Goal: Use online tool/utility: Utilize a website feature to perform a specific function

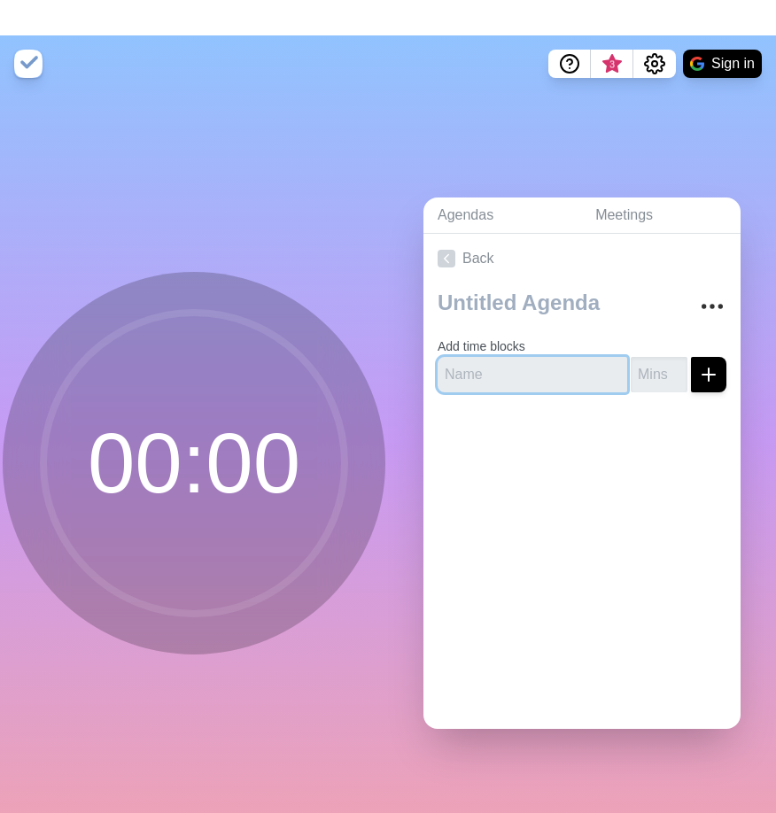
click at [519, 390] on input "text" at bounding box center [531, 374] width 189 height 35
type input "Opening"
click at [651, 375] on input "number" at bounding box center [658, 374] width 57 height 35
type input "5"
click at [691, 357] on button "submit" at bounding box center [708, 374] width 35 height 35
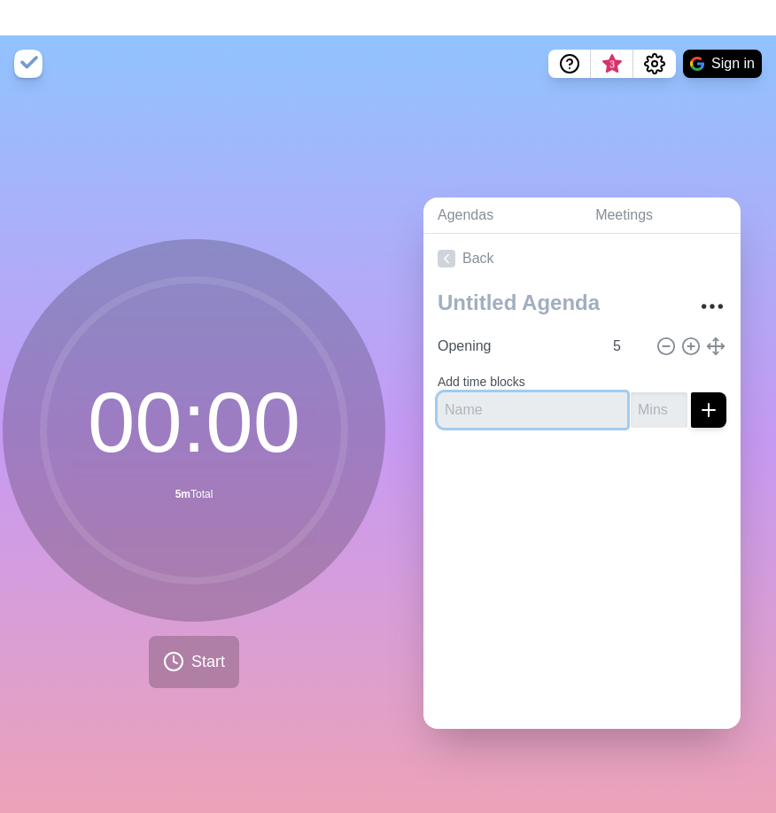
click at [532, 400] on input "text" at bounding box center [531, 409] width 189 height 35
type input "WSIS Intro"
click at [653, 414] on input "number" at bounding box center [658, 409] width 57 height 35
type input "3"
click at [691, 392] on button "submit" at bounding box center [708, 409] width 35 height 35
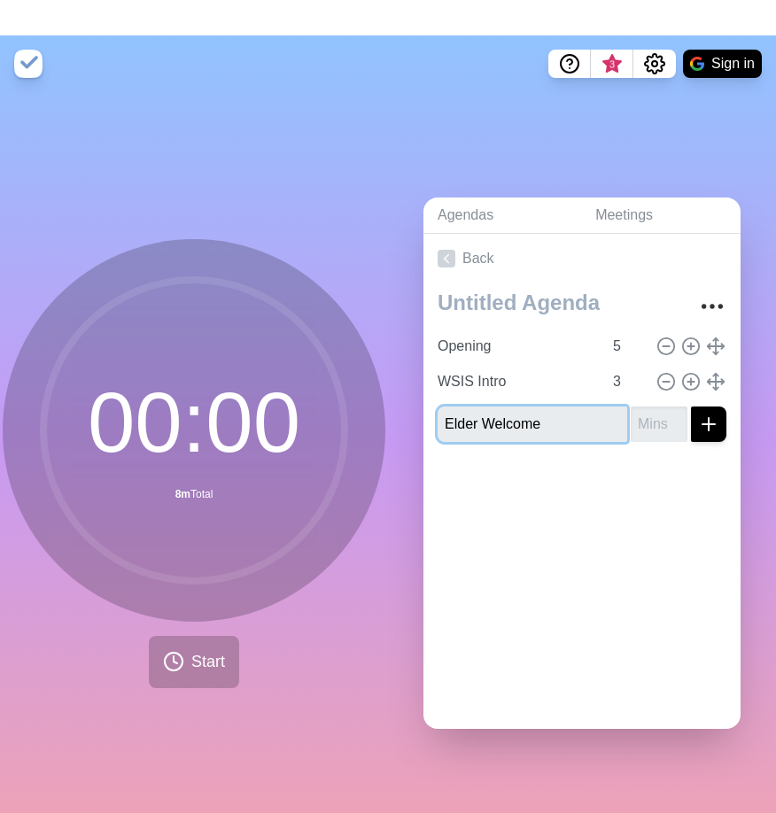
type input "Elder Welcome"
click at [648, 421] on input "number" at bounding box center [658, 423] width 57 height 35
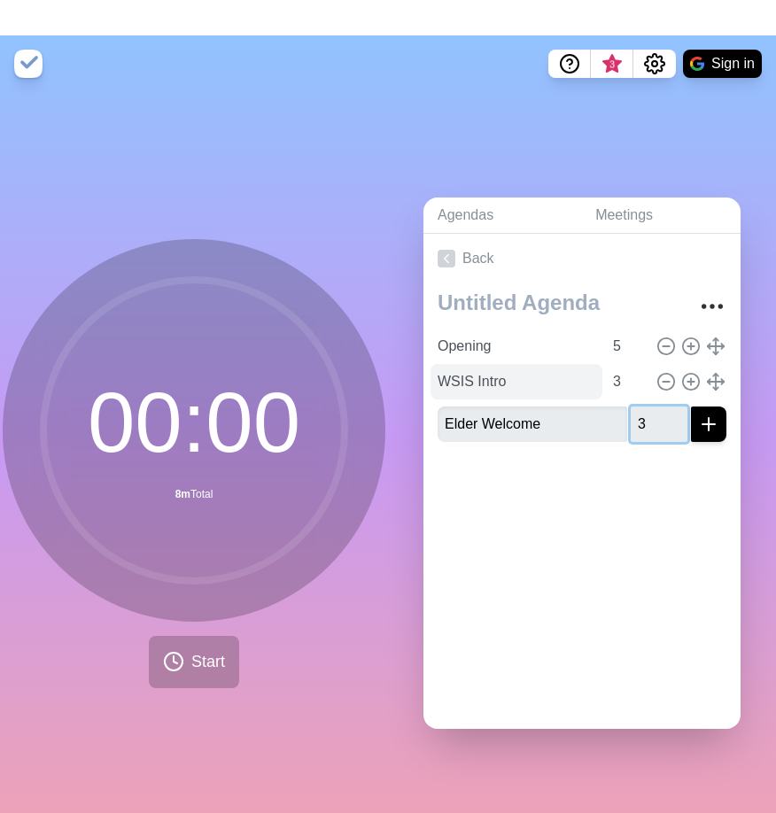
type input "3"
click at [691, 406] on button "submit" at bounding box center [708, 423] width 35 height 35
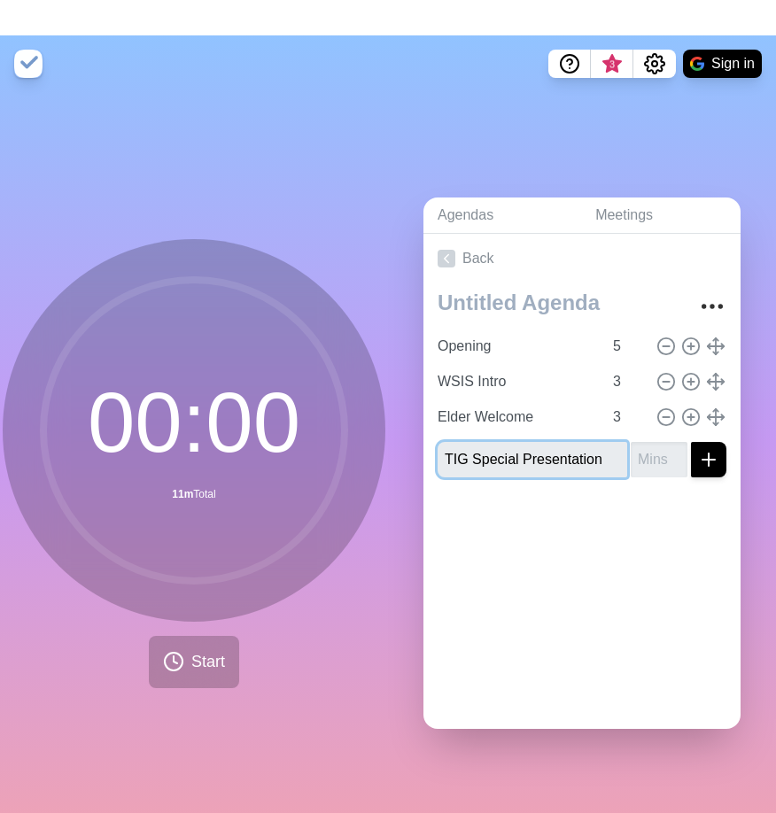
type input "TIG Special Presentation"
click at [661, 456] on input "number" at bounding box center [658, 459] width 57 height 35
type input "8"
click at [691, 442] on button "submit" at bounding box center [708, 459] width 35 height 35
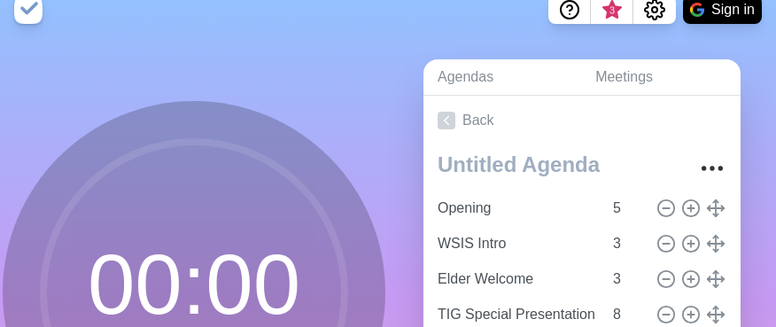
scroll to position [60, 0]
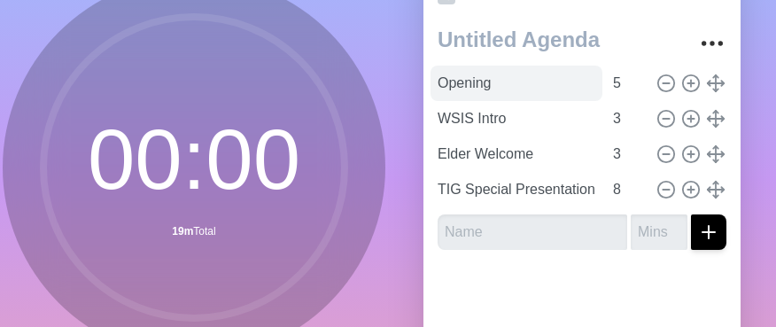
scroll to position [173, 0]
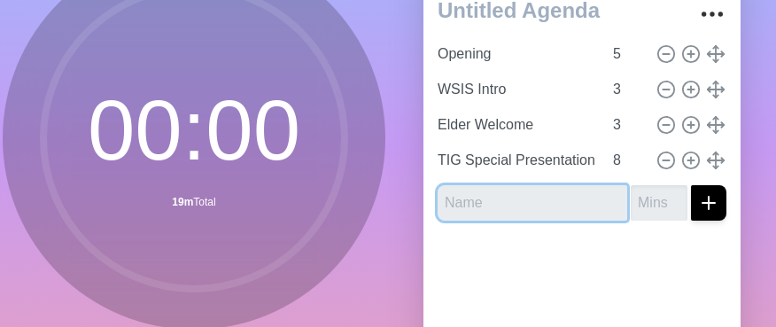
click at [477, 198] on input "text" at bounding box center [531, 202] width 189 height 35
type input "1st Presenter Block"
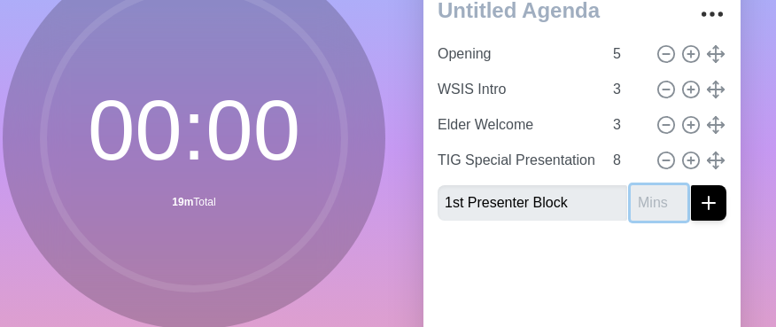
click at [655, 195] on input "number" at bounding box center [658, 202] width 57 height 35
type input "9"
click at [691, 185] on button "submit" at bounding box center [708, 202] width 35 height 35
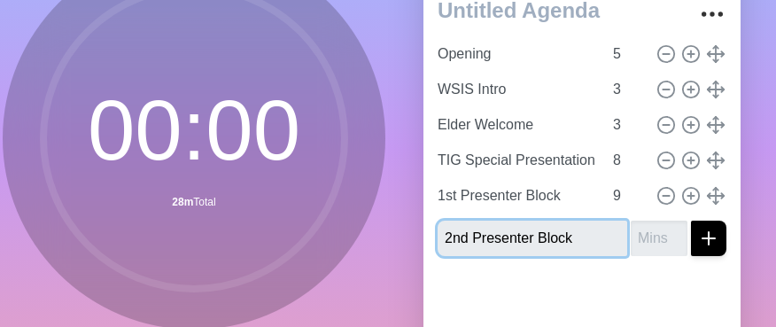
type input "2nd Presenter Block"
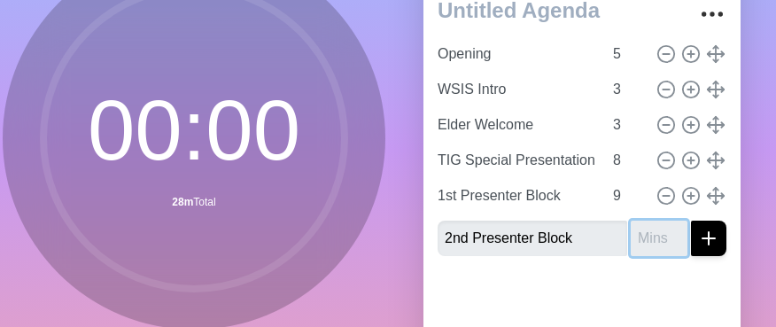
click at [669, 238] on input "number" at bounding box center [658, 237] width 57 height 35
type input "18"
click at [691, 220] on button "submit" at bounding box center [708, 237] width 35 height 35
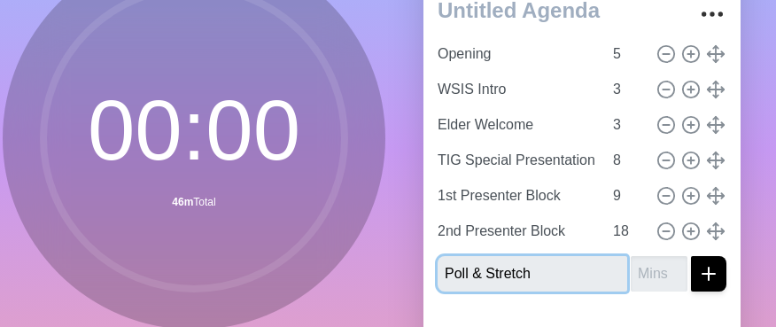
type input "Poll & Stretch"
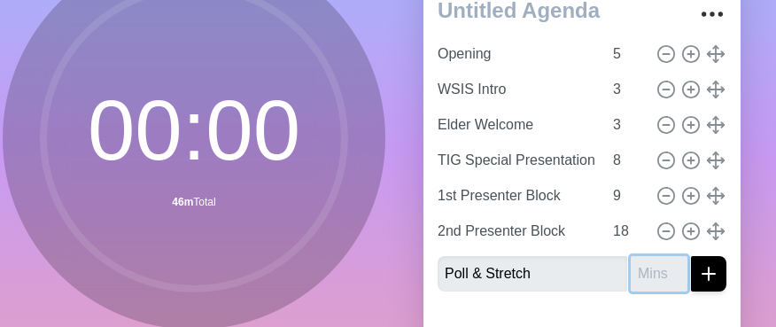
click at [642, 287] on input "number" at bounding box center [658, 273] width 57 height 35
type input "5"
click at [691, 256] on button "submit" at bounding box center [708, 273] width 35 height 35
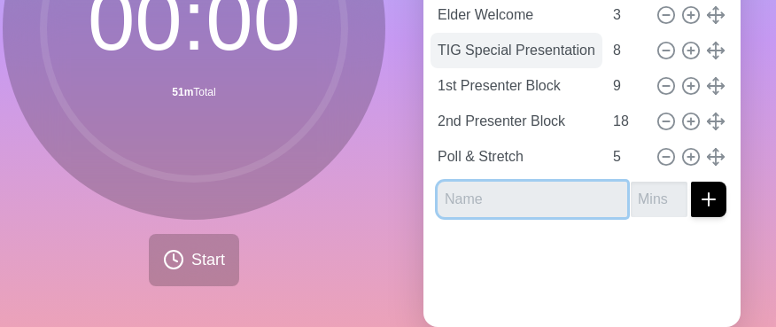
scroll to position [310, 0]
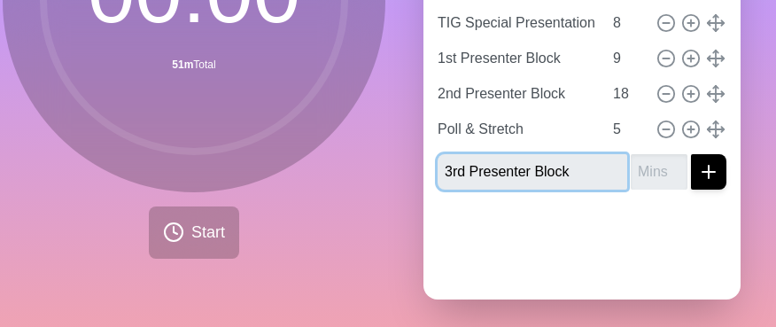
type input "3rd Presenter Block"
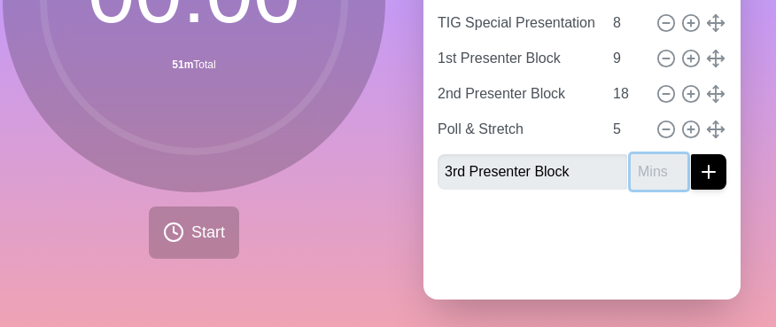
click at [657, 168] on input "number" at bounding box center [658, 171] width 57 height 35
type input "18"
click at [691, 154] on button "submit" at bounding box center [708, 171] width 35 height 35
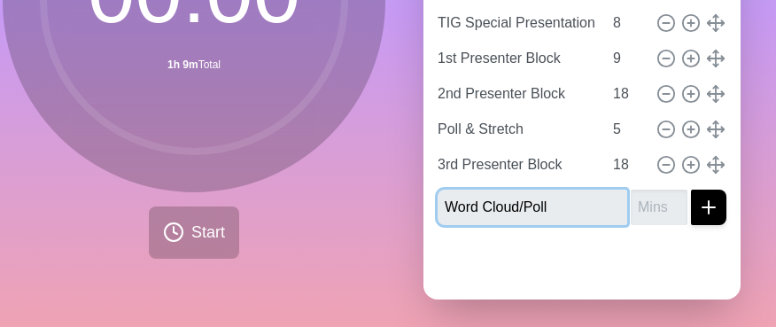
type input "Word Cloud/Poll"
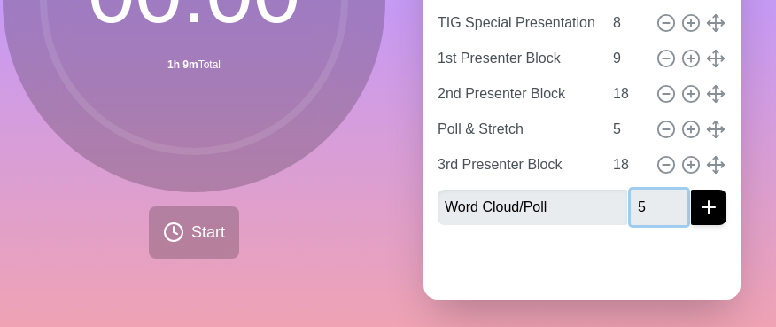
type input "5"
click at [691, 189] on button "submit" at bounding box center [708, 206] width 35 height 35
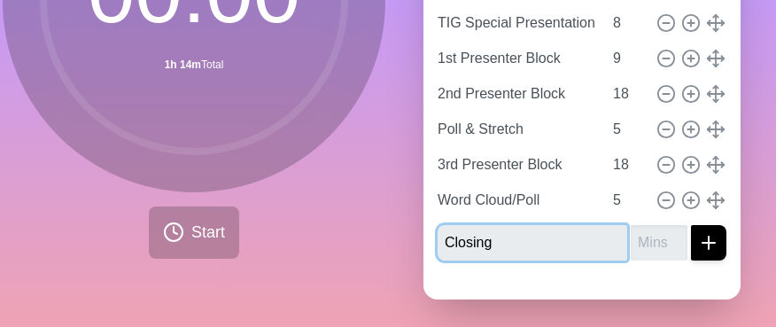
type input "Closing"
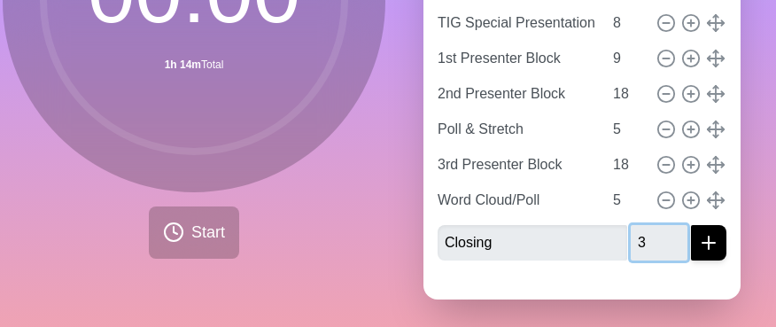
type input "3"
click at [691, 225] on button "submit" at bounding box center [708, 242] width 35 height 35
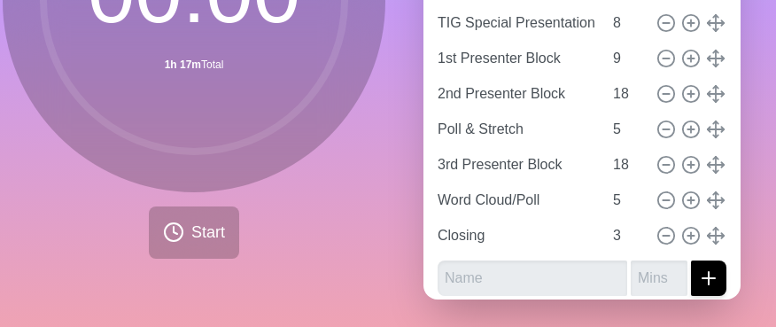
click at [388, 156] on div "Agendas Meetings Back Opening 5 WSIS Intro 3 Elder Welcome 3 TIG Special Presen…" at bounding box center [582, 41] width 388 height 588
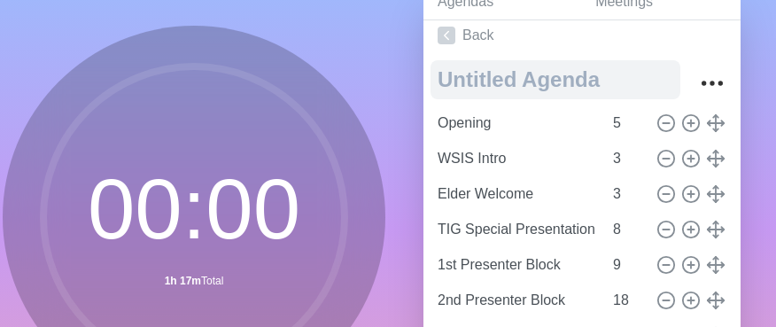
scroll to position [100, 0]
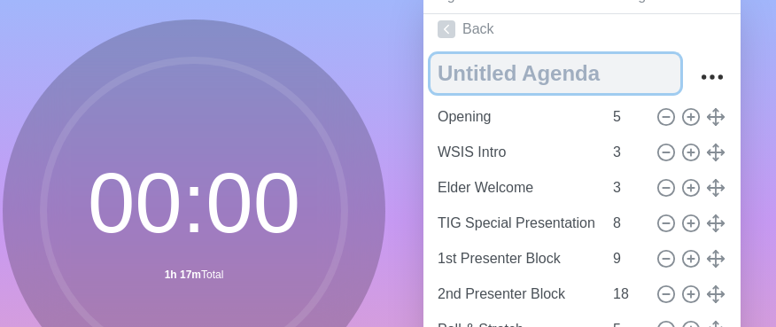
click at [540, 75] on textarea at bounding box center [555, 73] width 250 height 39
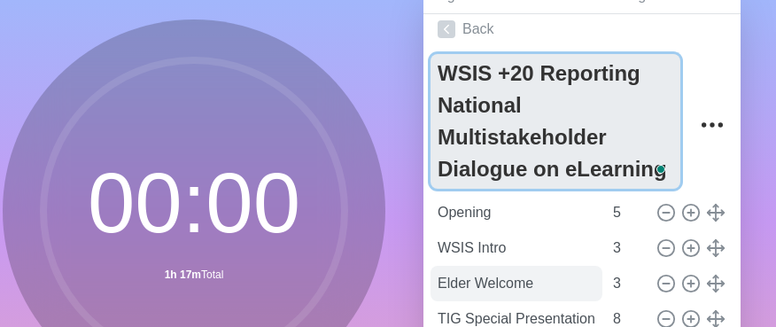
type textarea "WSIS +20 Reporting National Multistakeholder Dialogue on eLearning"
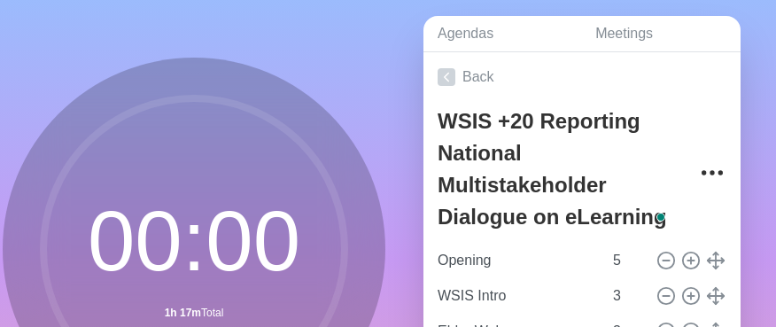
scroll to position [44, 0]
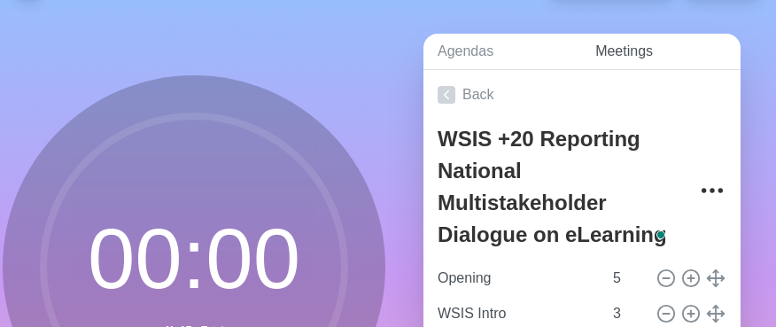
click at [627, 54] on link "Meetings" at bounding box center [660, 52] width 159 height 36
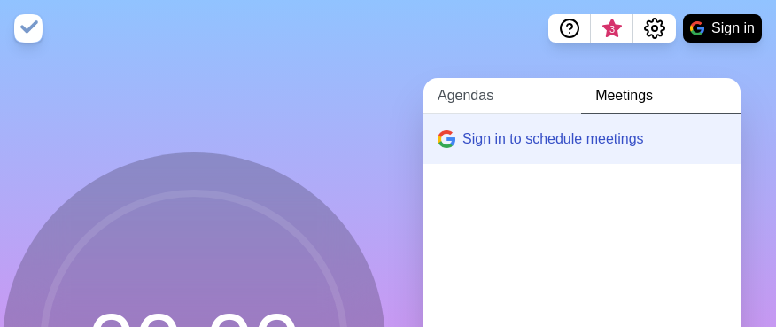
click at [461, 93] on link "Agendas" at bounding box center [502, 96] width 158 height 36
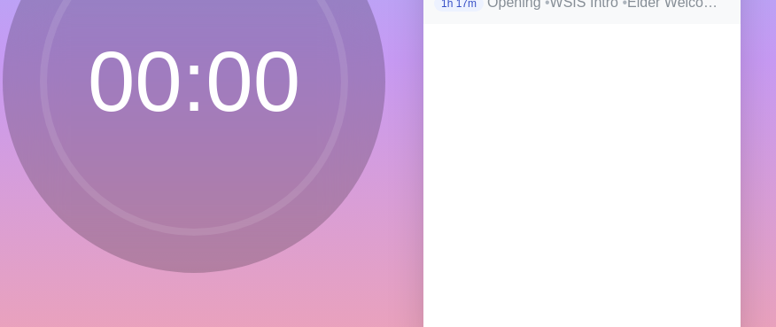
scroll to position [172, 0]
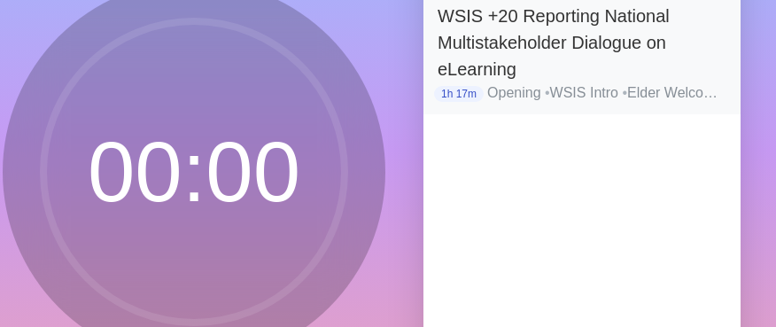
click at [537, 89] on p "Opening • WSIS Intro • Elder Welcome • TIG Special Presentation • 1st Presenter…" at bounding box center [606, 92] width 239 height 21
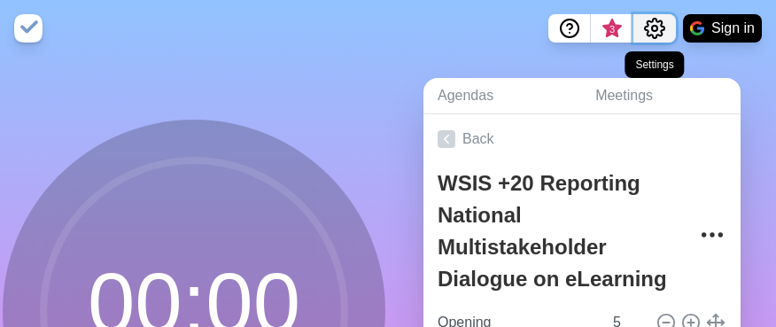
click at [653, 20] on icon "Settings" at bounding box center [654, 28] width 21 height 21
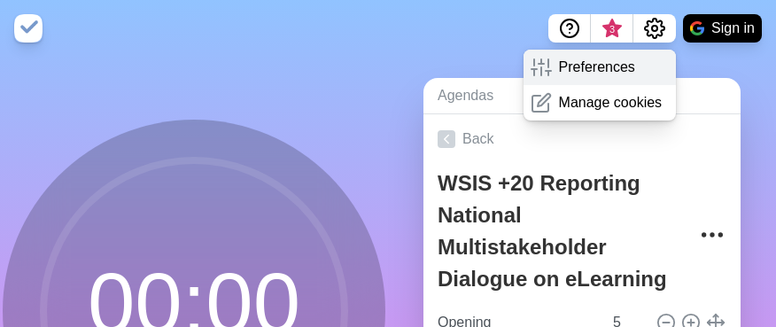
click at [589, 59] on p "Preferences" at bounding box center [597, 67] width 76 height 21
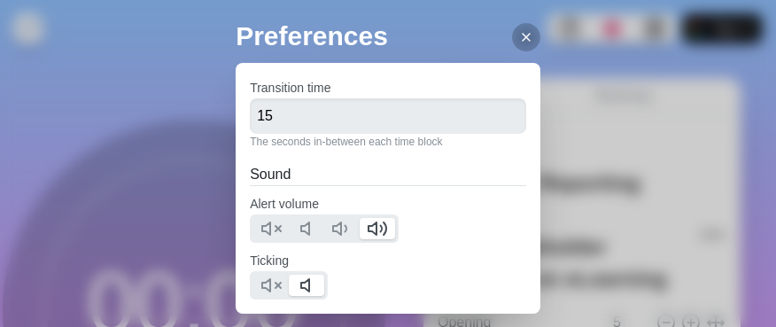
scroll to position [99, 0]
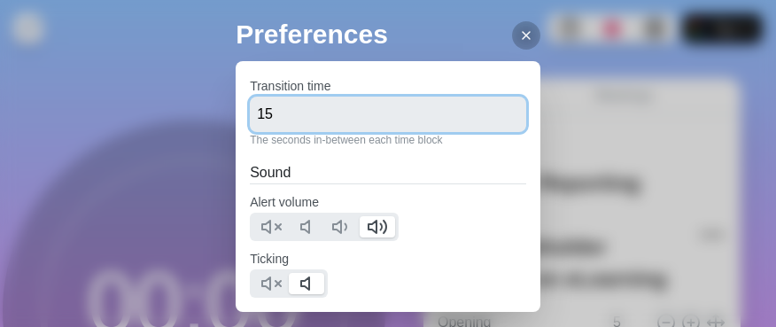
click at [362, 114] on input "15" at bounding box center [388, 114] width 276 height 35
type input "1"
click at [297, 118] on input "20" at bounding box center [388, 114] width 276 height 35
type input "25"
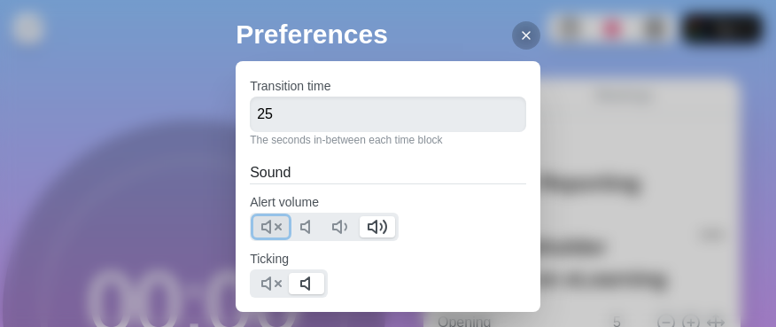
click at [272, 221] on icon at bounding box center [270, 226] width 21 height 21
click at [270, 280] on polygon at bounding box center [266, 283] width 8 height 12
click at [514, 43] on div at bounding box center [526, 35] width 28 height 28
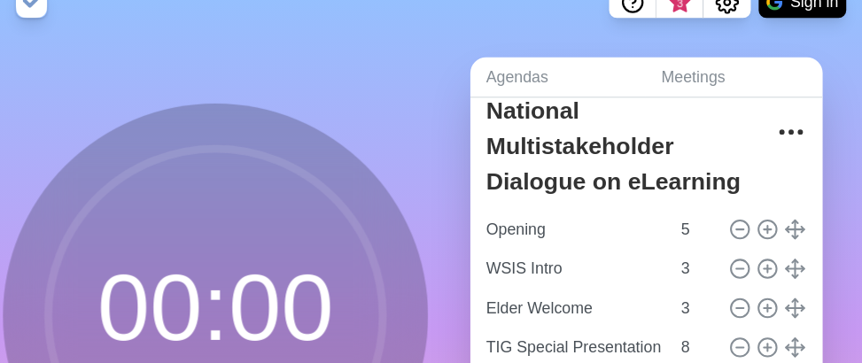
scroll to position [0, 0]
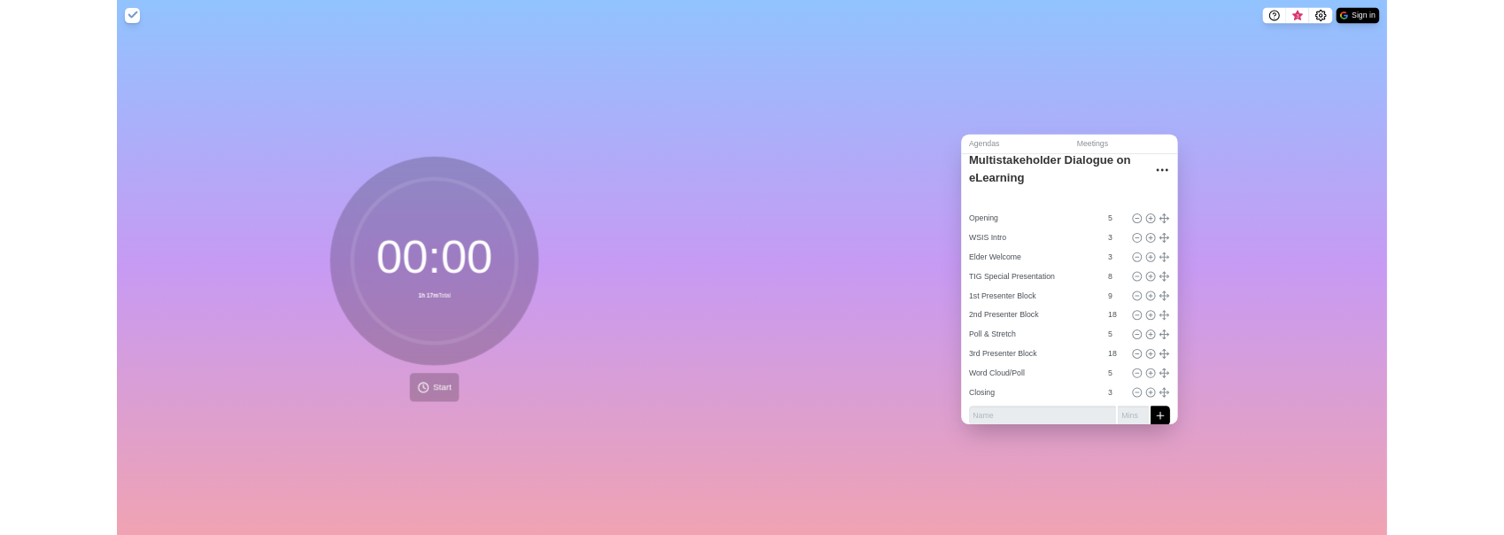
scroll to position [90, 0]
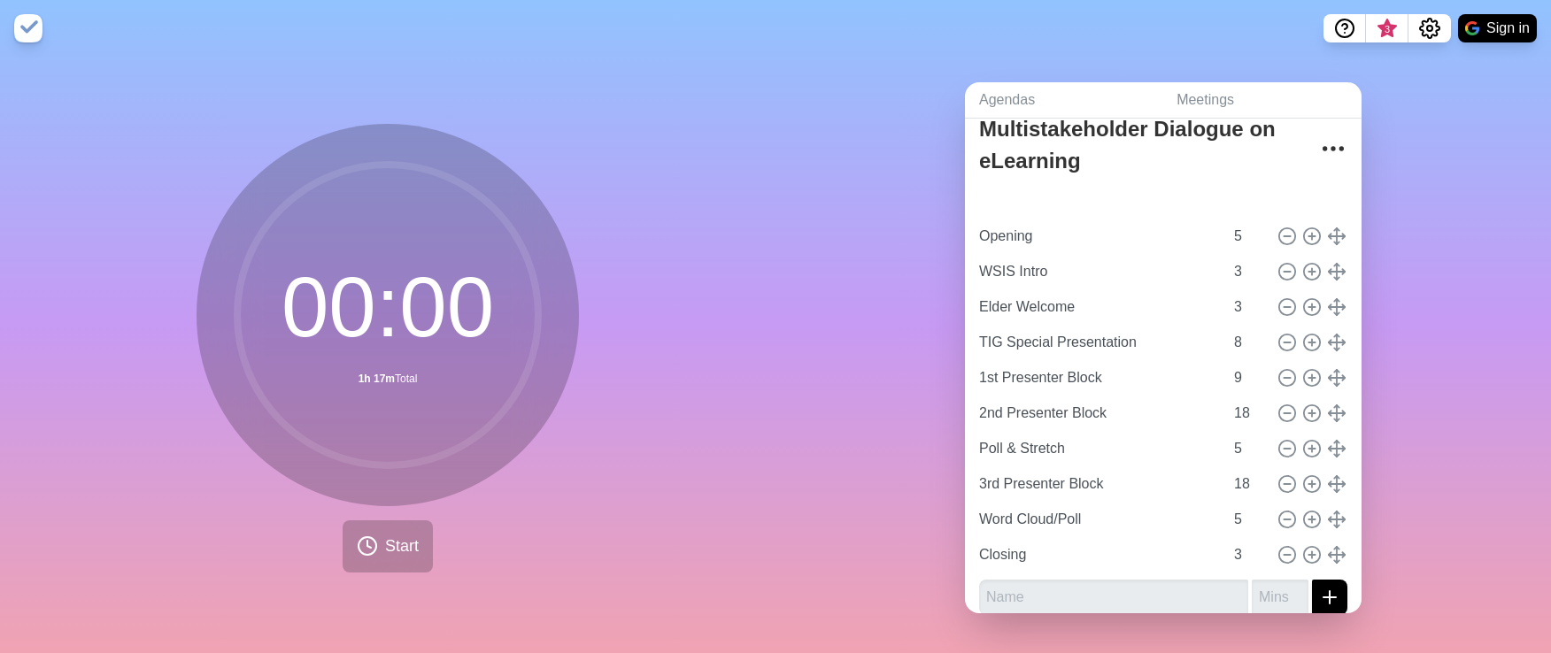
click at [775, 281] on div "Agendas Meetings Back WSIS +20 Reporting National Multistakeholder Dialogue on …" at bounding box center [1164, 355] width 776 height 597
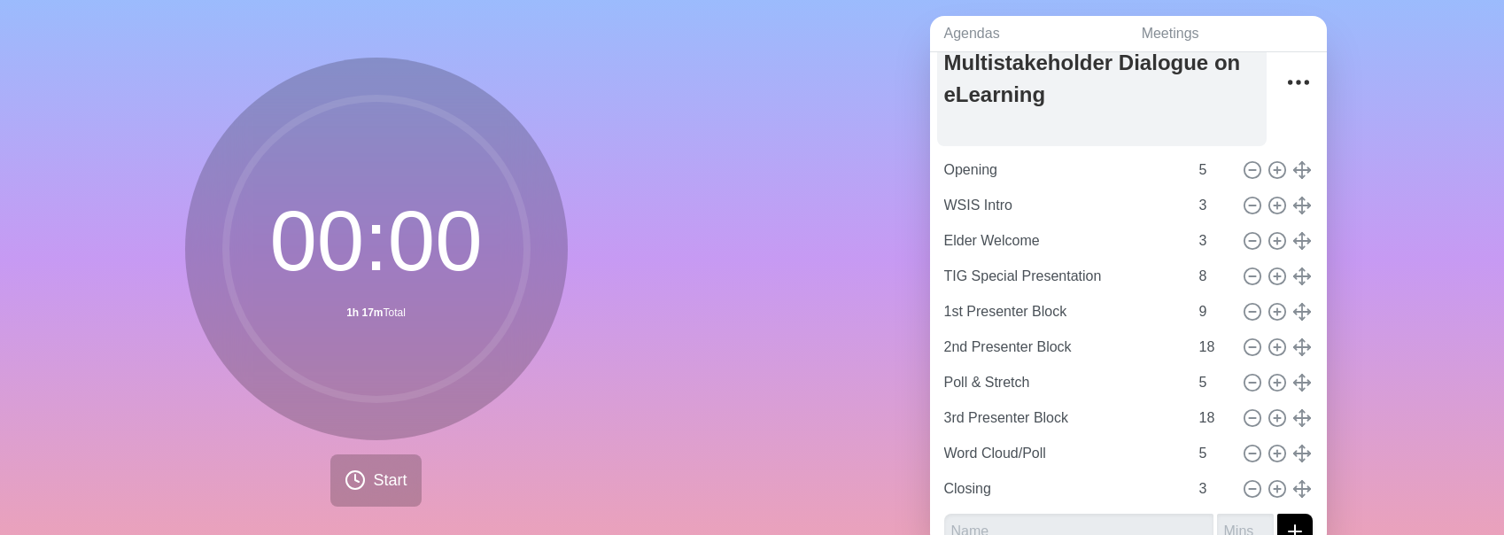
scroll to position [73, 0]
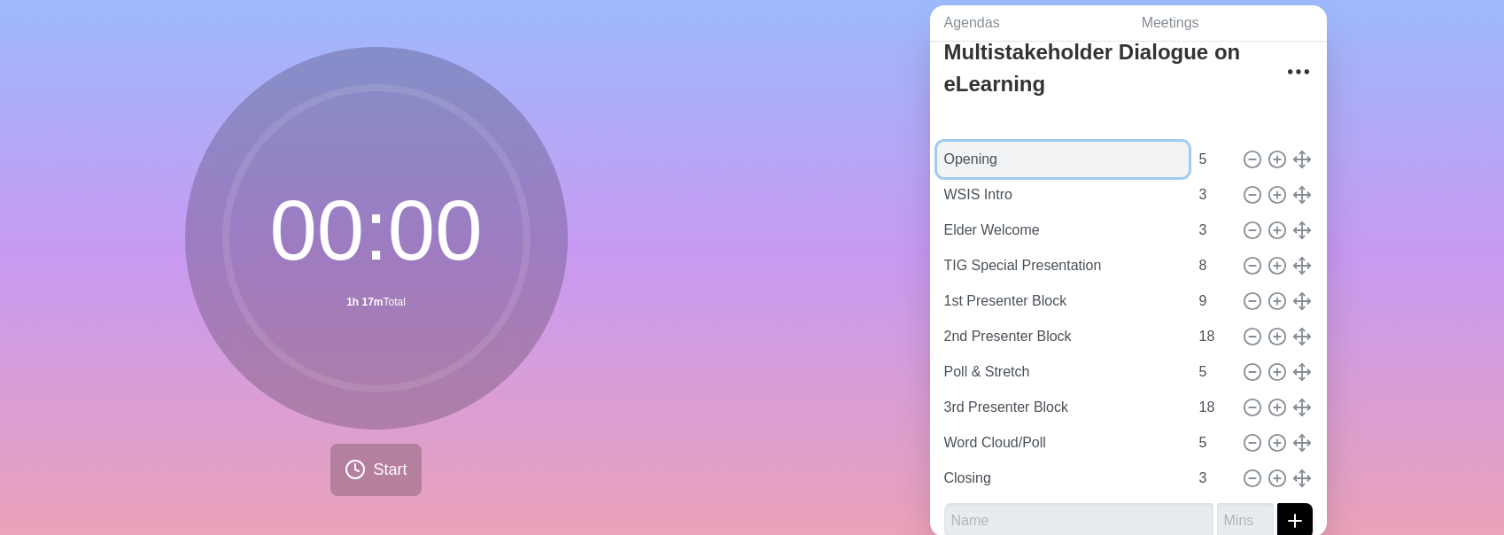
click at [775, 165] on input "Opening" at bounding box center [1062, 159] width 251 height 35
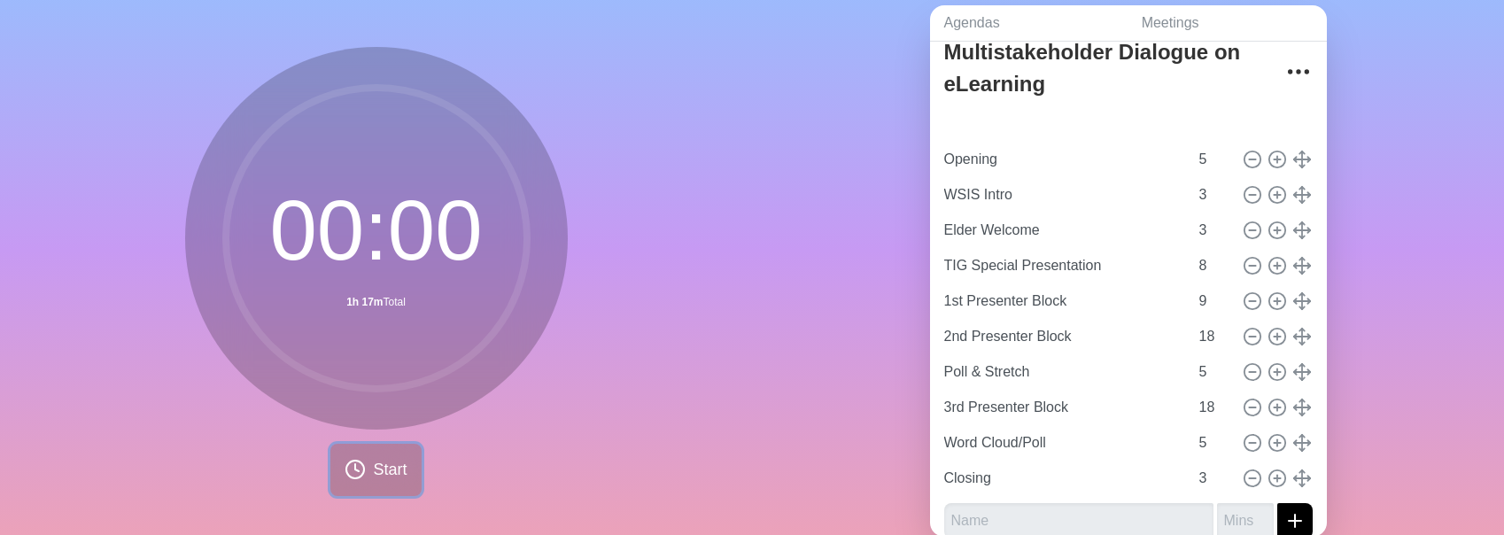
click at [369, 473] on button "Start" at bounding box center [375, 470] width 90 height 52
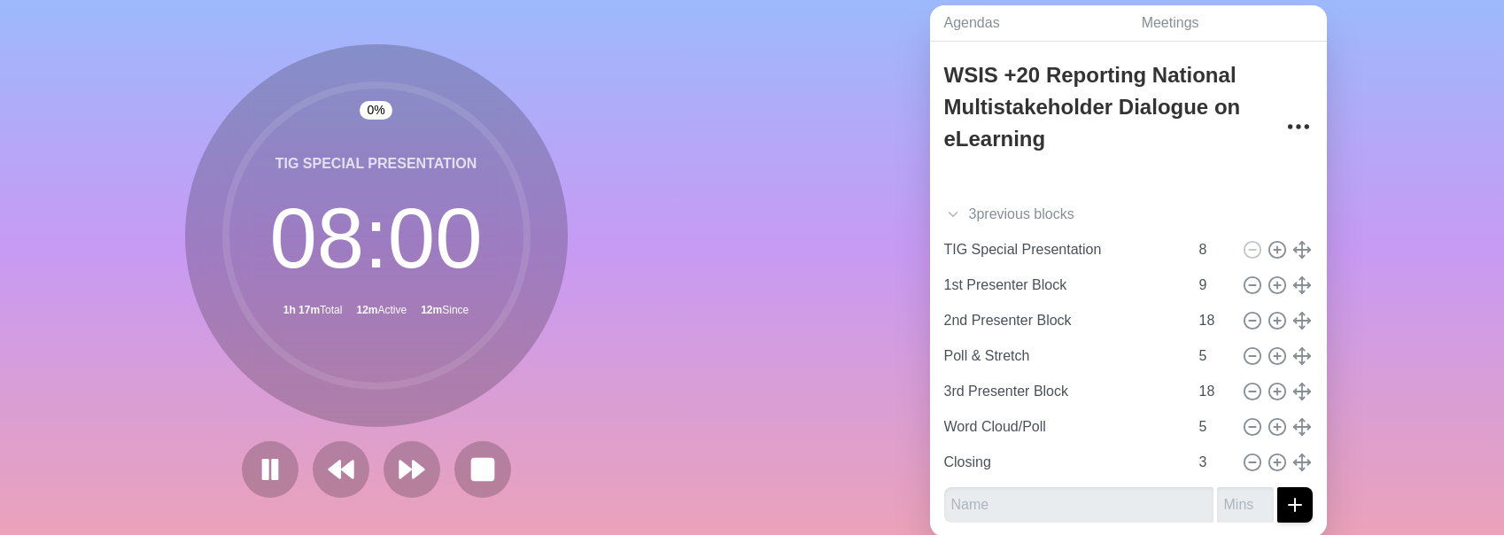
scroll to position [35, 0]
click at [262, 482] on icon at bounding box center [270, 469] width 30 height 30
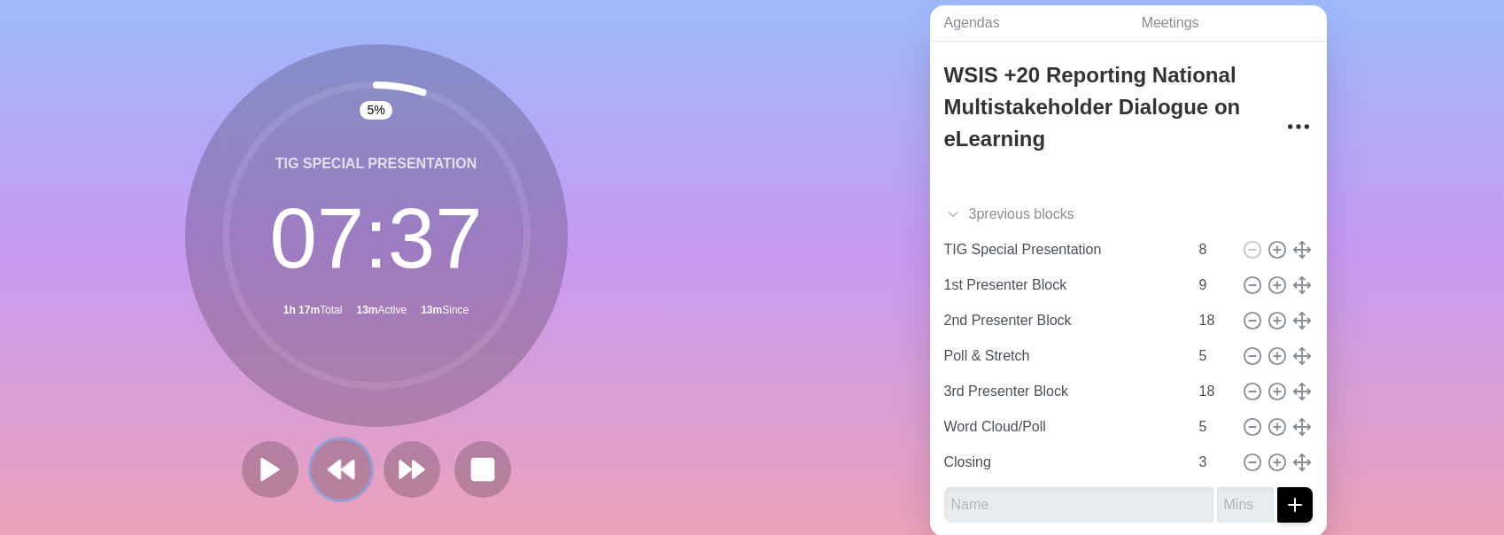
click at [350, 475] on polygon at bounding box center [348, 469] width 12 height 18
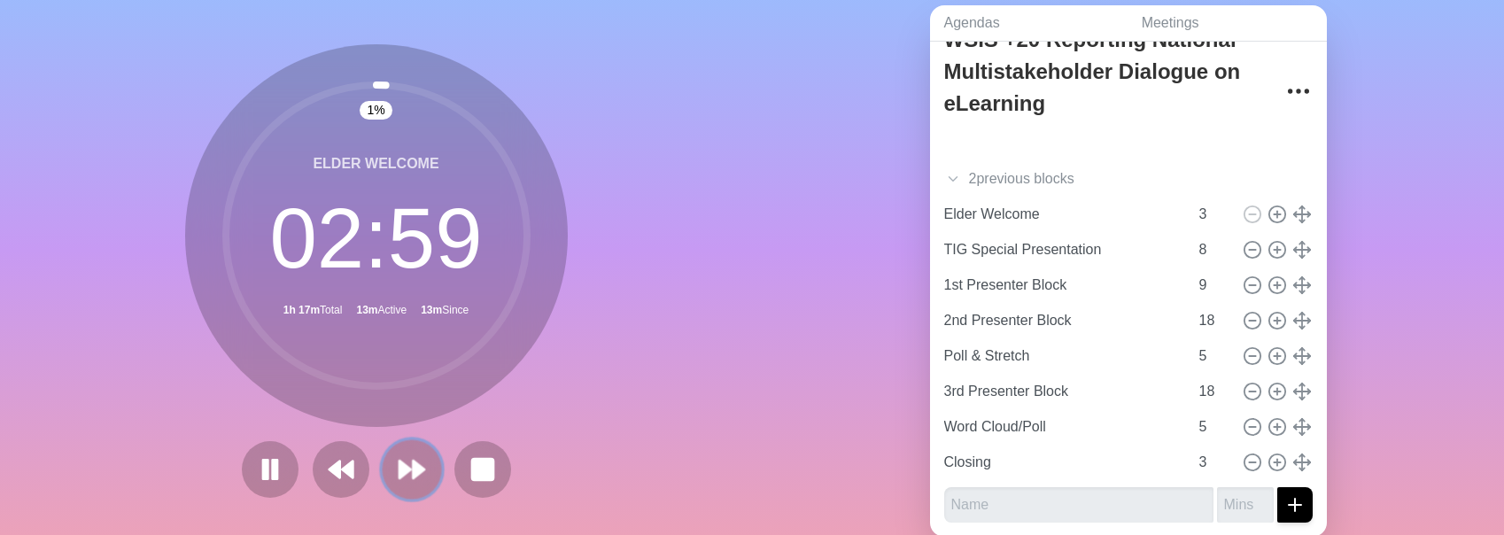
click at [402, 470] on polygon at bounding box center [405, 469] width 12 height 18
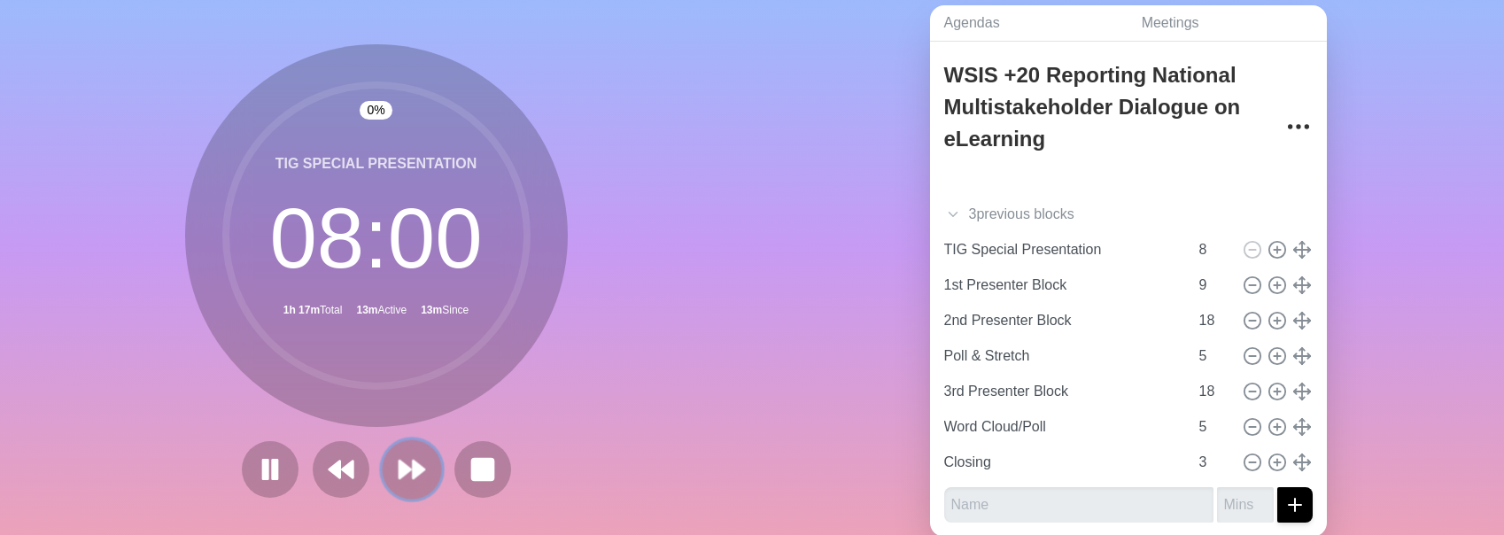
scroll to position [35, 0]
click at [298, 468] on div at bounding box center [376, 469] width 283 height 57
click at [272, 482] on icon at bounding box center [270, 469] width 30 height 30
click at [272, 482] on icon at bounding box center [270, 469] width 28 height 28
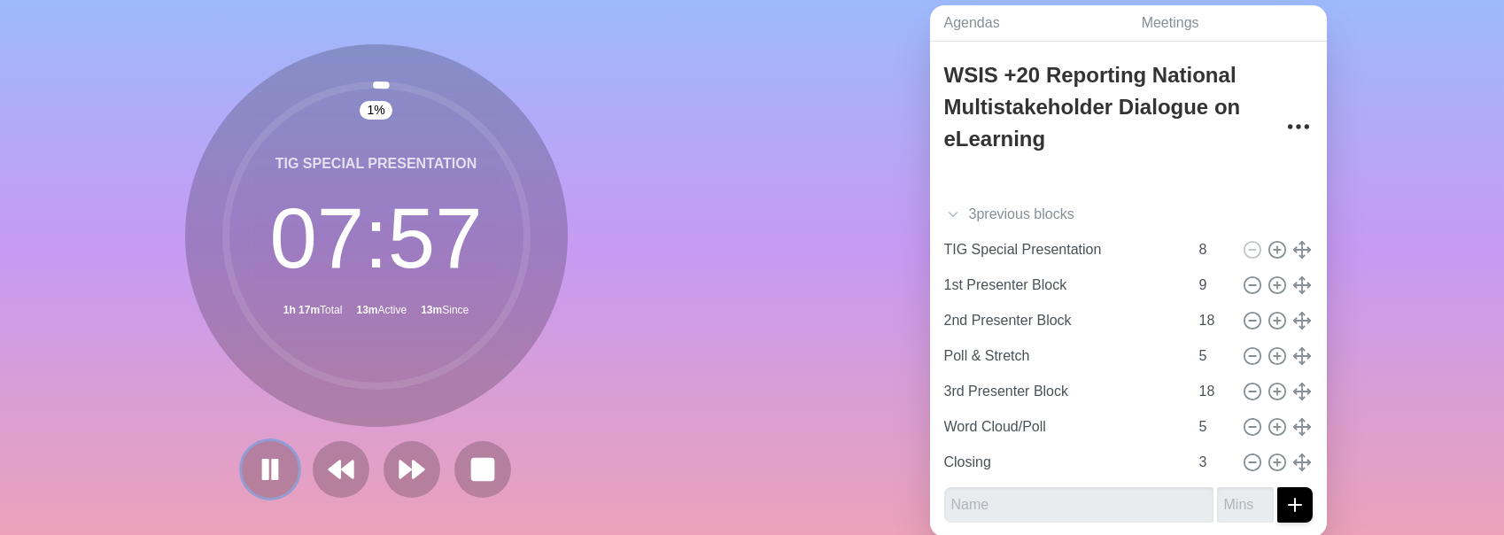
click at [272, 482] on icon at bounding box center [270, 469] width 28 height 28
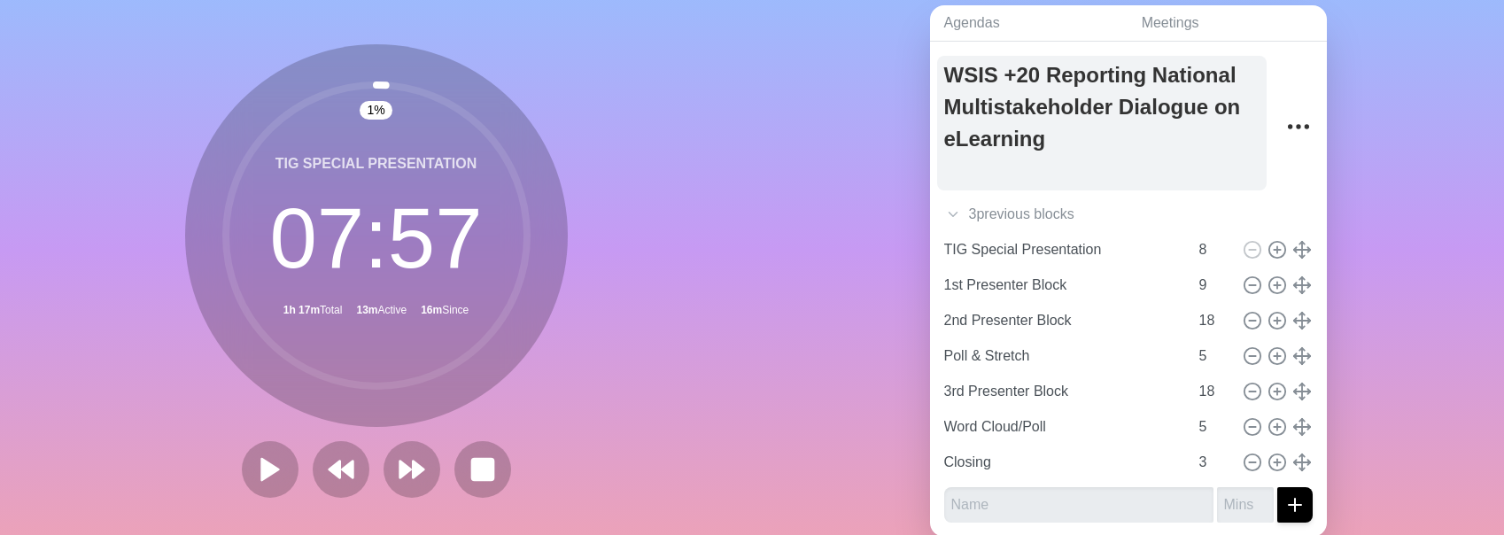
scroll to position [74, 0]
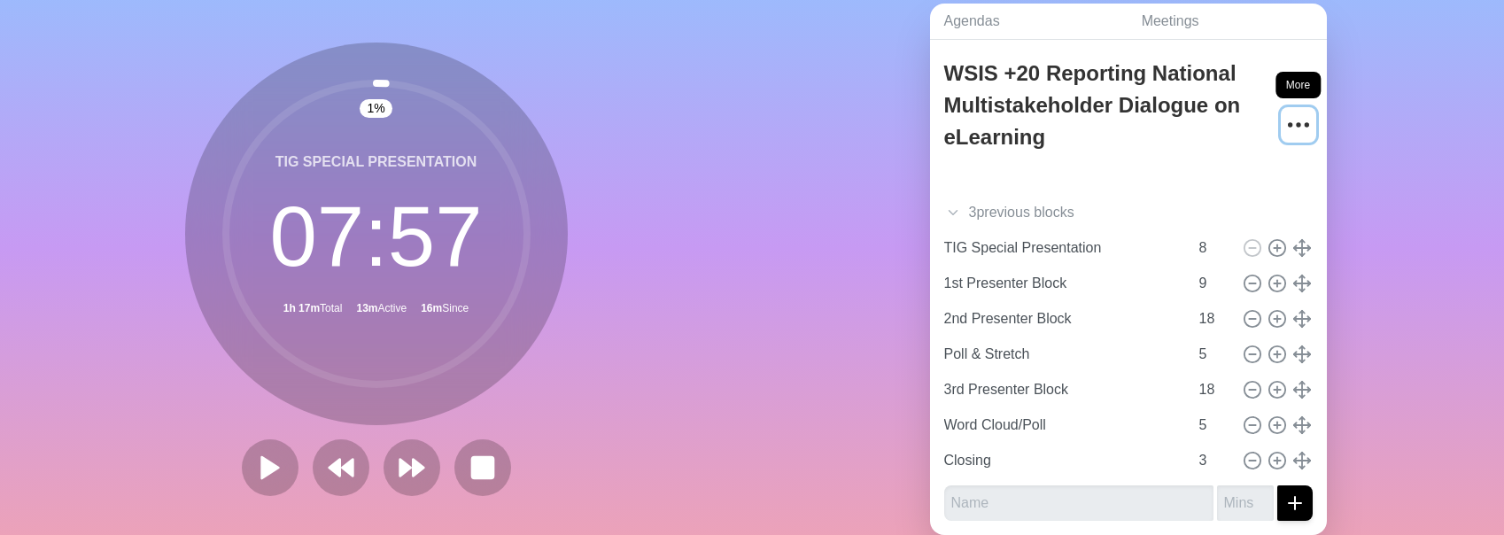
click at [775, 129] on icon "More" at bounding box center [1298, 125] width 28 height 28
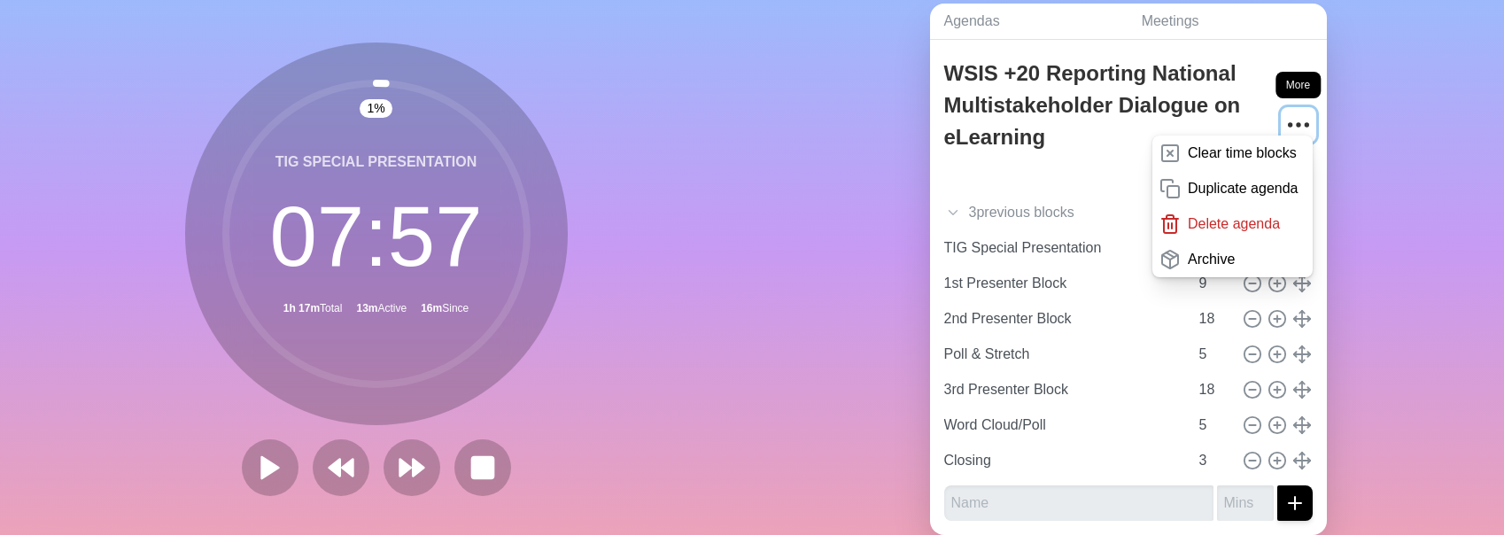
click at [775, 129] on icon "More" at bounding box center [1298, 125] width 28 height 28
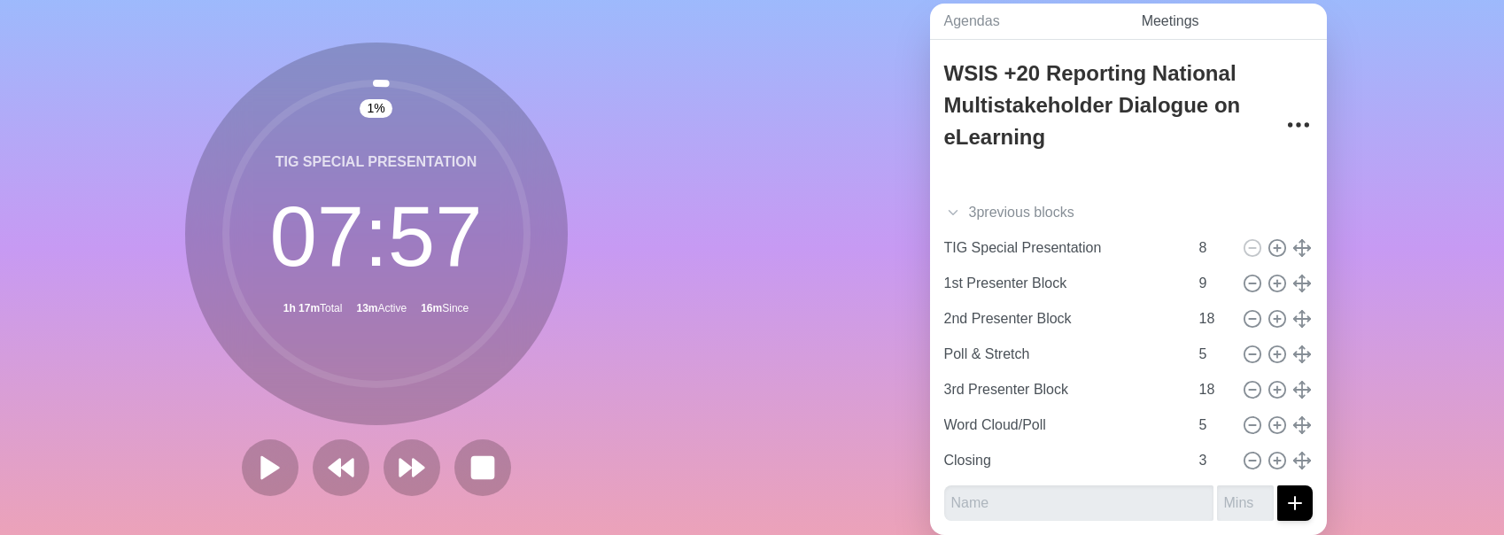
click at [775, 32] on link "Meetings" at bounding box center [1226, 22] width 199 height 36
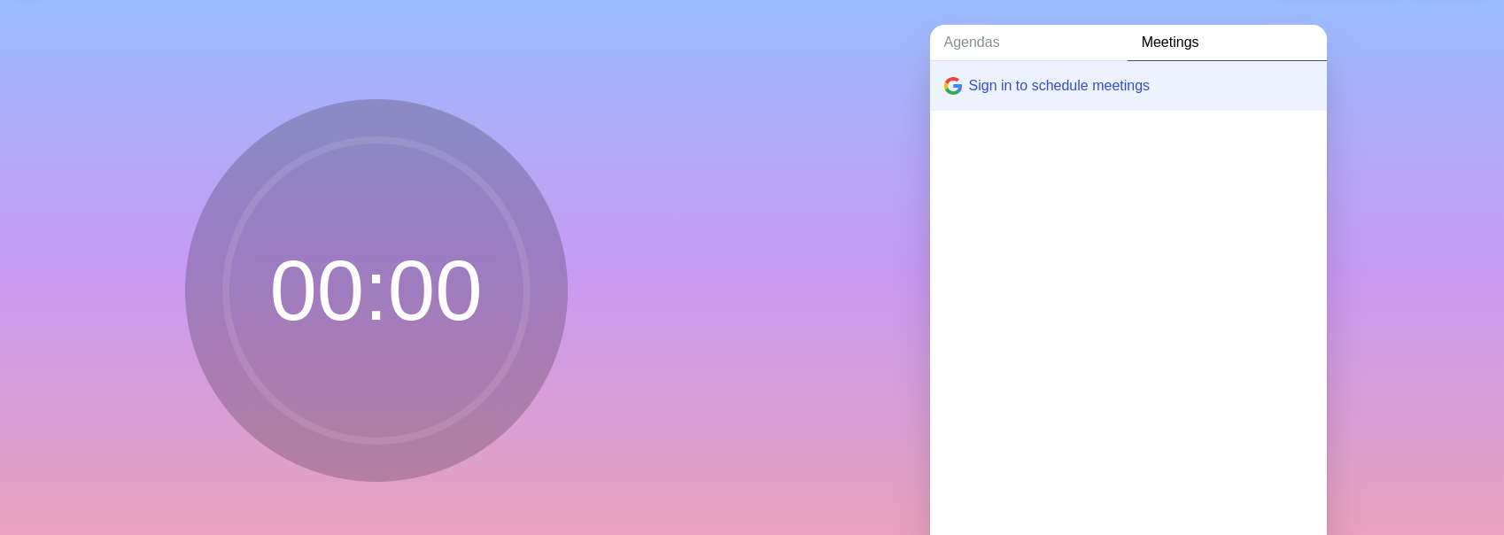
scroll to position [39, 0]
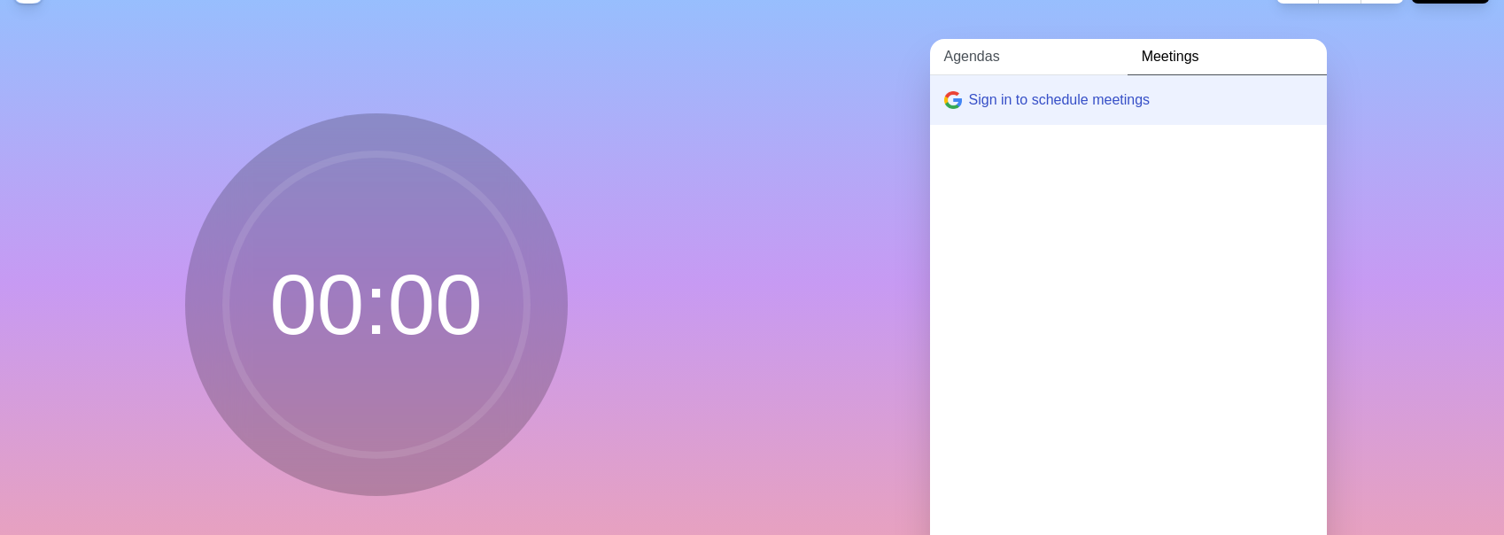
click at [775, 66] on link "Agendas" at bounding box center [1028, 57] width 197 height 36
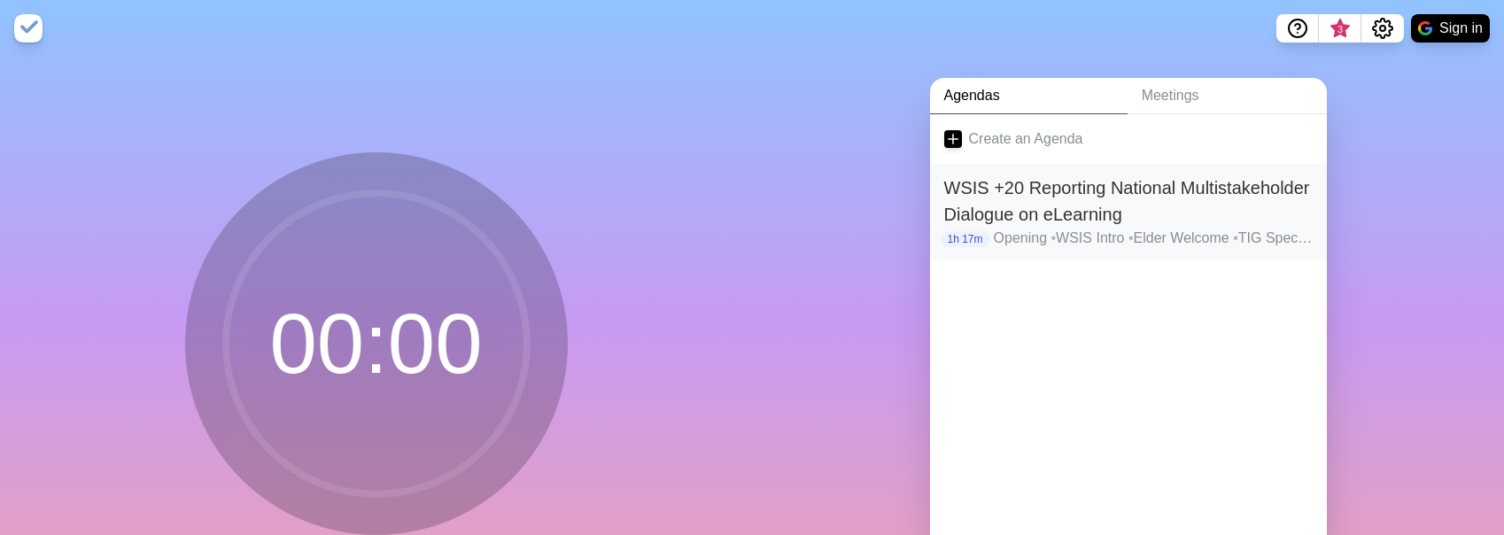
click at [775, 222] on h2 "WSIS +20 Reporting National Multistakeholder Dialogue on eLearning" at bounding box center [1128, 200] width 368 height 53
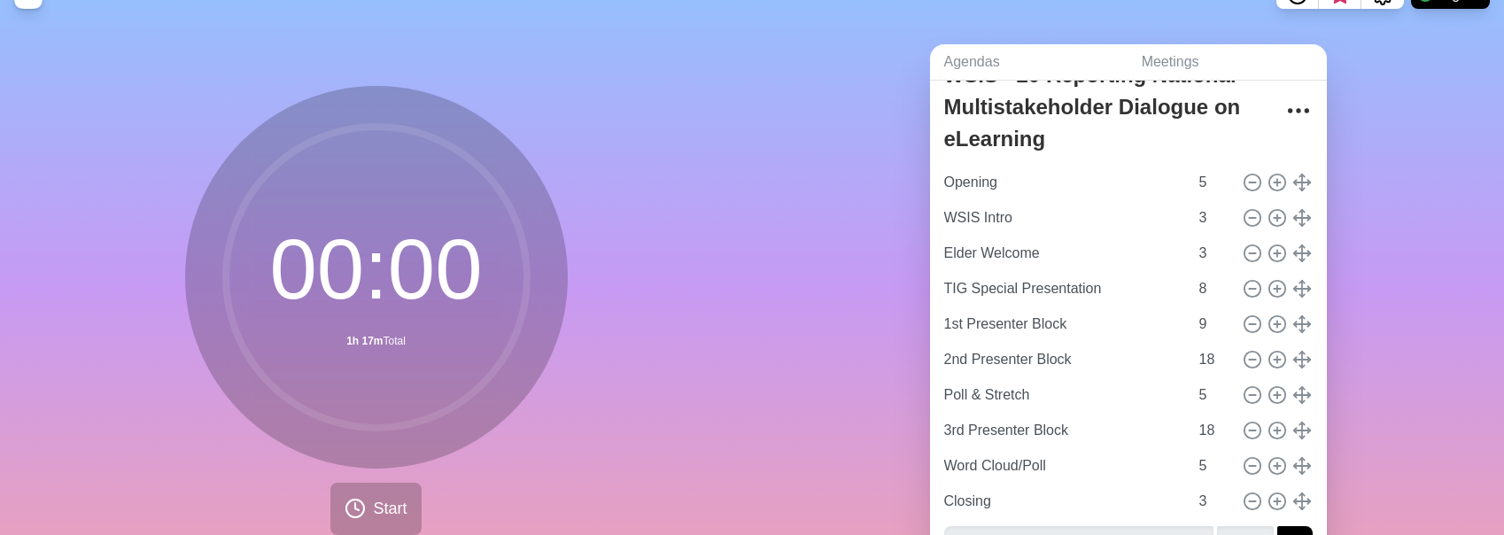
scroll to position [96, 0]
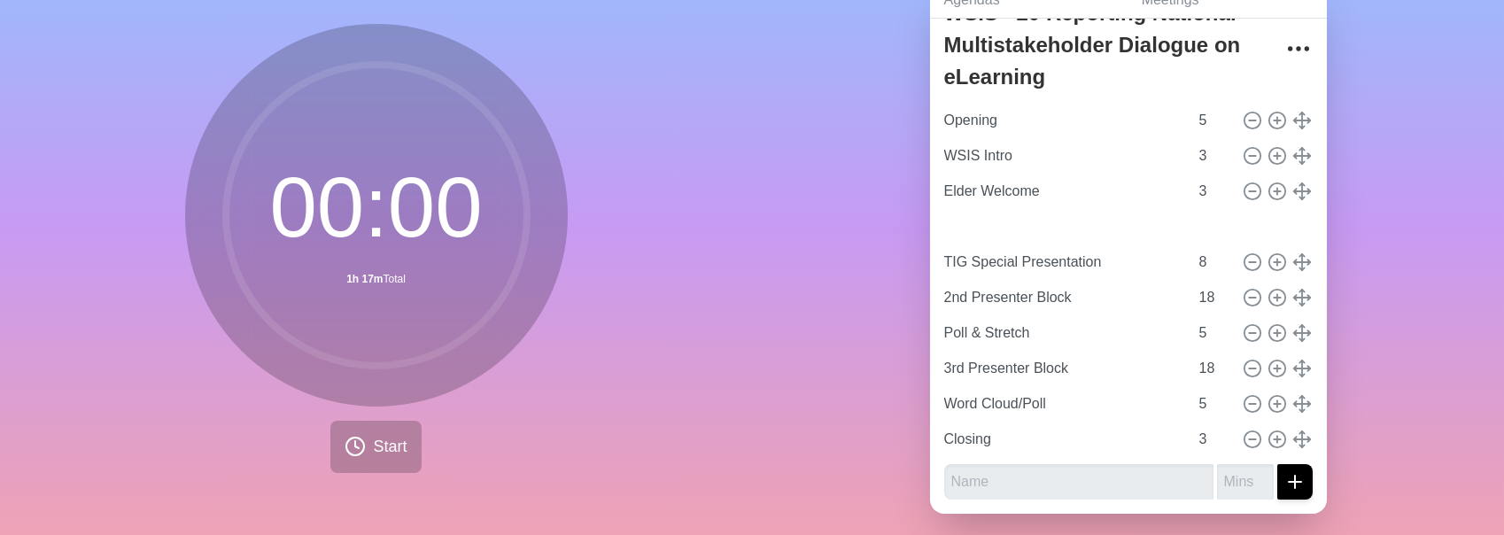
type input "1st Presenter Block"
type input "9"
type input "TIG Special Presentation"
type input "8"
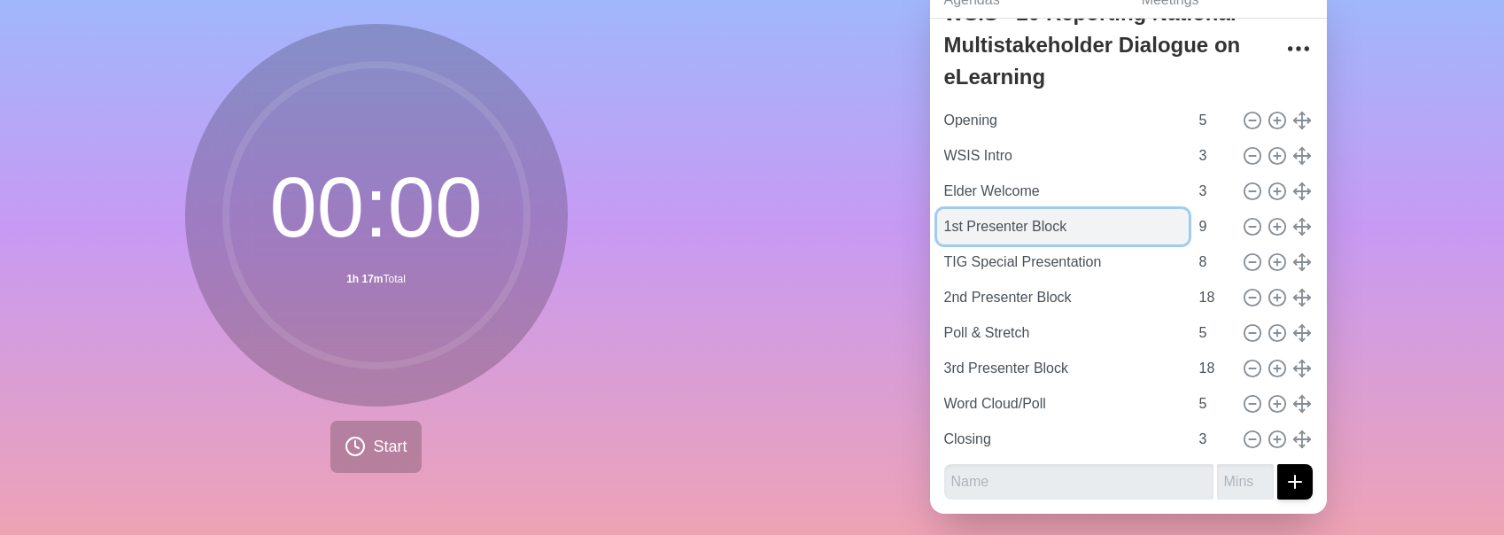
click at [775, 228] on input "1st Presenter Block" at bounding box center [1062, 226] width 251 height 35
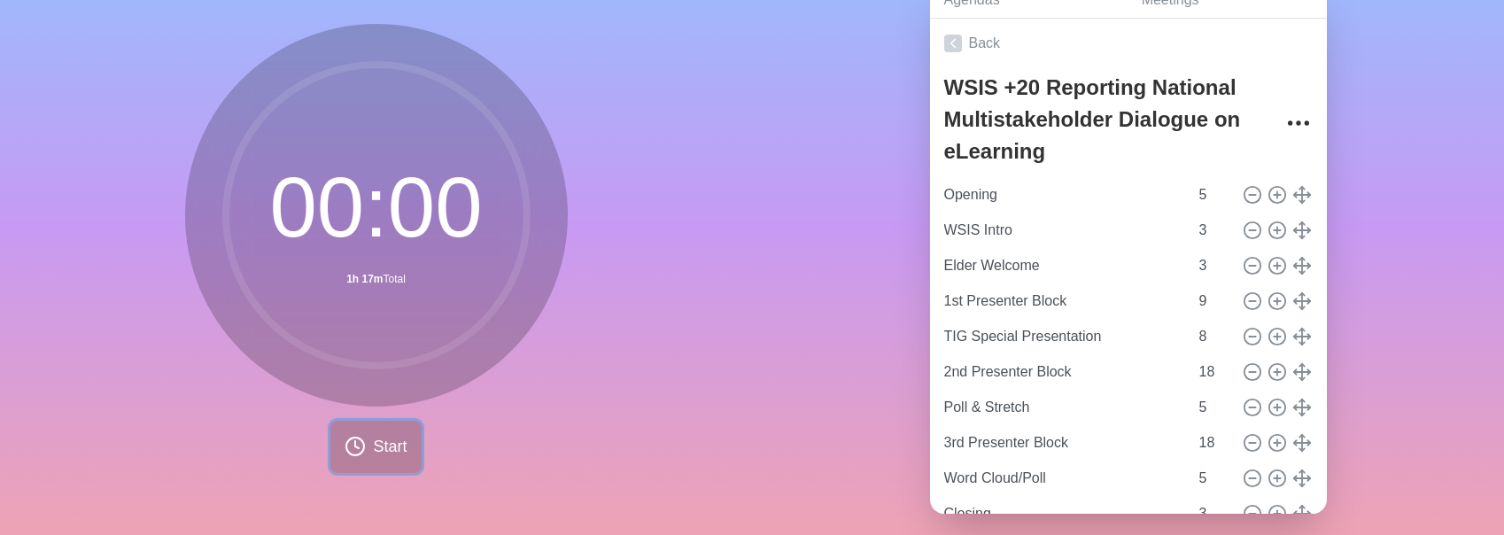
click at [344, 461] on button "Start" at bounding box center [375, 447] width 90 height 52
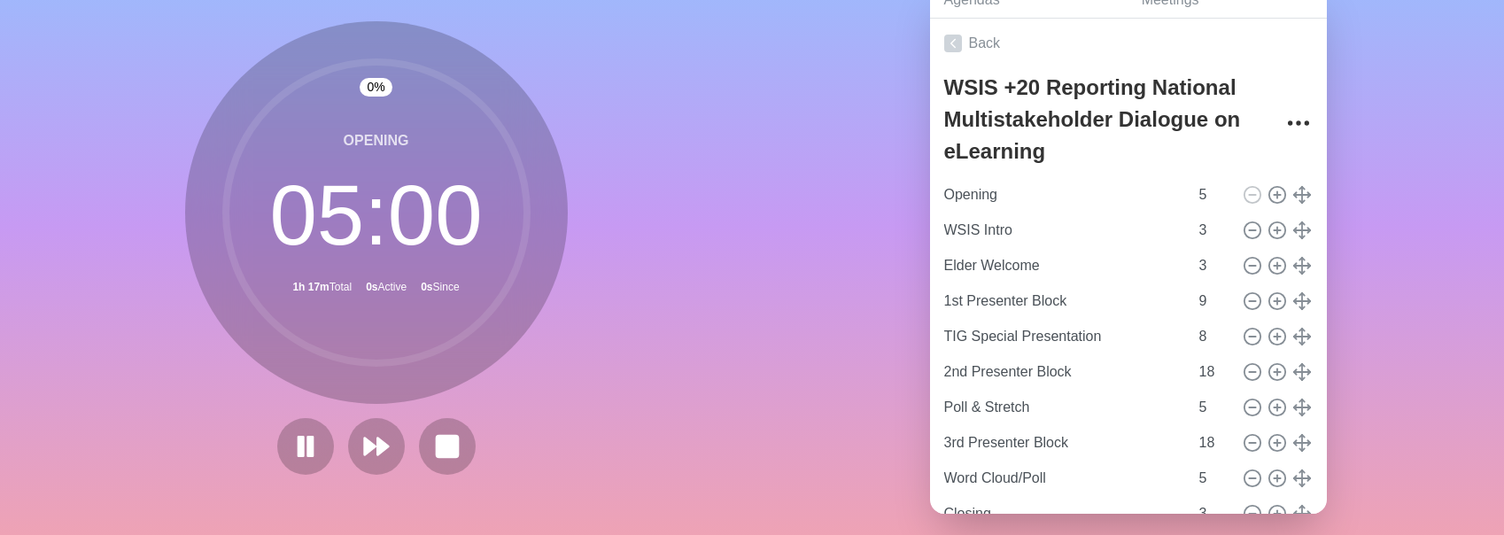
scroll to position [94, 0]
click at [377, 456] on polygon at bounding box center [383, 448] width 12 height 18
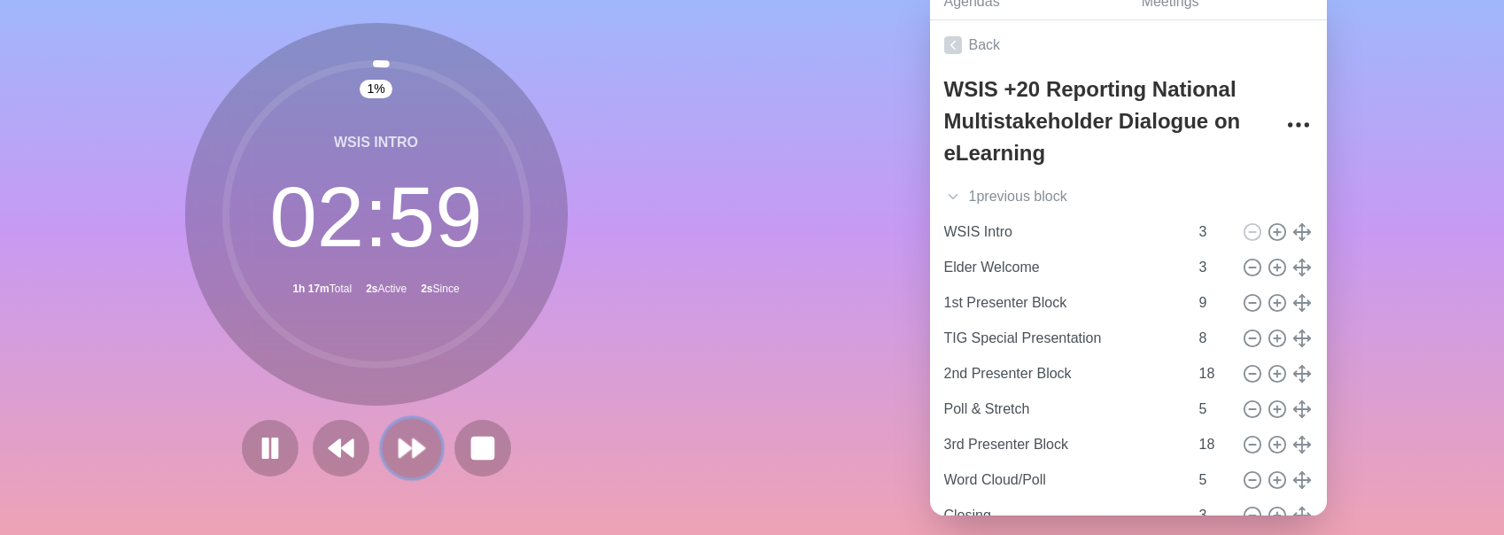
click at [397, 449] on icon at bounding box center [412, 448] width 30 height 30
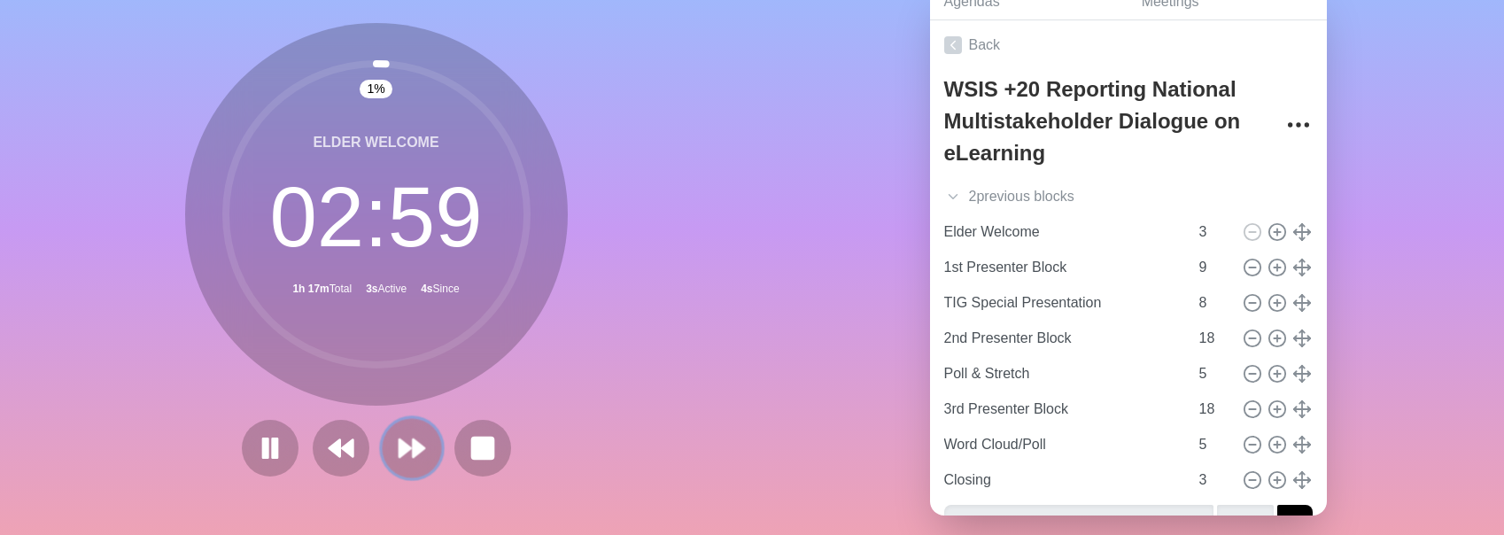
click at [405, 449] on polygon at bounding box center [405, 448] width 12 height 18
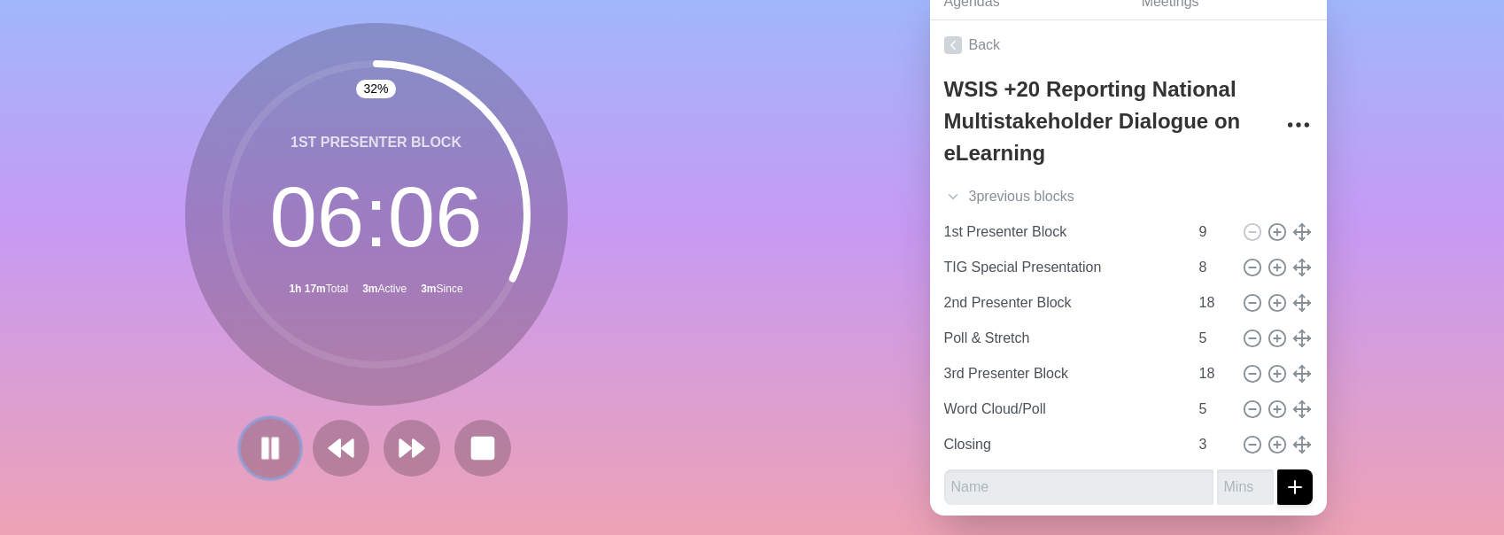
click at [274, 447] on rect at bounding box center [274, 447] width 5 height 19
click at [273, 457] on icon at bounding box center [270, 448] width 30 height 30
click at [273, 457] on rect at bounding box center [274, 447] width 4 height 19
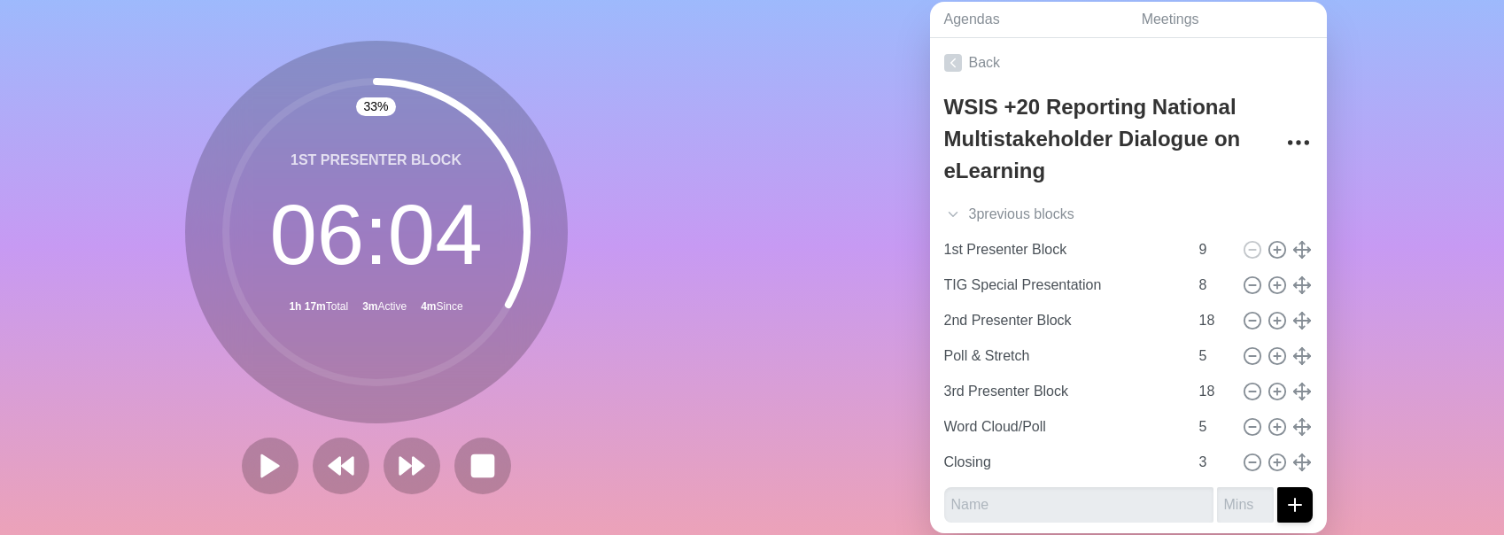
scroll to position [73, 0]
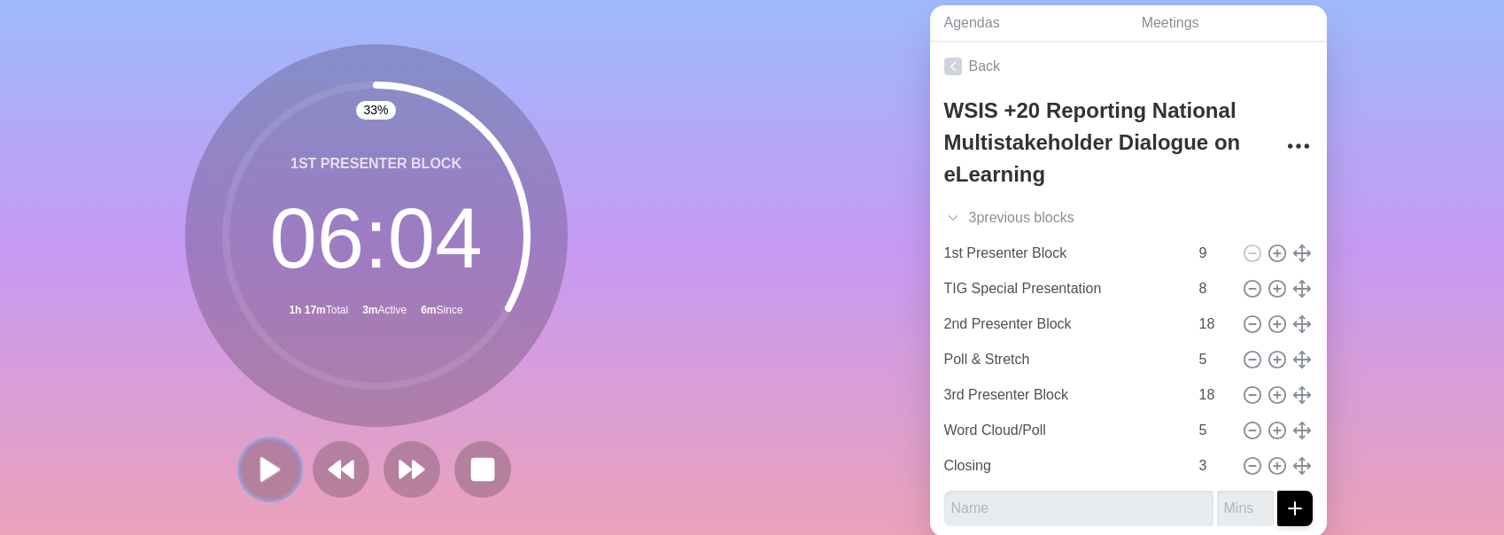
click at [268, 475] on polygon at bounding box center [270, 469] width 18 height 22
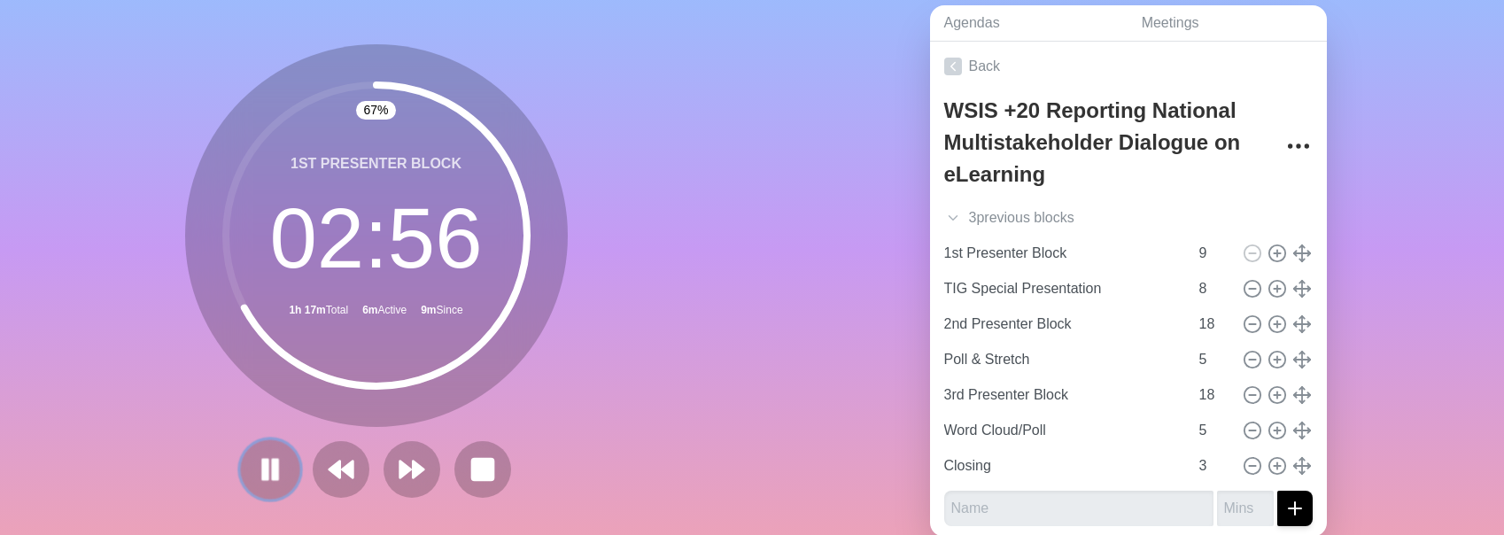
click at [267, 473] on rect at bounding box center [264, 469] width 5 height 19
click at [249, 491] on div at bounding box center [376, 469] width 283 height 57
click at [275, 464] on icon at bounding box center [270, 469] width 30 height 30
click at [273, 469] on rect at bounding box center [274, 469] width 5 height 19
click at [273, 469] on polygon at bounding box center [269, 469] width 17 height 21
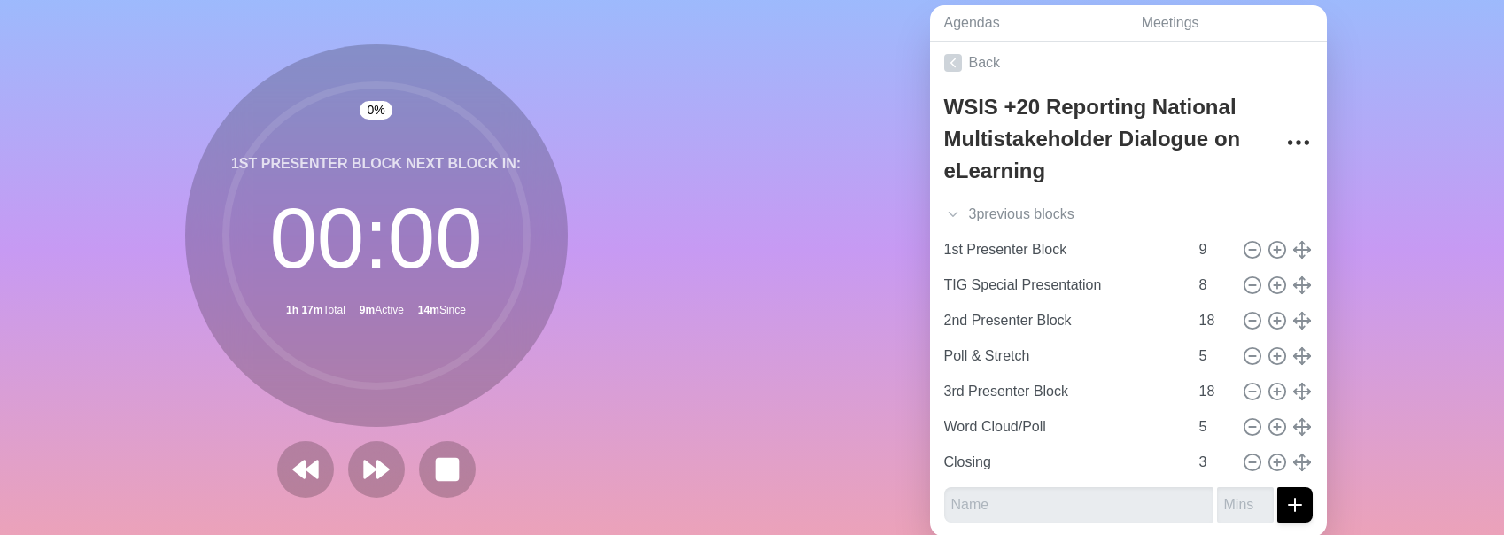
scroll to position [0, 0]
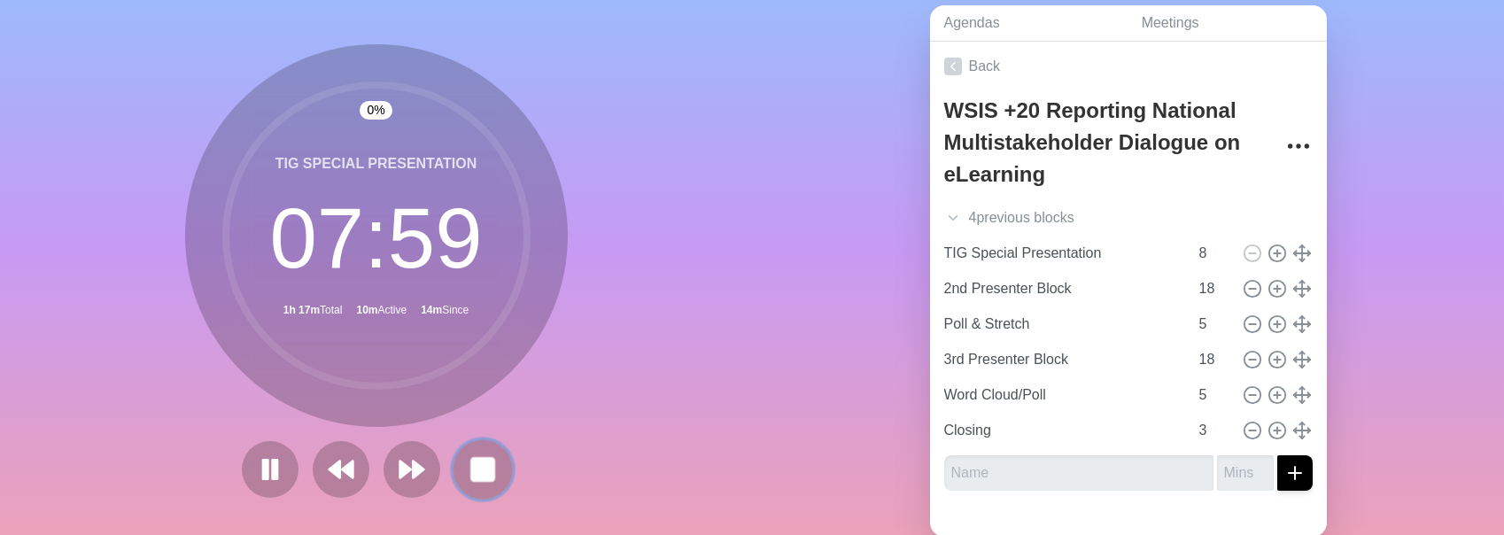
click at [481, 477] on rect at bounding box center [482, 469] width 22 height 22
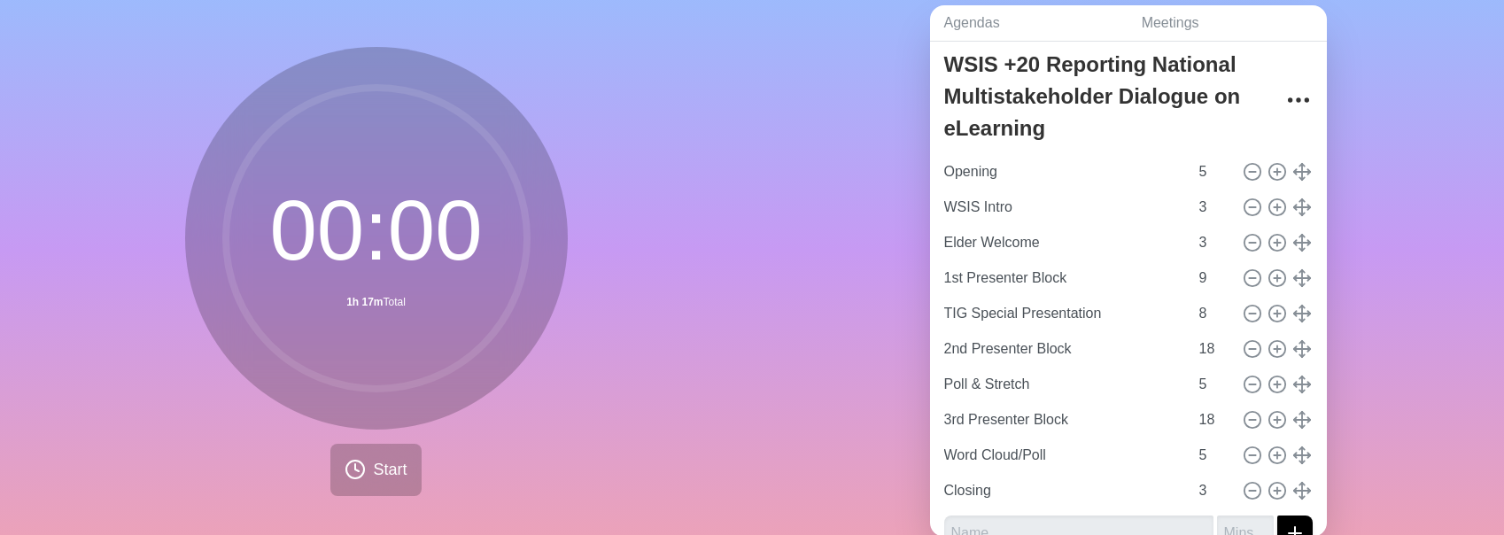
scroll to position [58, 0]
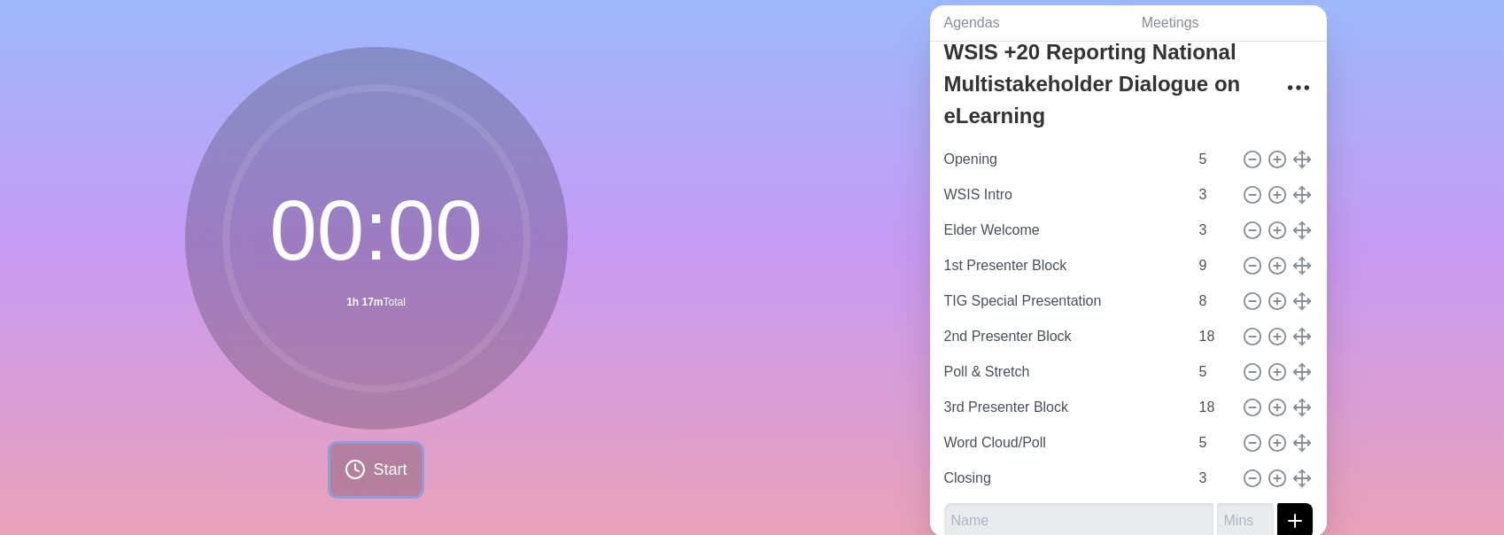
click at [391, 481] on button "Start" at bounding box center [375, 470] width 90 height 52
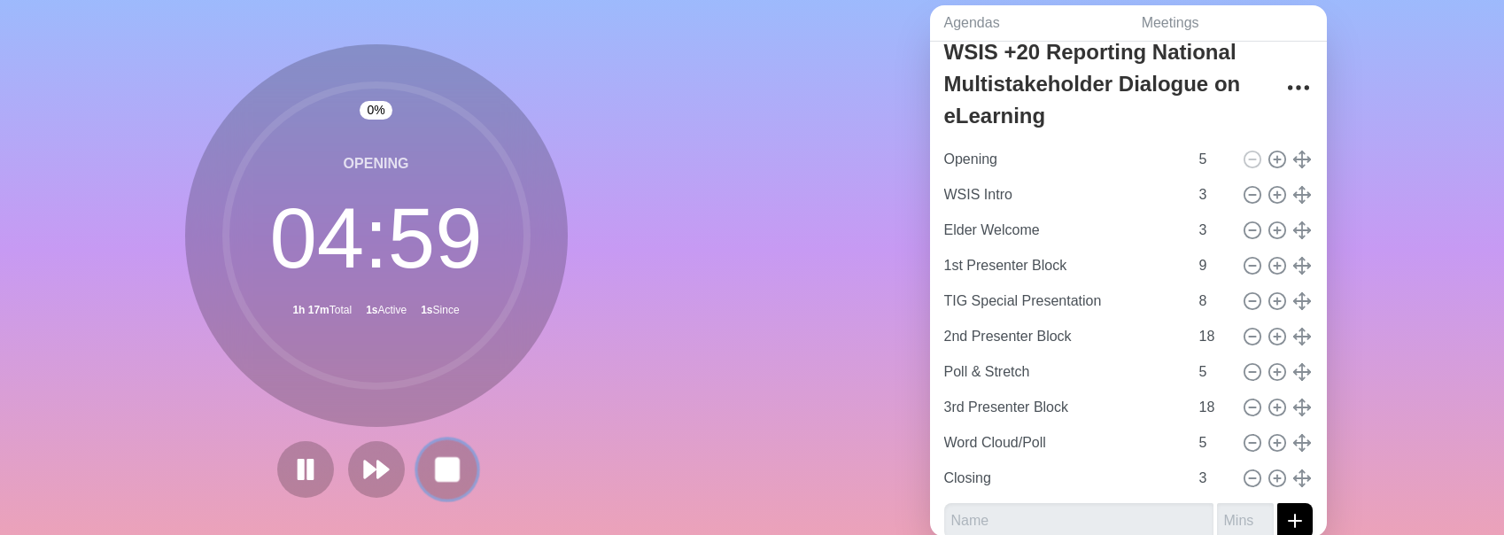
click at [451, 467] on rect at bounding box center [447, 469] width 22 height 22
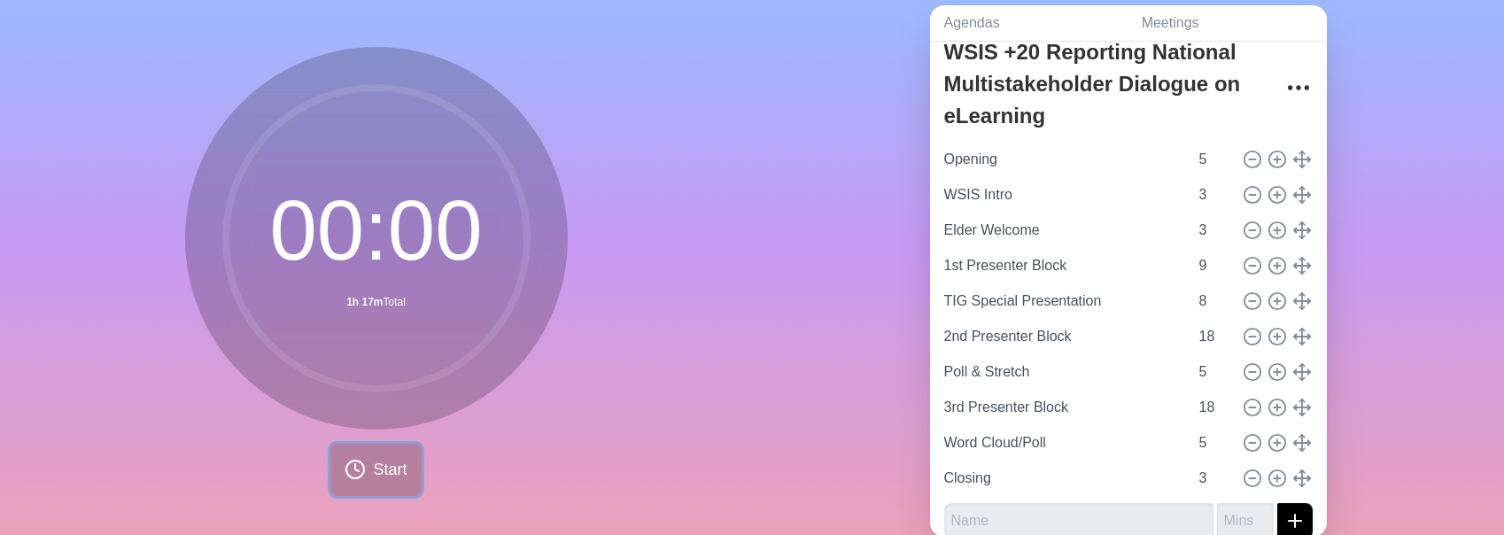
click at [386, 460] on span "Start" at bounding box center [390, 470] width 34 height 24
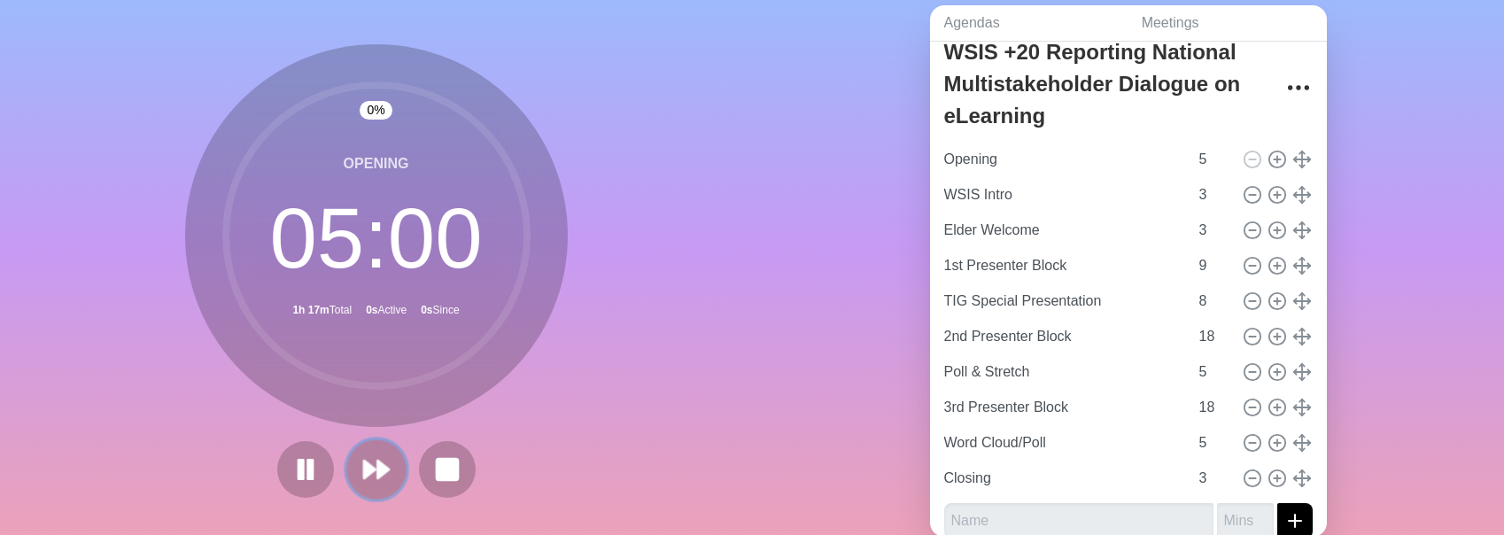
click at [387, 483] on icon at bounding box center [376, 469] width 30 height 30
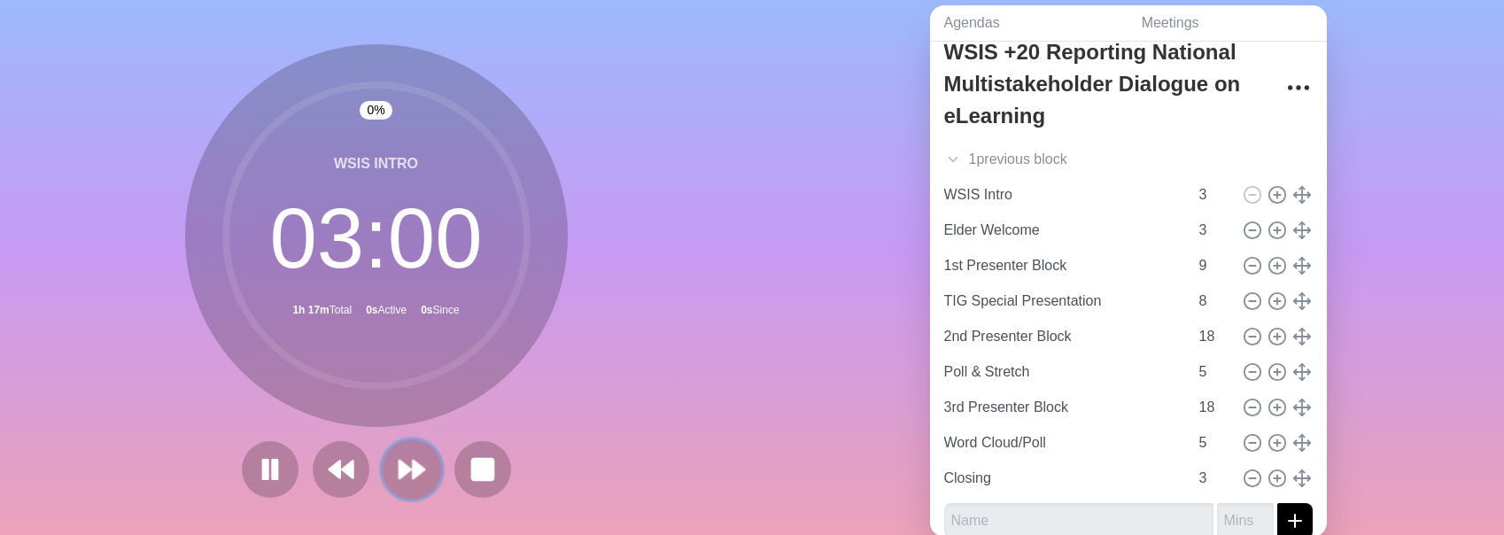
click at [387, 483] on button at bounding box center [411, 468] width 59 height 59
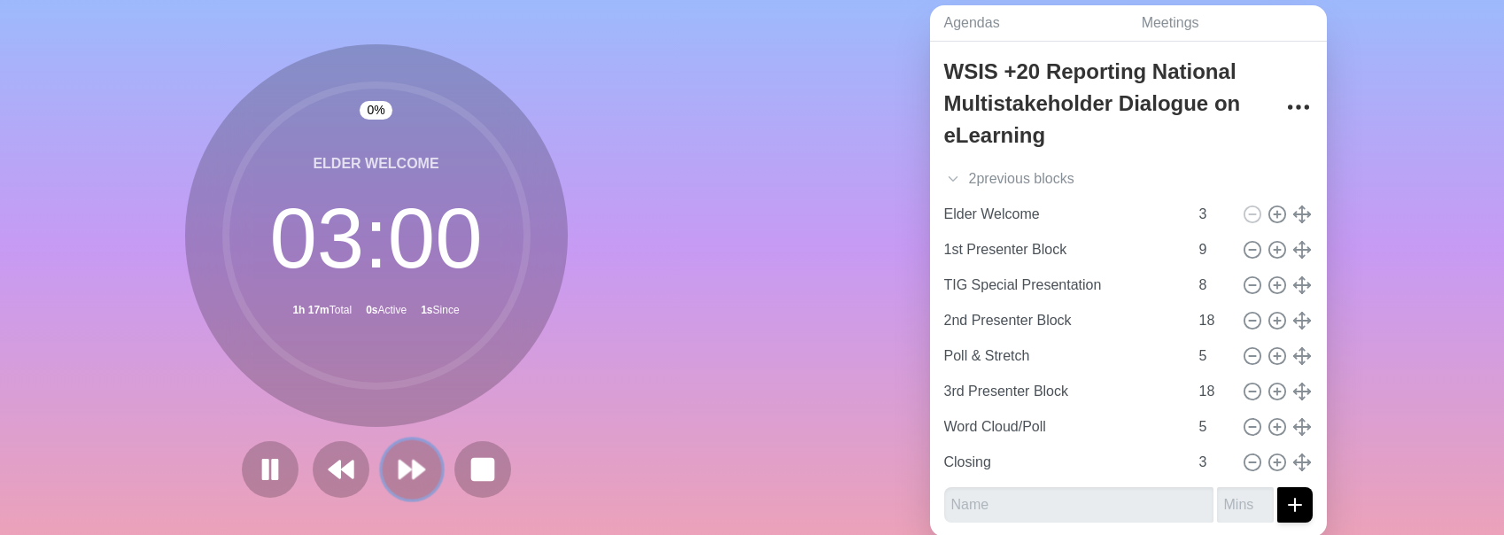
click at [399, 468] on polygon at bounding box center [405, 469] width 12 height 18
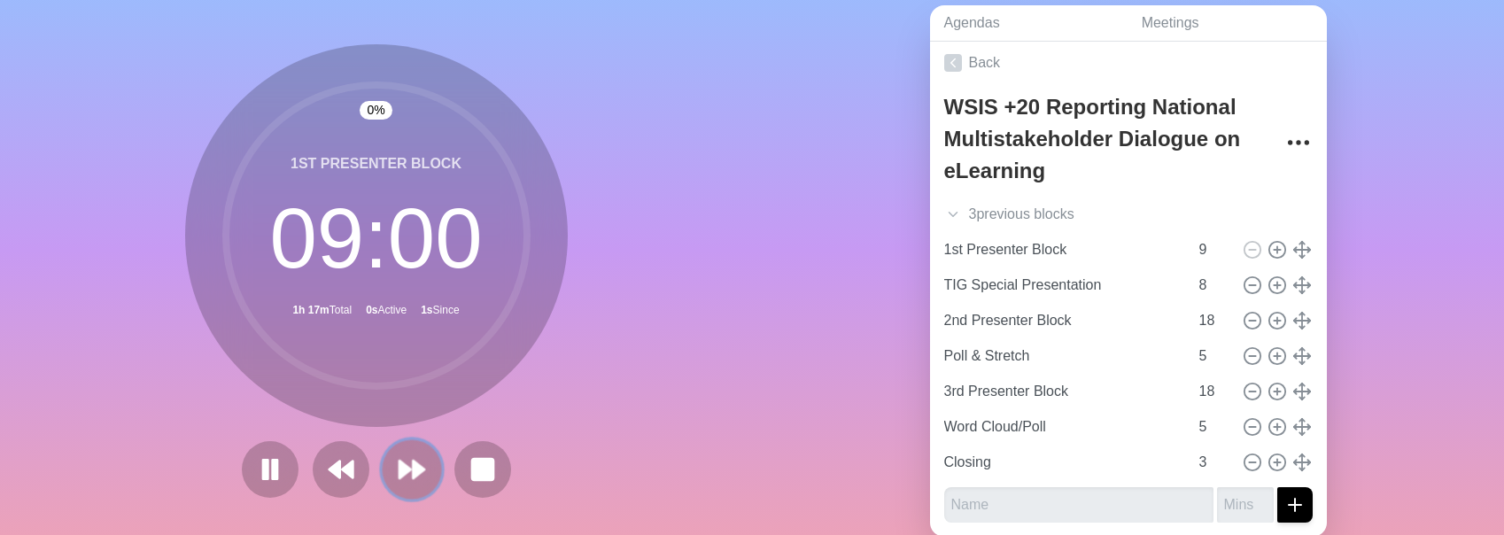
scroll to position [4, 0]
click at [399, 468] on polygon at bounding box center [405, 469] width 12 height 18
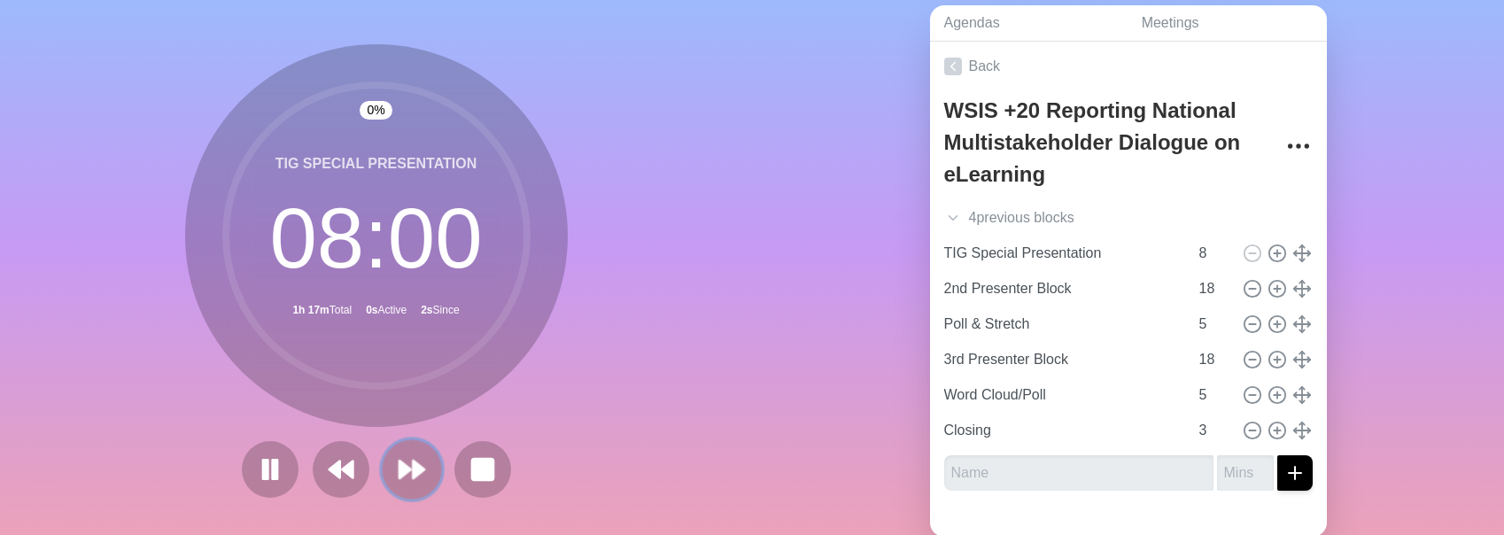
scroll to position [0, 0]
click at [406, 460] on icon at bounding box center [412, 469] width 30 height 30
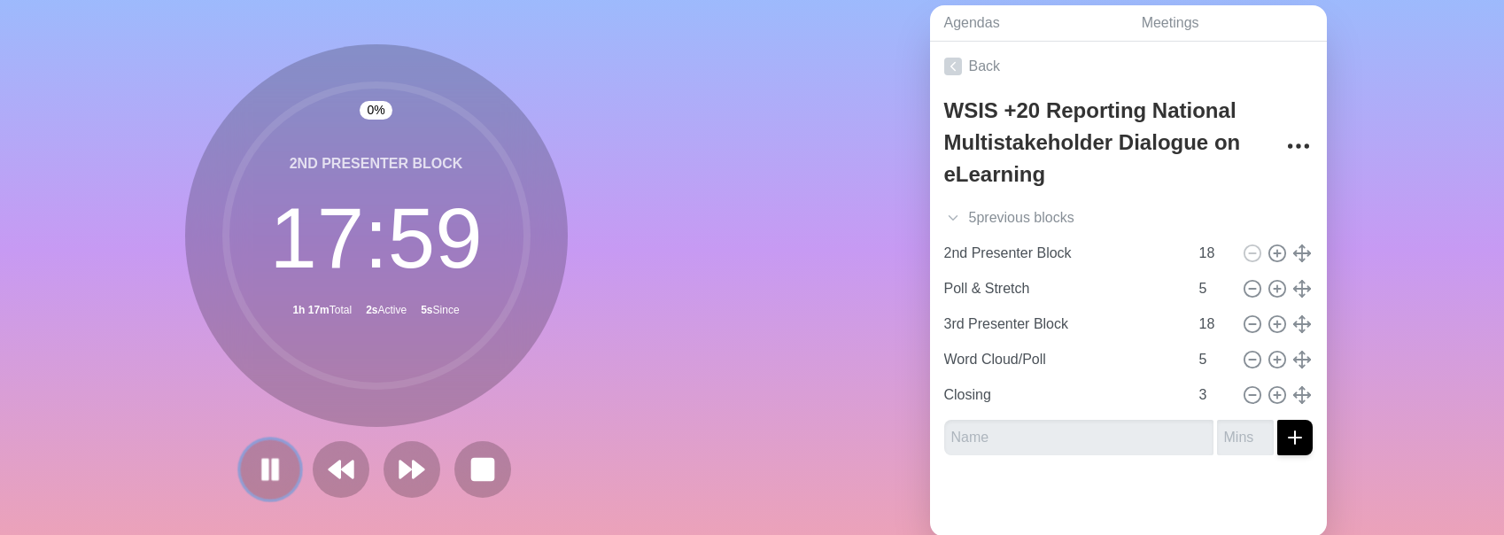
click at [273, 475] on rect at bounding box center [274, 469] width 5 height 19
click at [775, 214] on div "5 previous block s" at bounding box center [1128, 217] width 397 height 35
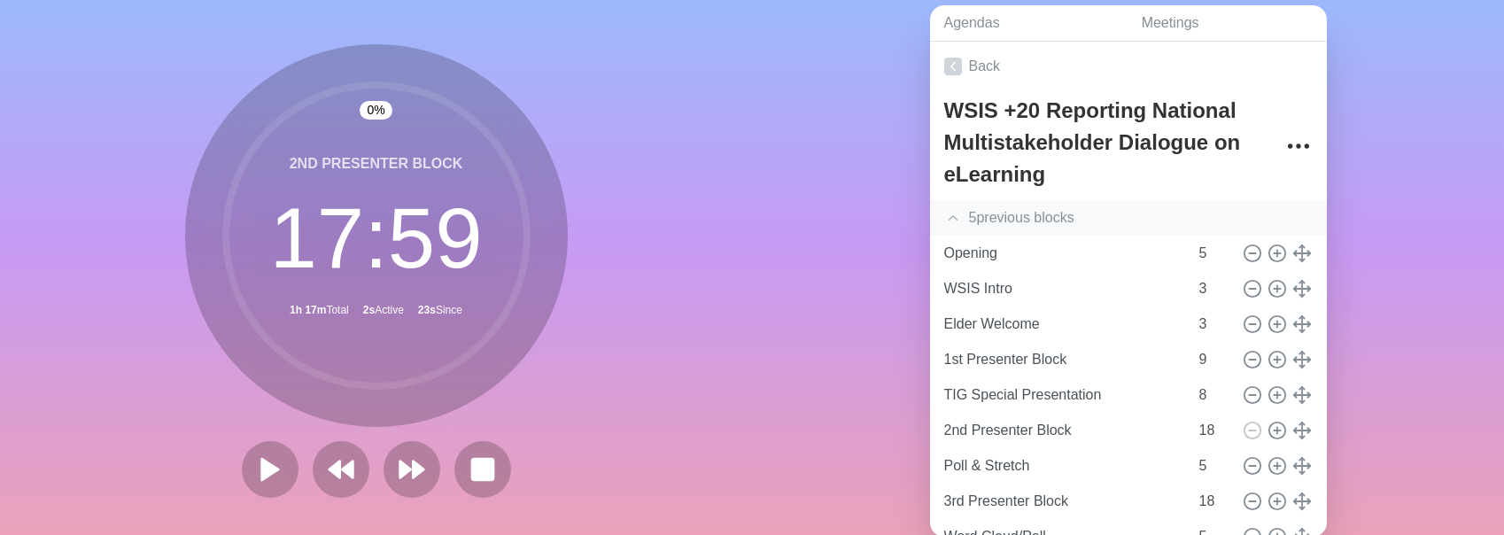
click at [775, 235] on div "5 previous block s" at bounding box center [1128, 217] width 397 height 35
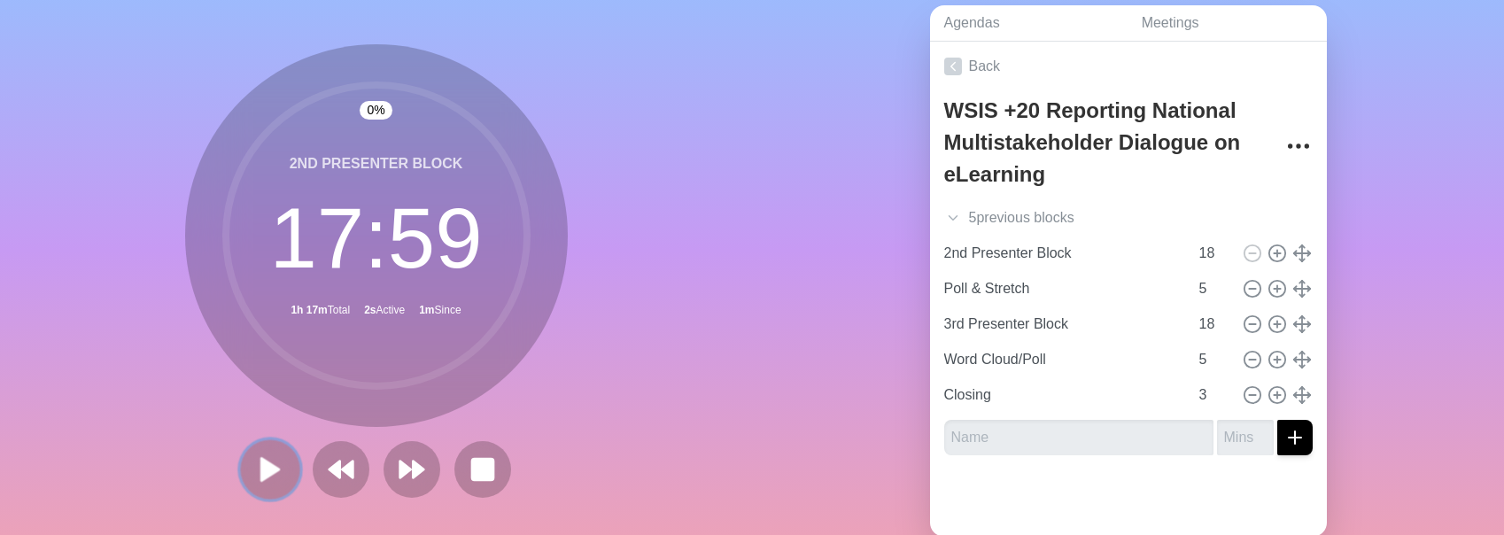
click at [263, 469] on polygon at bounding box center [270, 469] width 18 height 22
click at [278, 477] on icon at bounding box center [270, 469] width 30 height 30
click at [277, 477] on icon at bounding box center [270, 469] width 30 height 30
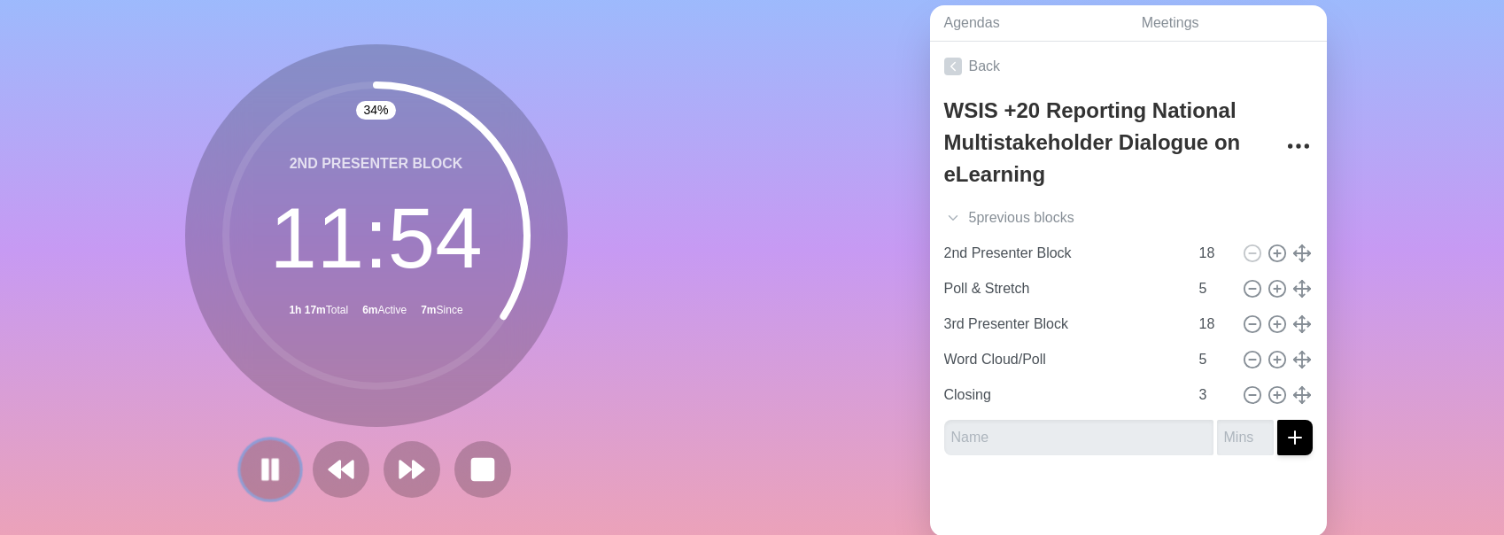
click at [275, 473] on rect at bounding box center [274, 469] width 5 height 19
drag, startPoint x: 498, startPoint y: 326, endPoint x: 473, endPoint y: 348, distance: 33.2
click at [473, 348] on g at bounding box center [376, 235] width 301 height 301
click at [261, 473] on polygon at bounding box center [270, 469] width 18 height 22
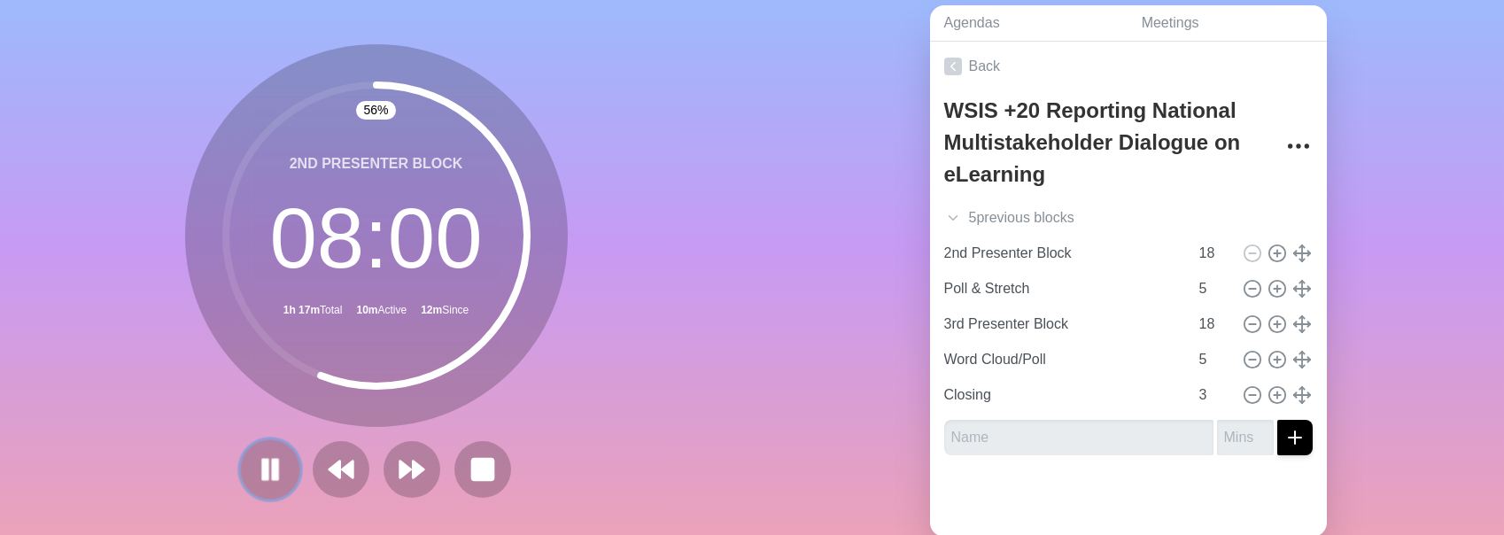
click at [265, 477] on rect at bounding box center [264, 469] width 5 height 19
click at [267, 470] on polygon at bounding box center [270, 469] width 18 height 22
click at [272, 473] on rect at bounding box center [274, 469] width 5 height 19
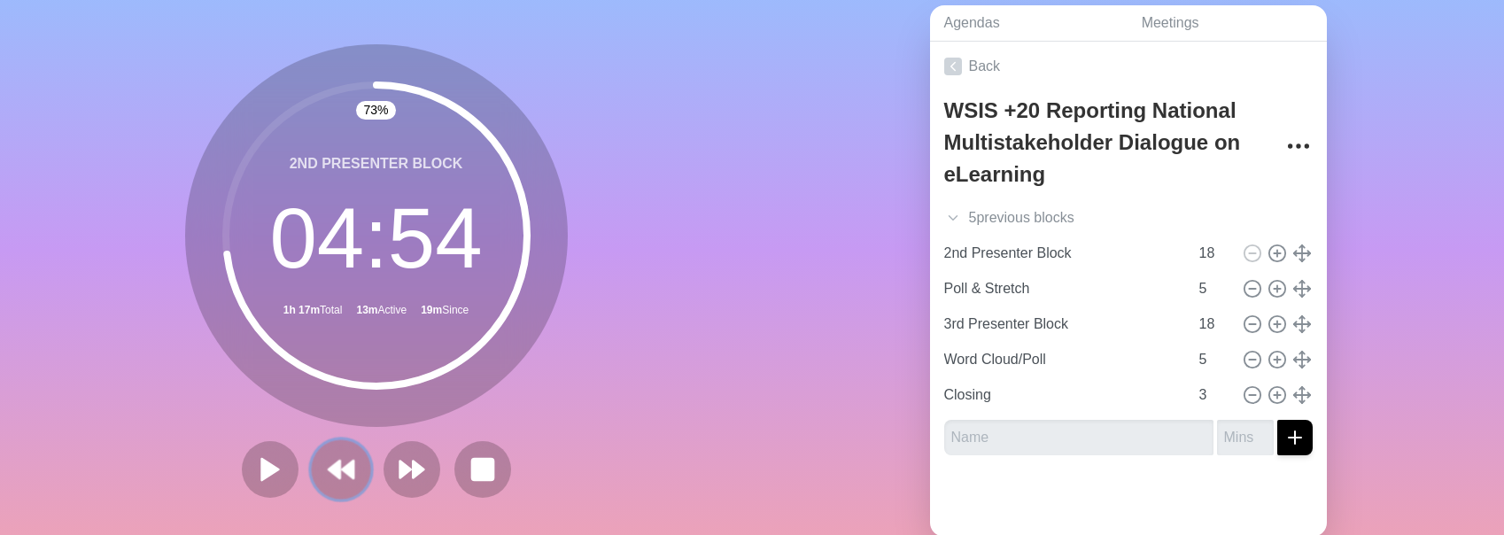
click at [343, 465] on icon at bounding box center [341, 469] width 30 height 30
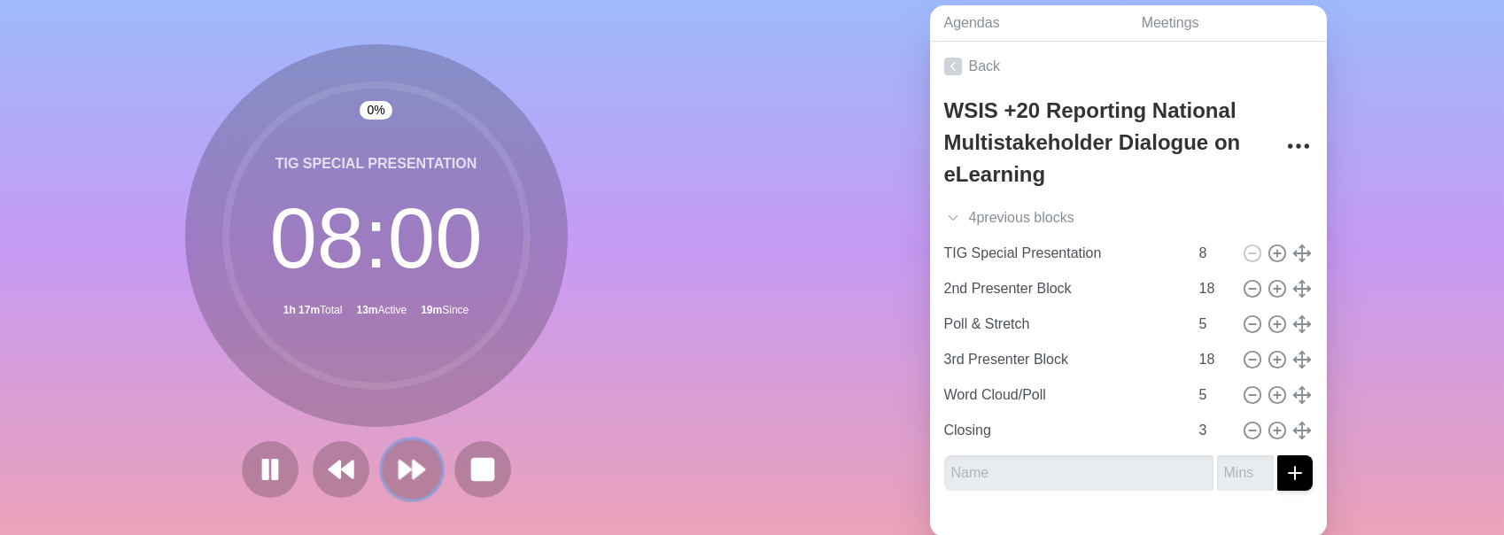
click at [406, 472] on polygon at bounding box center [405, 469] width 12 height 18
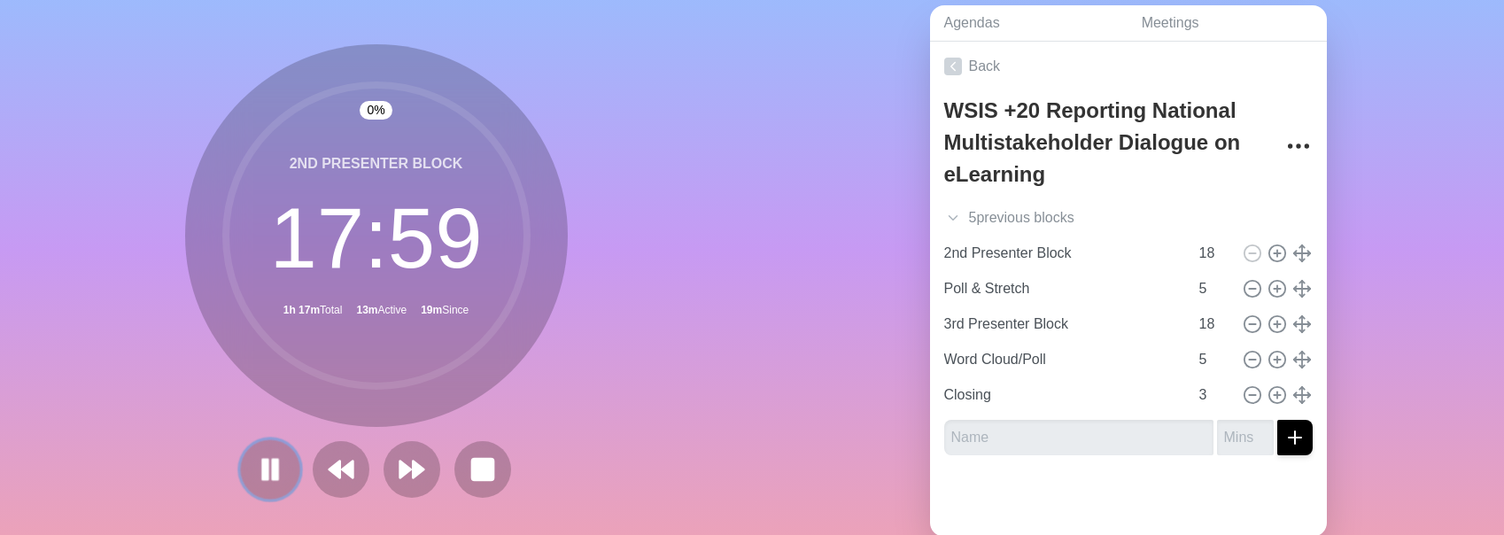
click at [277, 473] on rect at bounding box center [274, 469] width 5 height 19
click at [277, 473] on icon at bounding box center [270, 469] width 28 height 28
click at [263, 469] on rect at bounding box center [264, 469] width 5 height 19
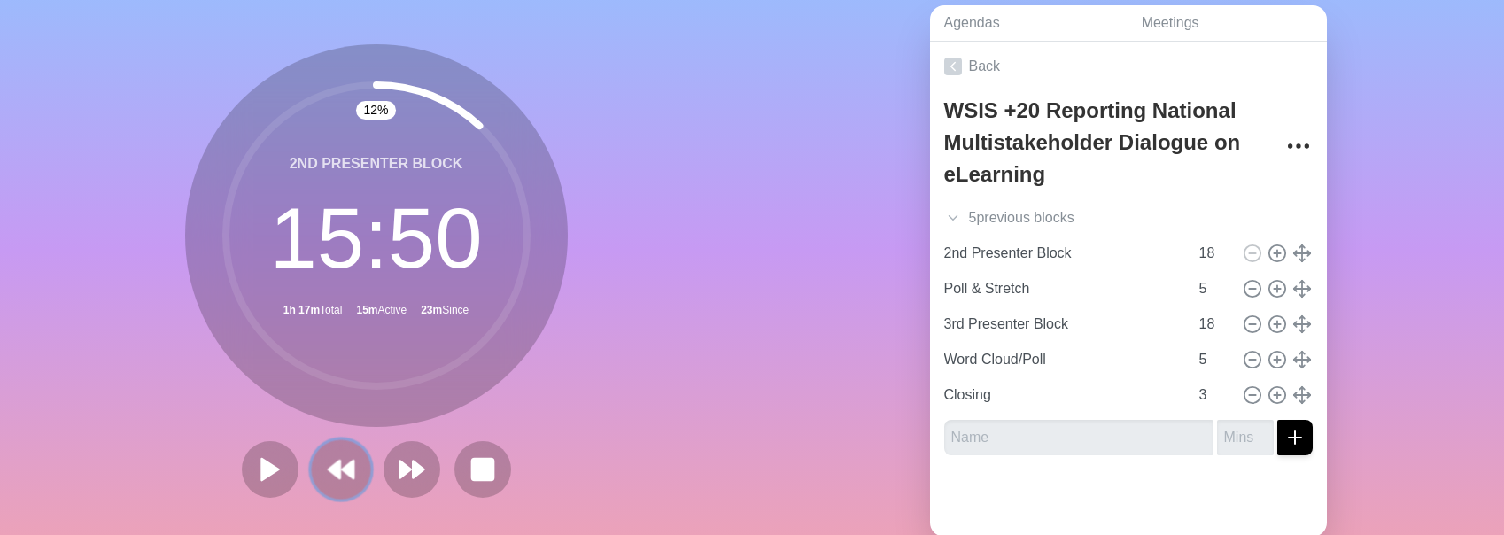
click at [343, 476] on icon at bounding box center [341, 469] width 30 height 30
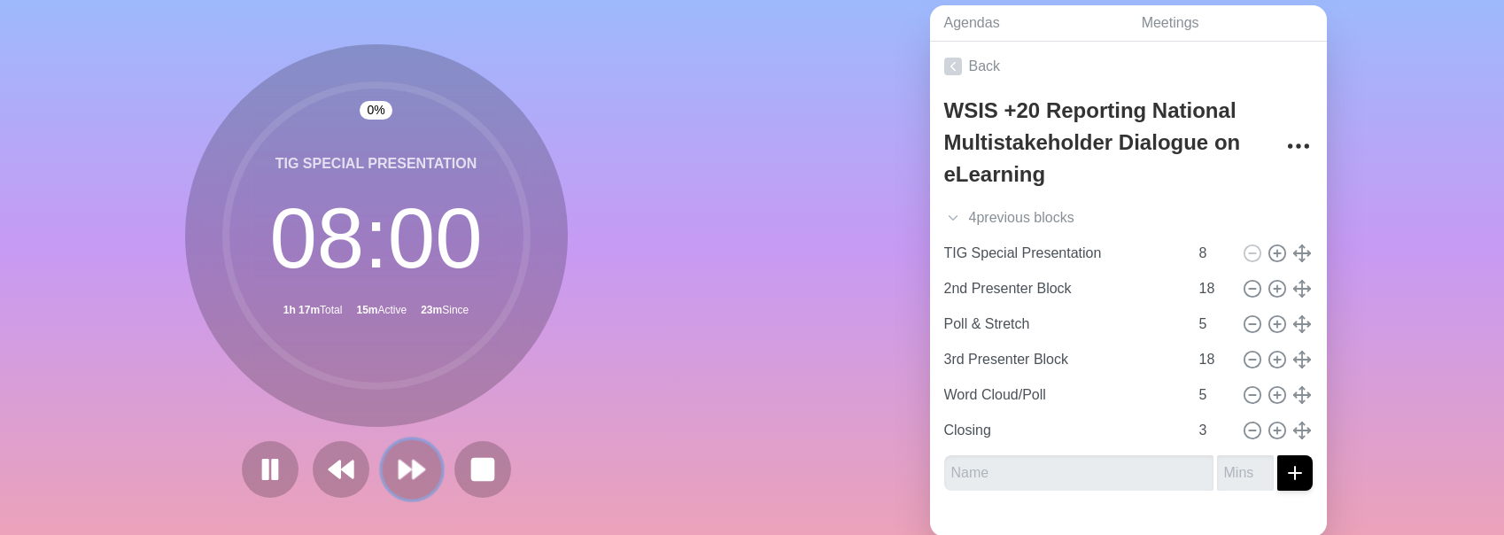
click at [402, 472] on polygon at bounding box center [405, 469] width 12 height 18
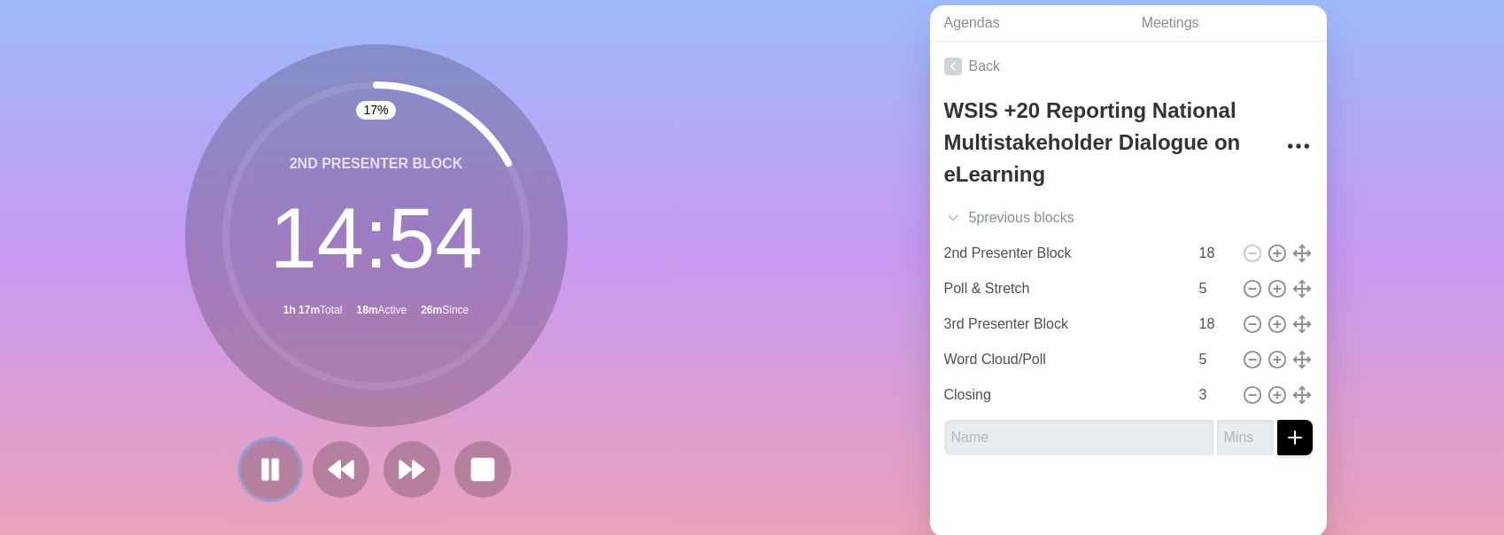
click at [270, 479] on icon at bounding box center [270, 469] width 30 height 30
click at [468, 474] on icon at bounding box center [483, 469] width 30 height 30
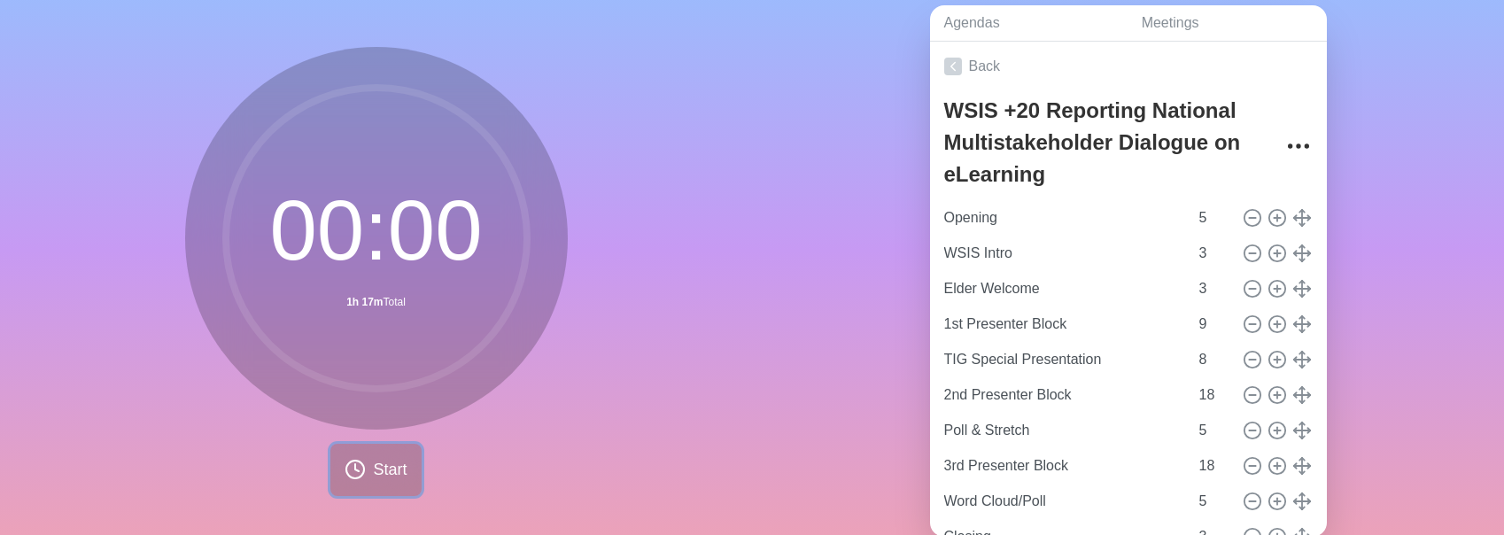
click at [379, 485] on button "Start" at bounding box center [375, 470] width 90 height 52
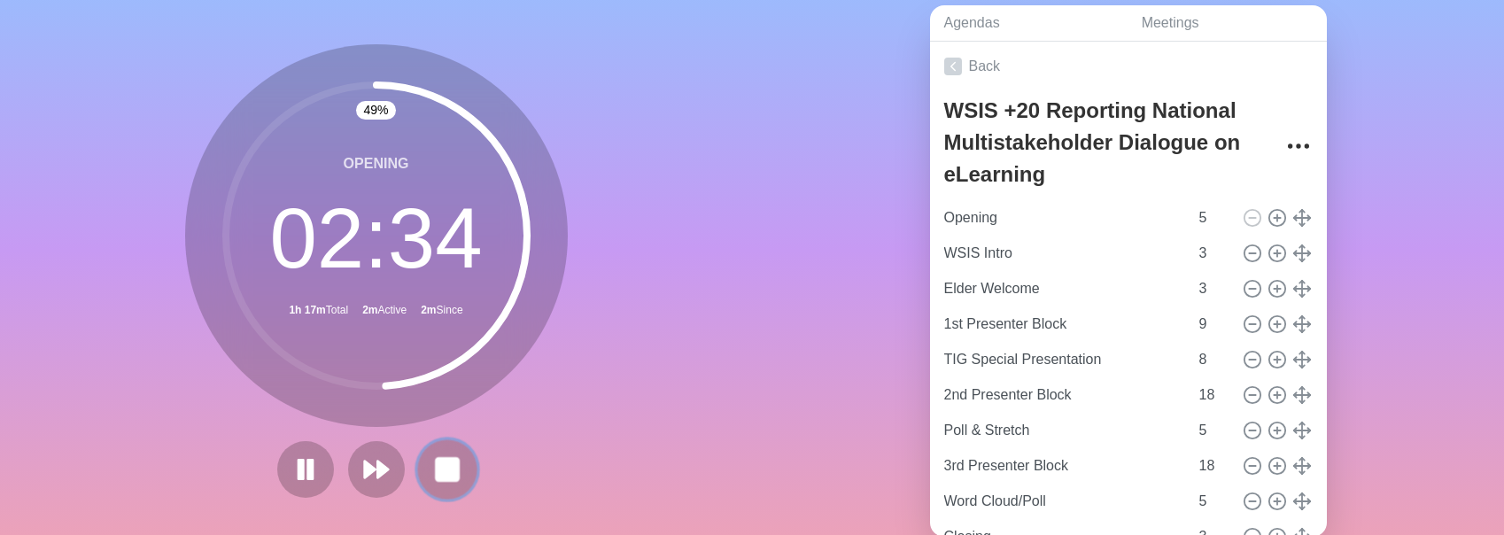
click at [455, 474] on rect at bounding box center [447, 469] width 22 height 22
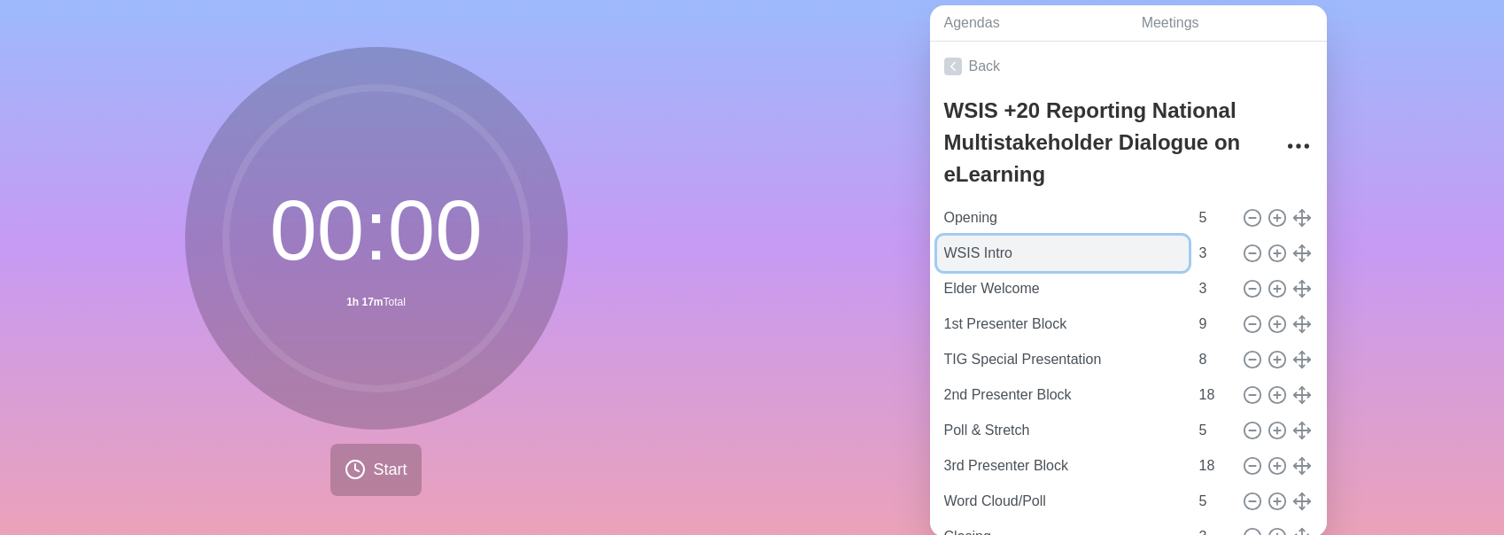
click at [775, 262] on input "WSIS Intro" at bounding box center [1062, 253] width 251 height 35
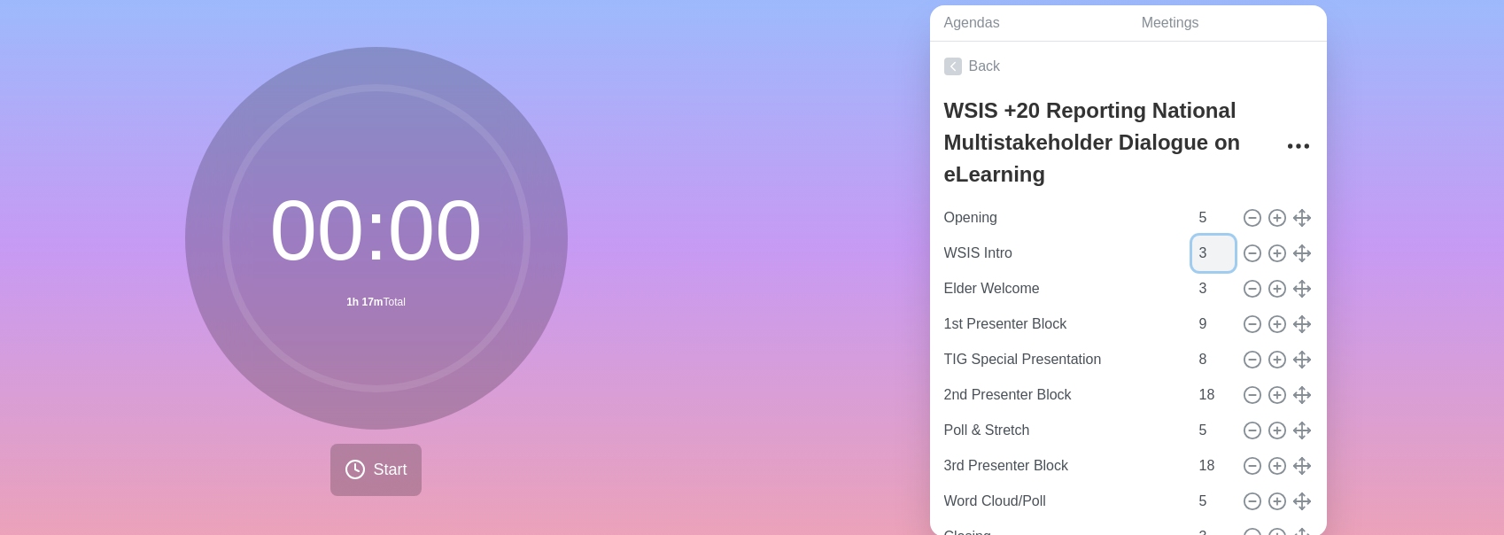
click at [775, 264] on input "3" at bounding box center [1213, 253] width 43 height 35
click at [357, 476] on icon at bounding box center [354, 469] width 21 height 21
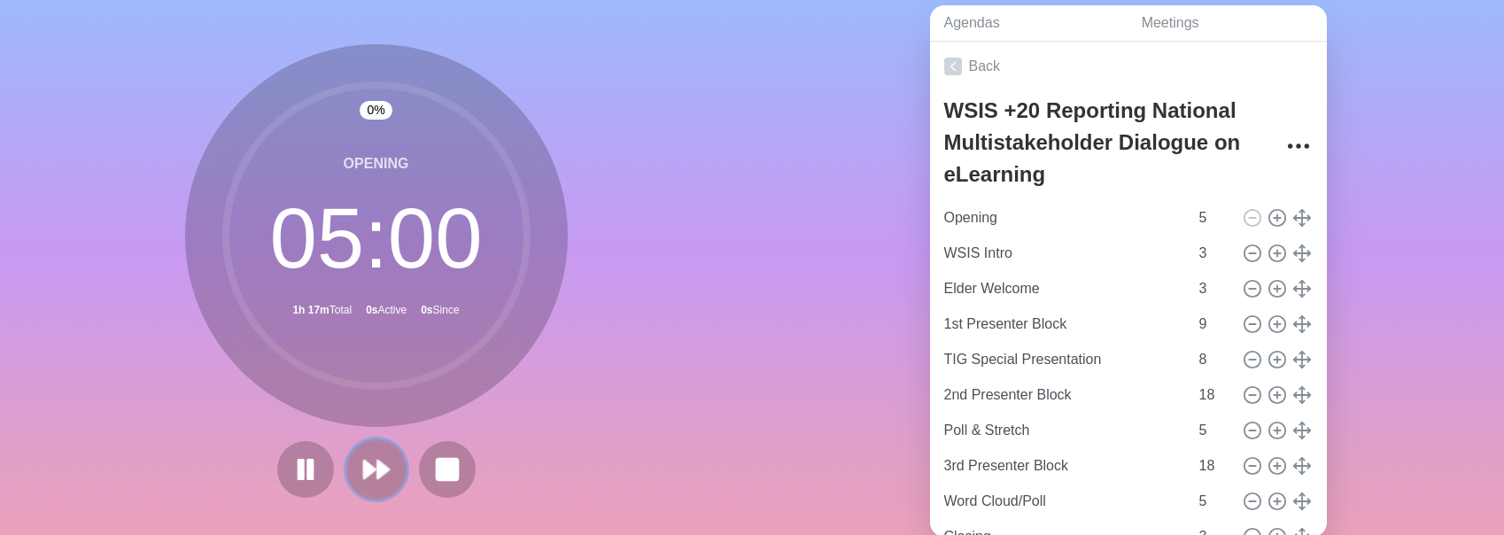
click at [374, 483] on icon at bounding box center [376, 469] width 30 height 30
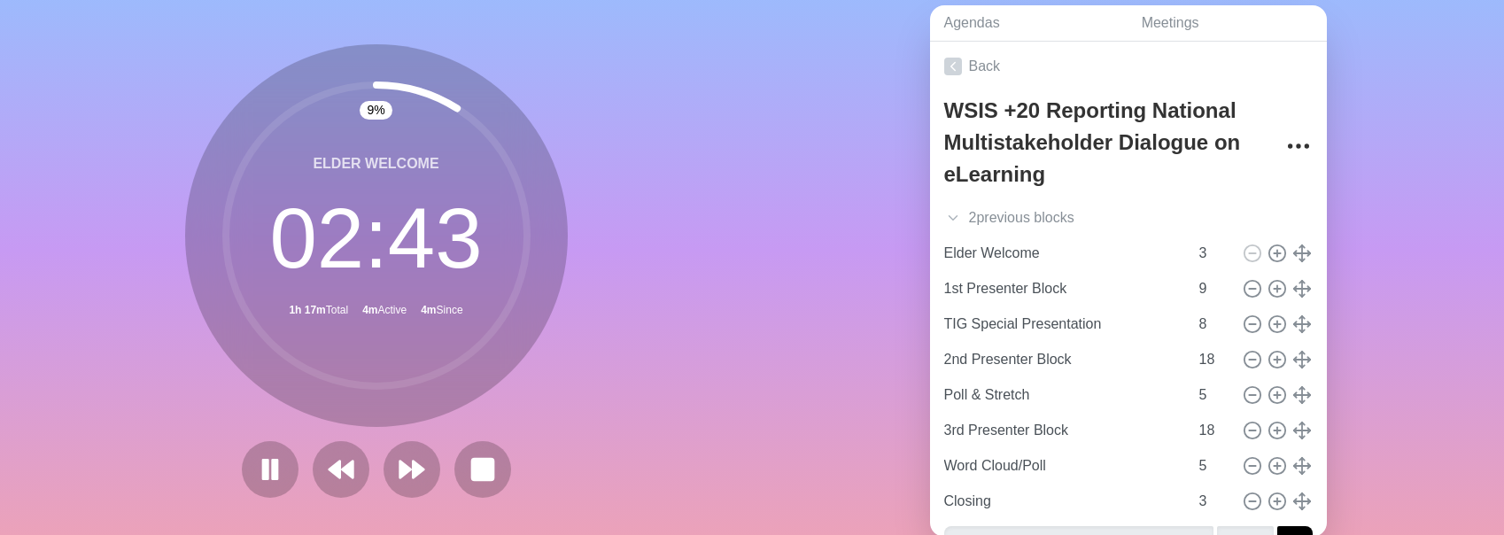
scroll to position [110, 0]
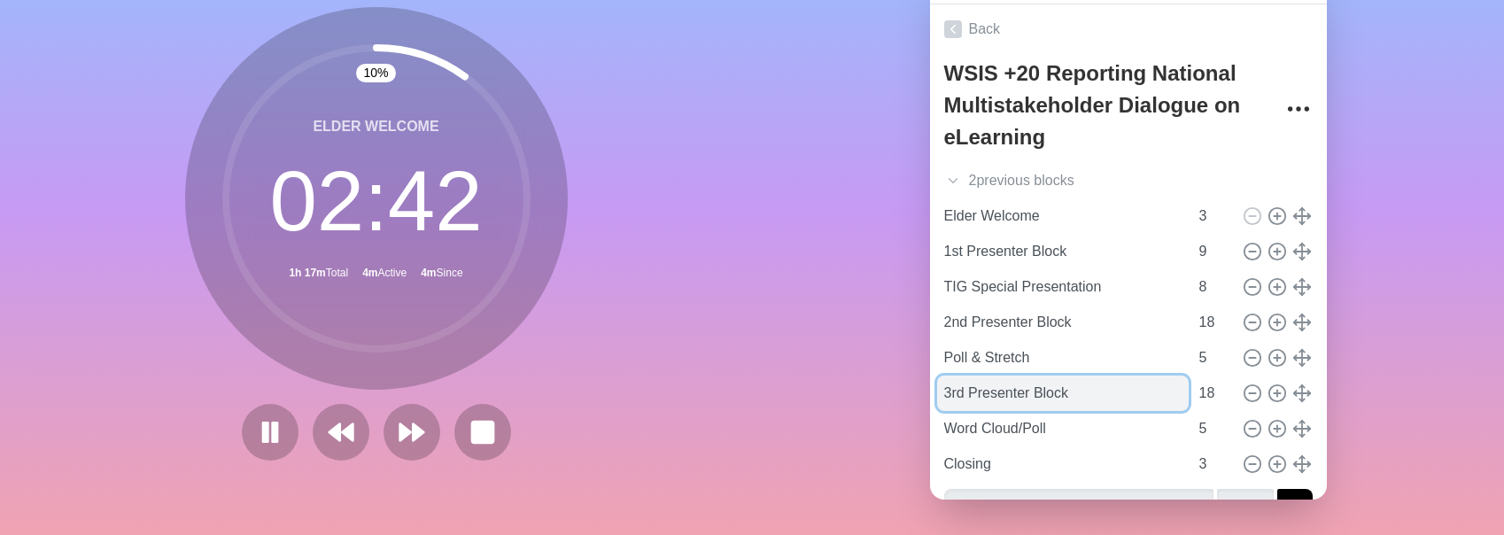
click at [775, 398] on input "3rd Presenter Block" at bounding box center [1062, 392] width 251 height 35
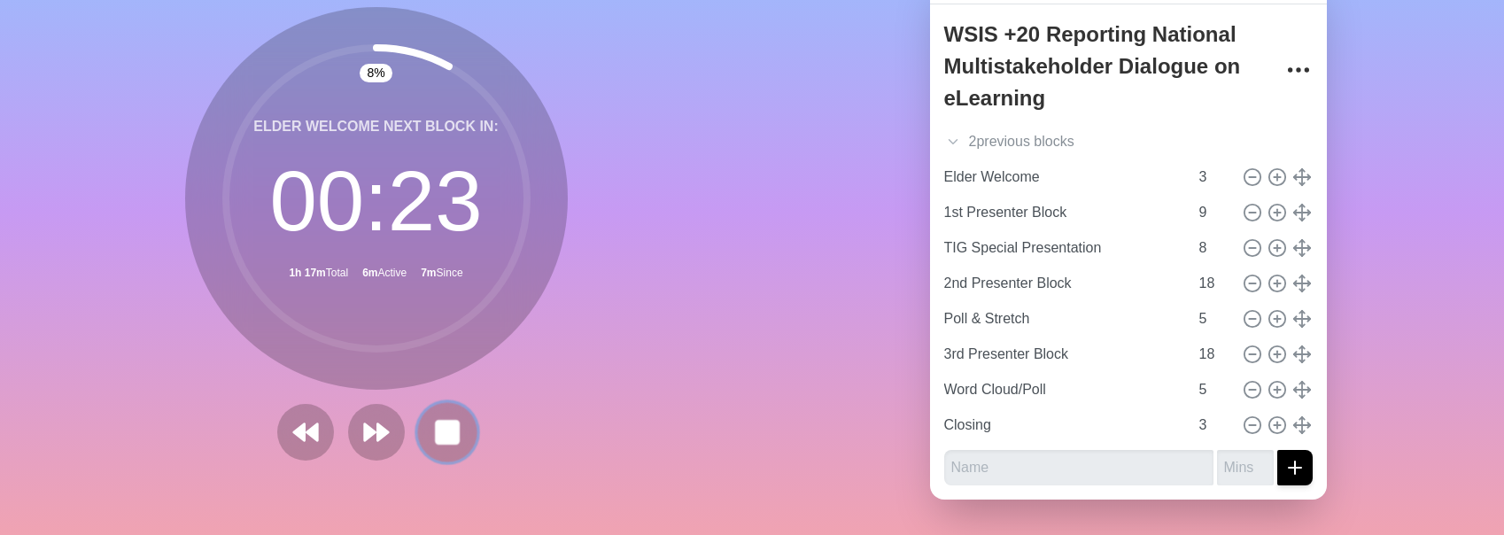
click at [448, 434] on rect at bounding box center [447, 432] width 22 height 22
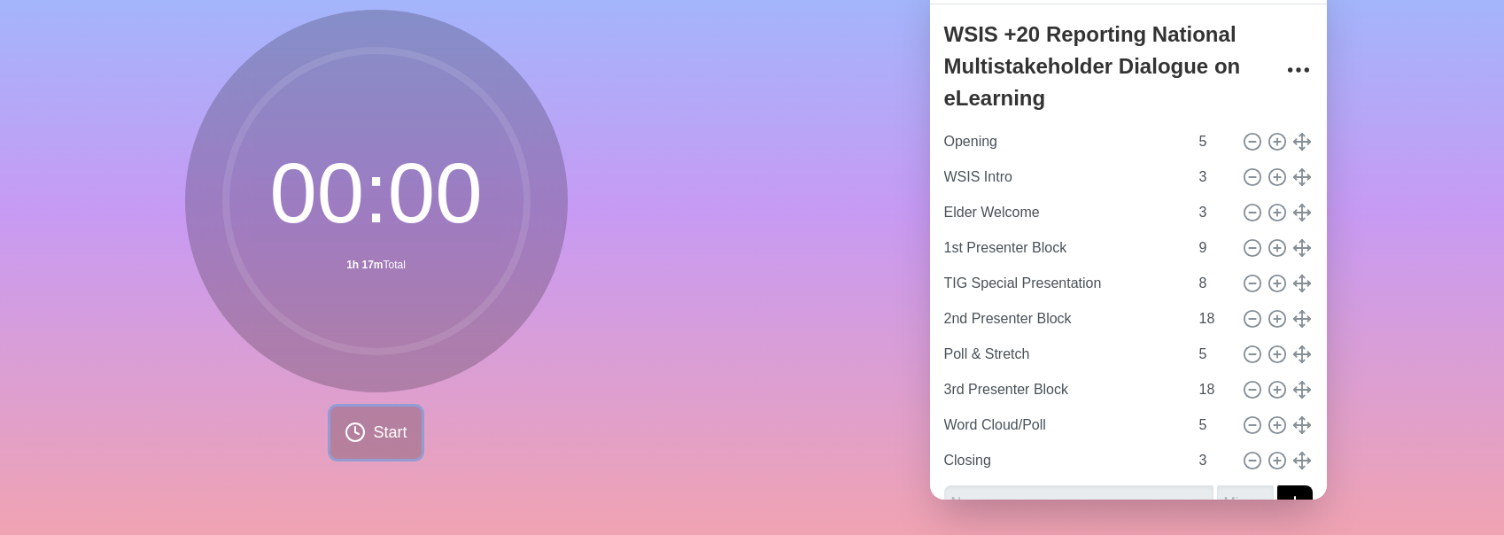
click at [394, 428] on span "Start" at bounding box center [390, 433] width 34 height 24
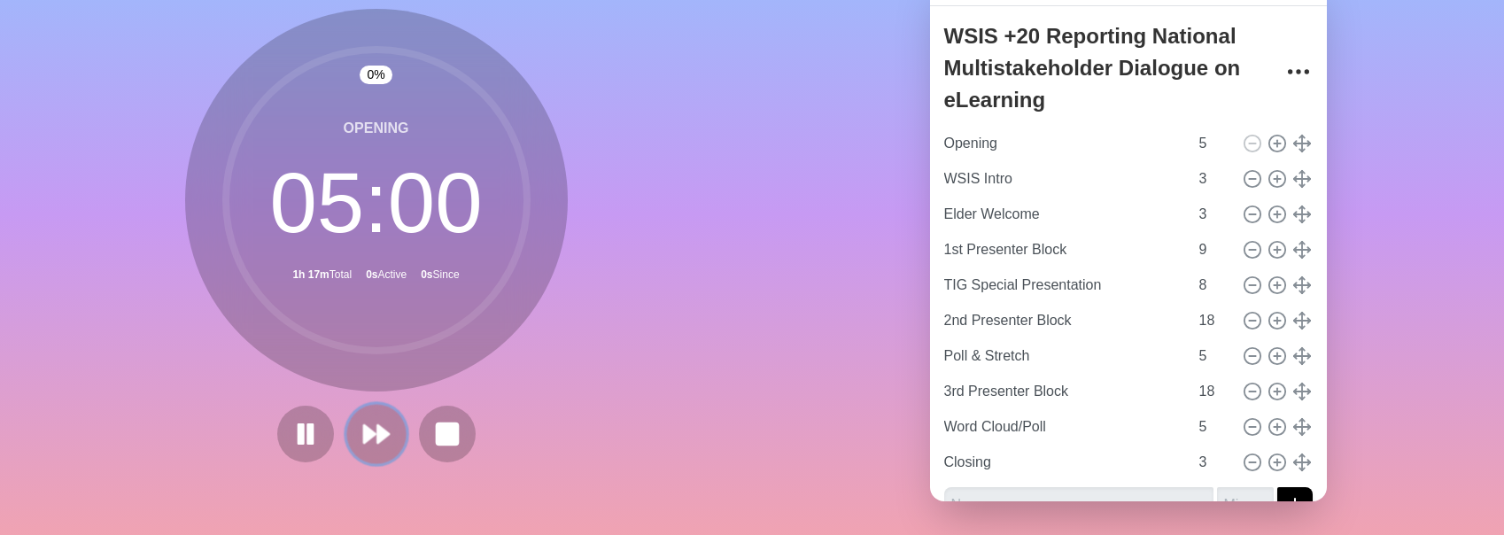
click at [365, 436] on polygon at bounding box center [370, 434] width 12 height 18
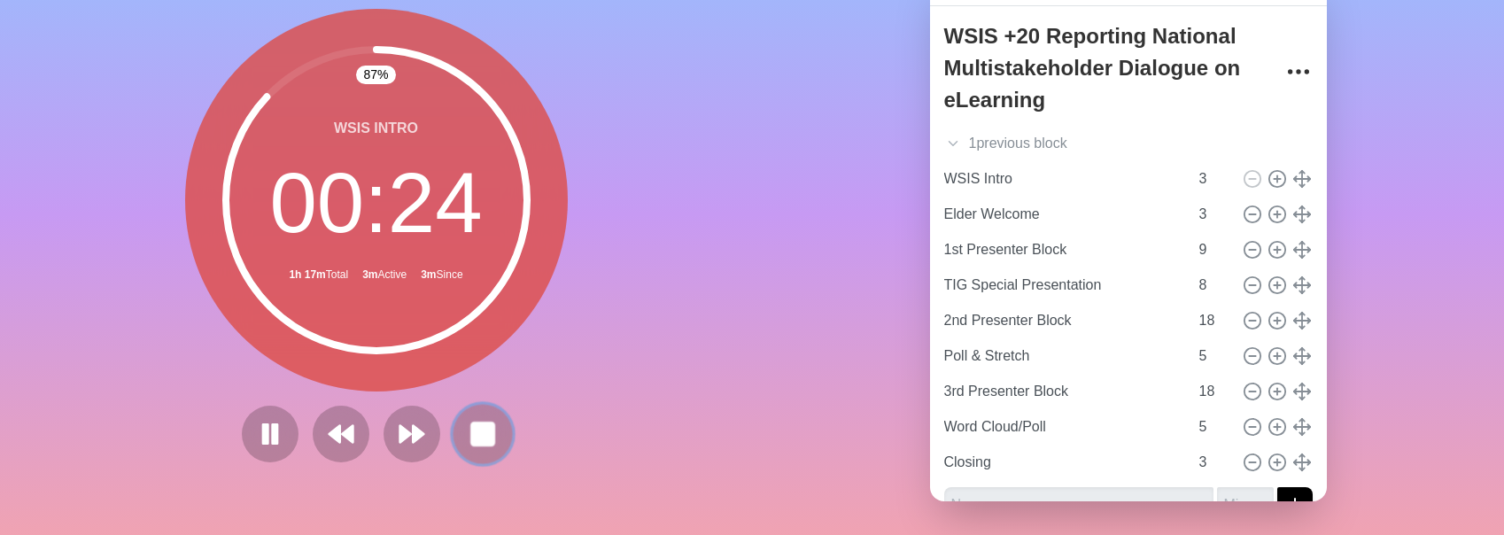
click at [483, 445] on rect at bounding box center [482, 433] width 22 height 22
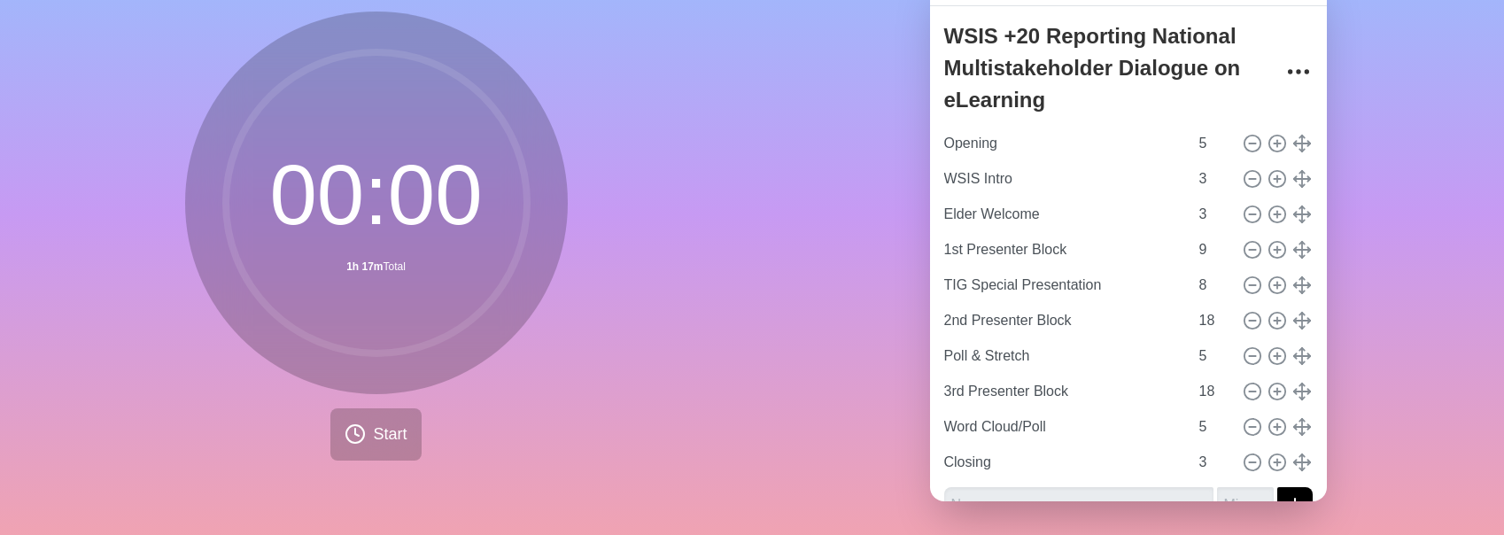
scroll to position [110, 0]
click at [393, 440] on span "Start" at bounding box center [390, 433] width 34 height 24
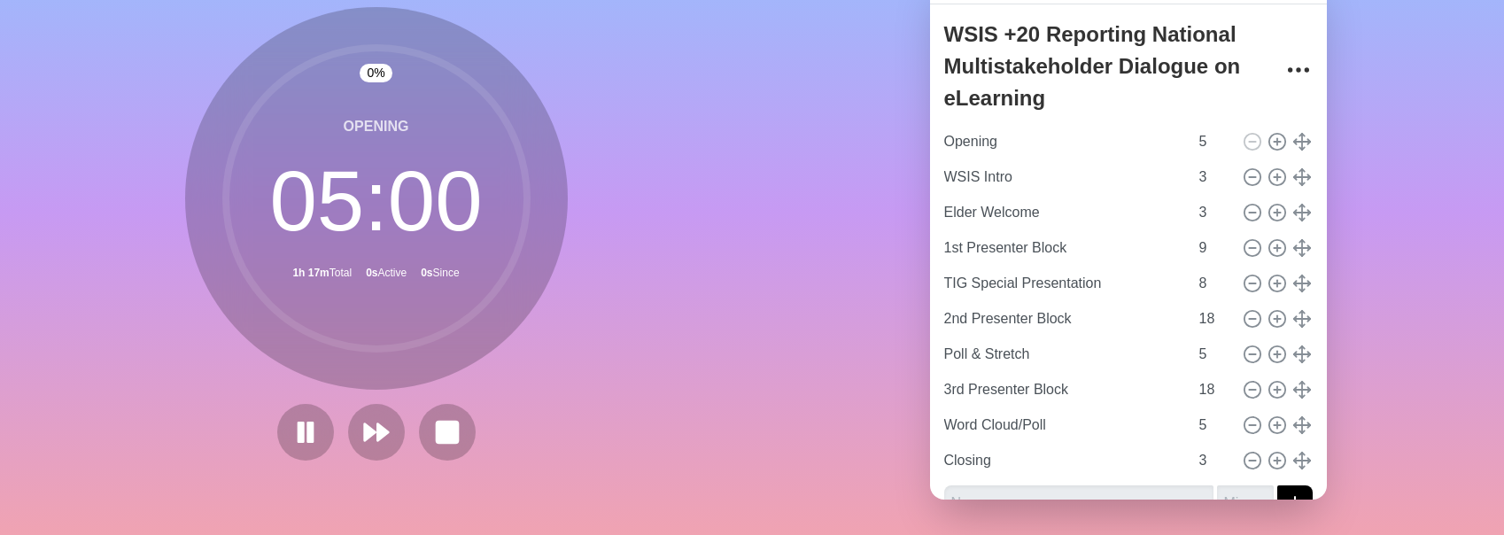
scroll to position [108, 0]
click at [385, 438] on icon at bounding box center [376, 434] width 30 height 30
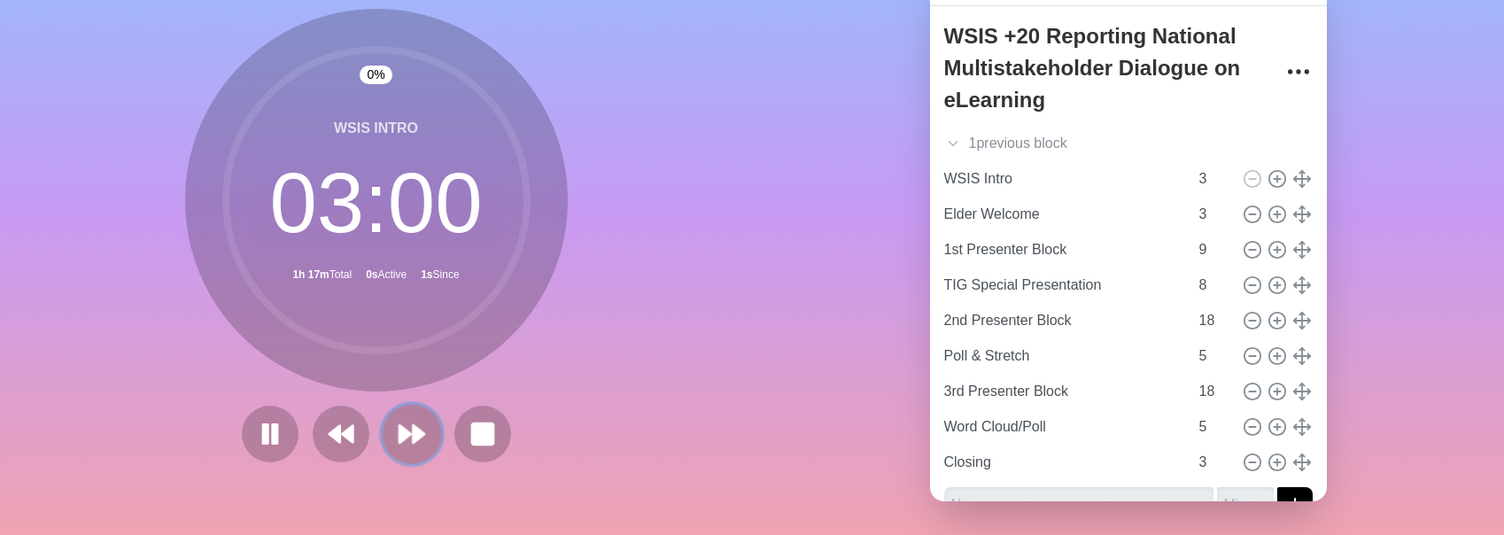
click at [385, 438] on button at bounding box center [411, 433] width 59 height 59
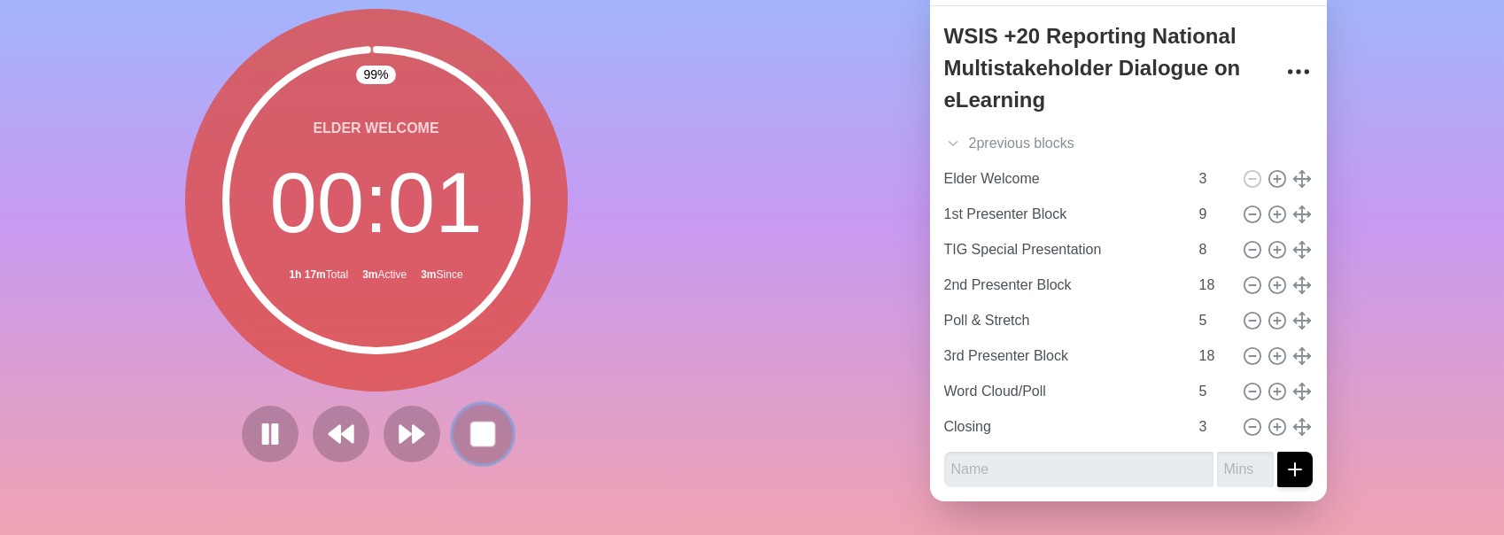
click at [483, 437] on rect at bounding box center [482, 433] width 22 height 22
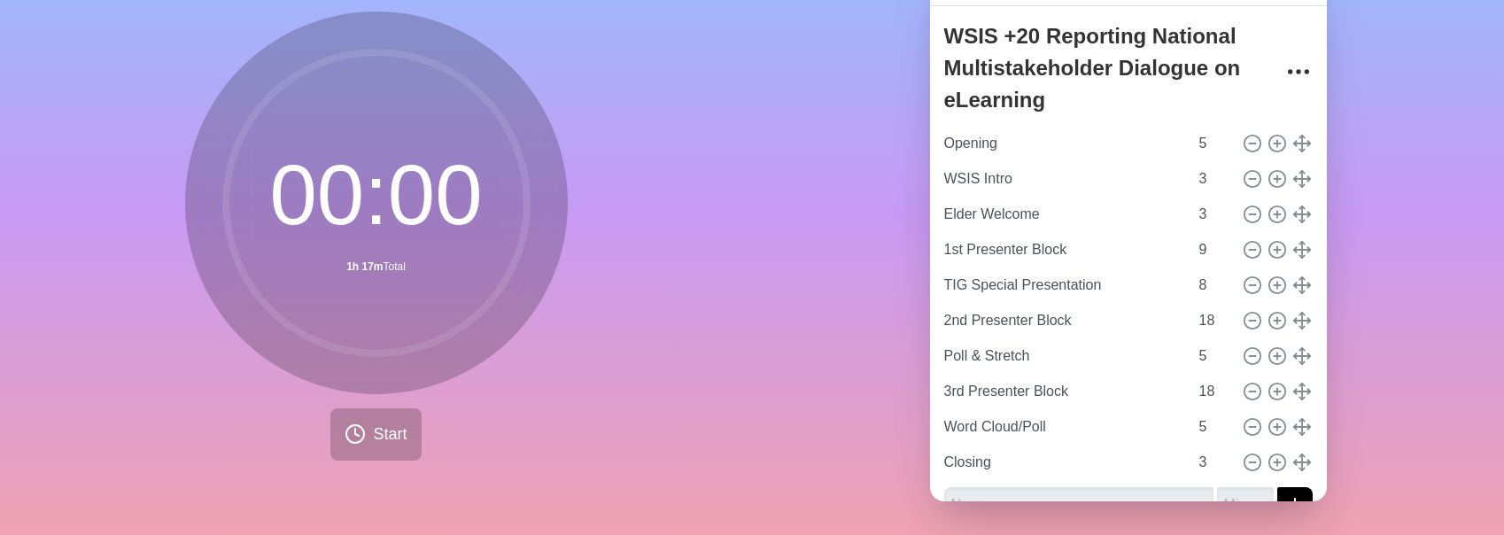
scroll to position [110, 0]
click at [387, 421] on span "Start" at bounding box center [390, 433] width 34 height 24
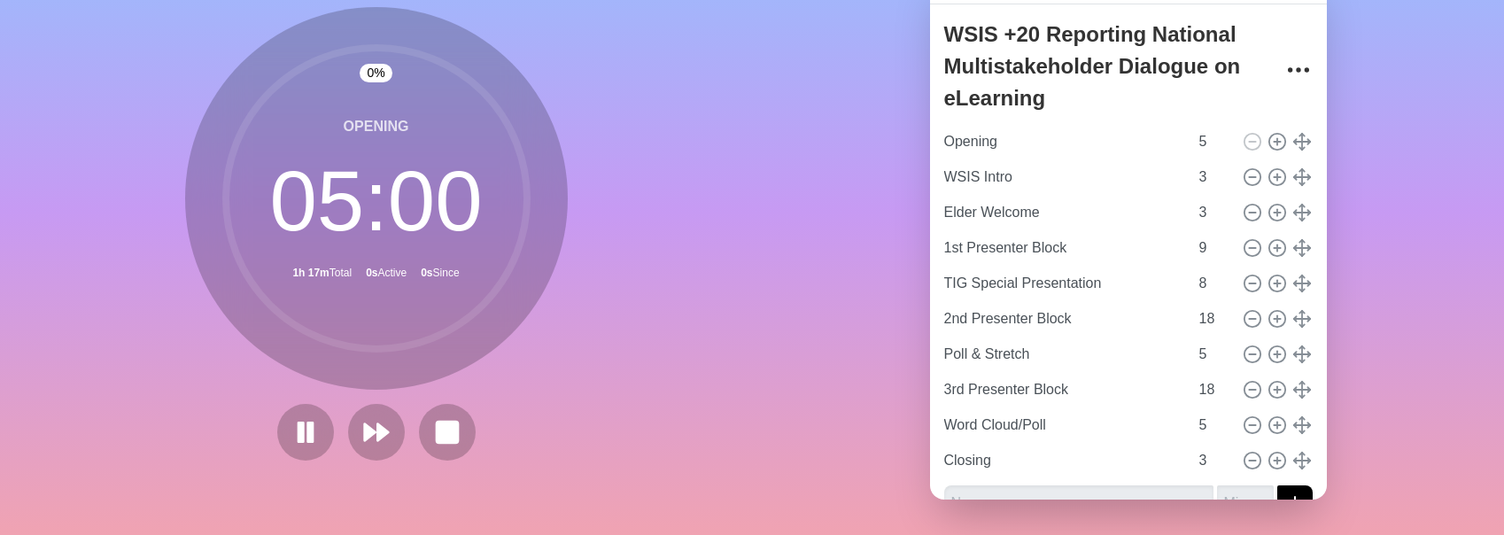
scroll to position [108, 0]
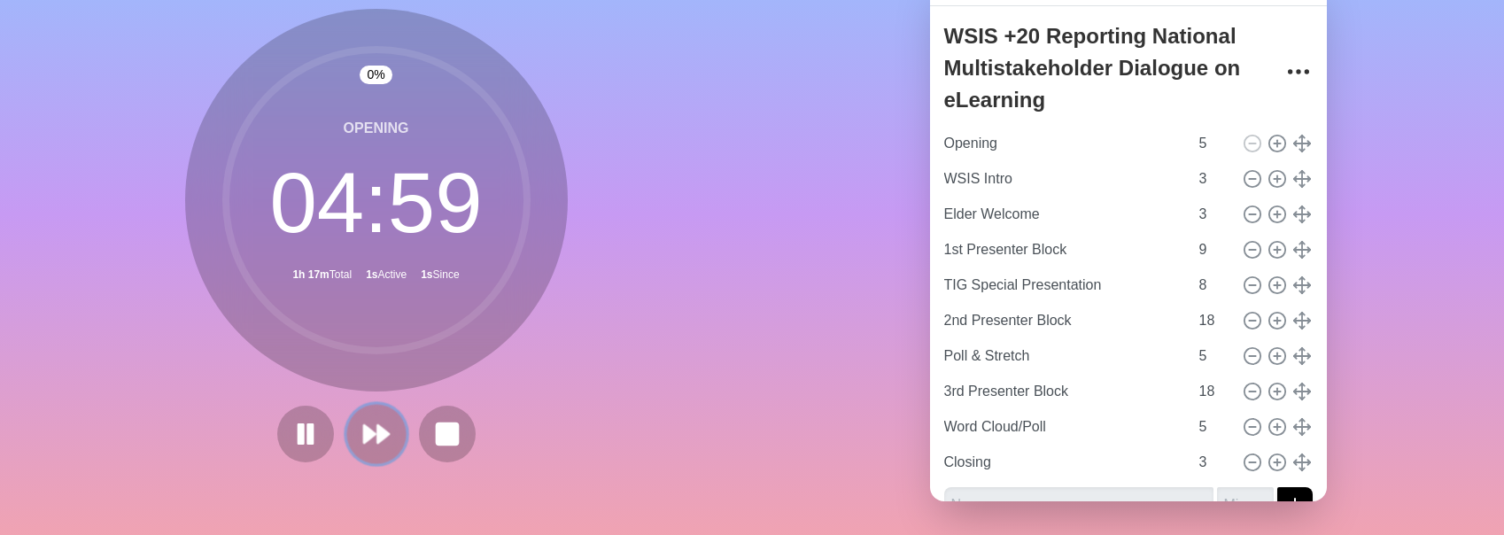
click at [388, 427] on icon at bounding box center [376, 434] width 30 height 30
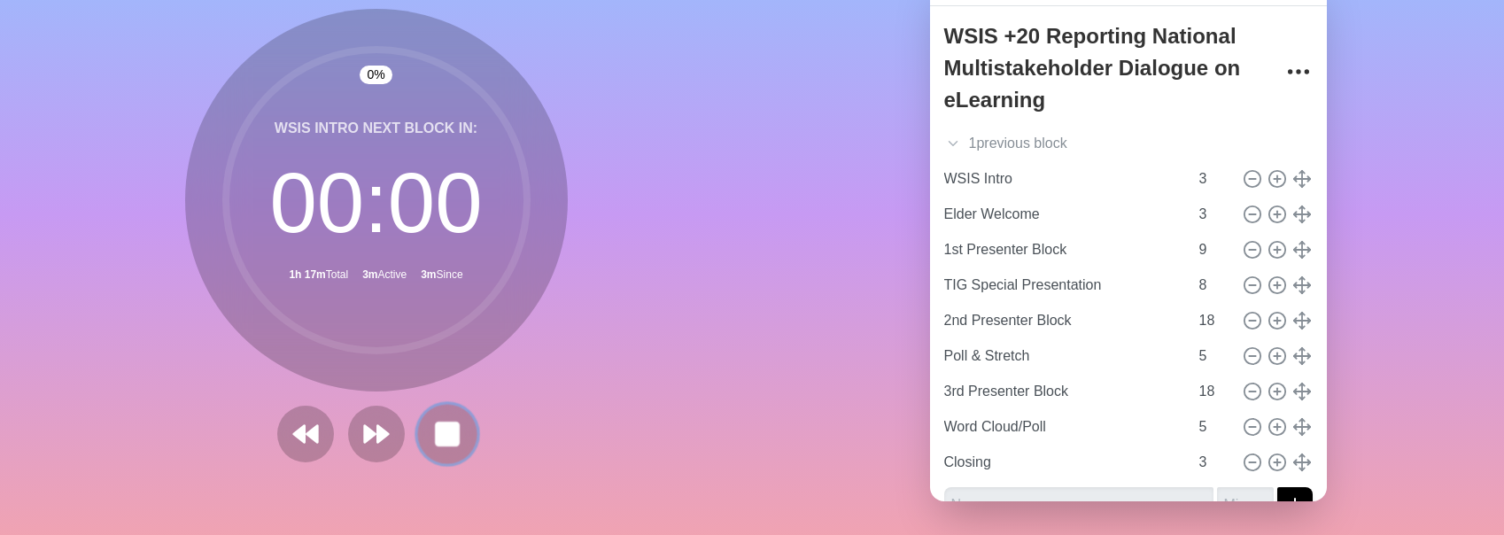
click at [462, 443] on button at bounding box center [446, 433] width 59 height 59
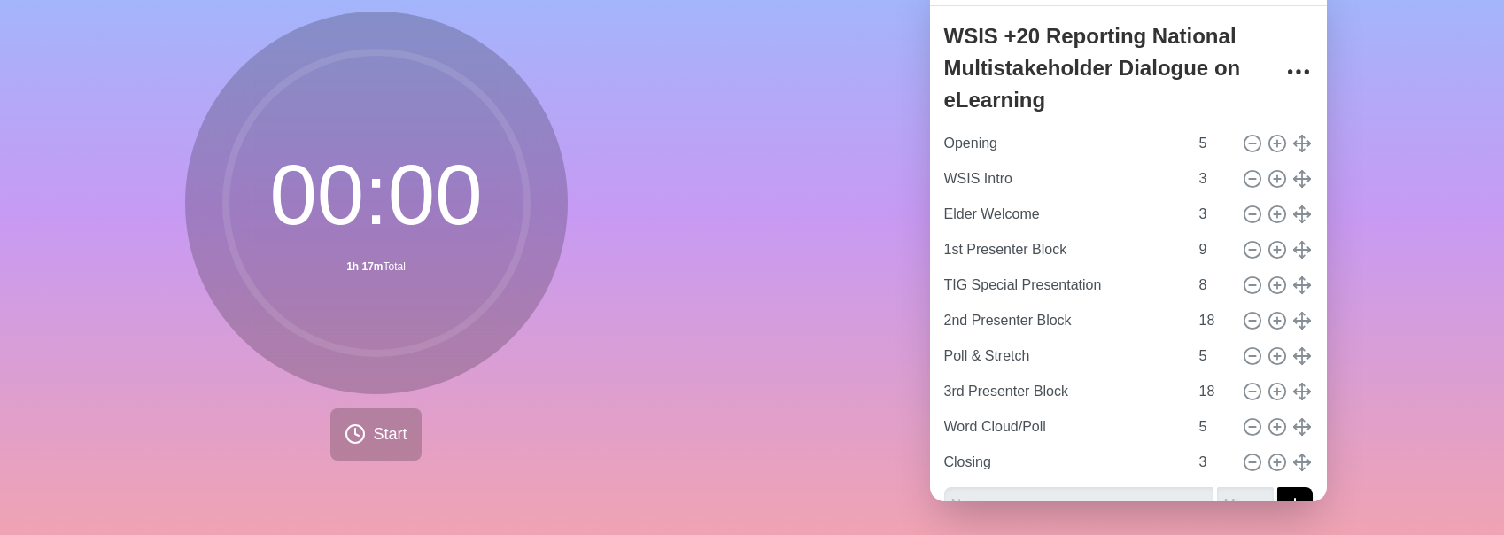
scroll to position [110, 0]
